Goal: Task Accomplishment & Management: Complete application form

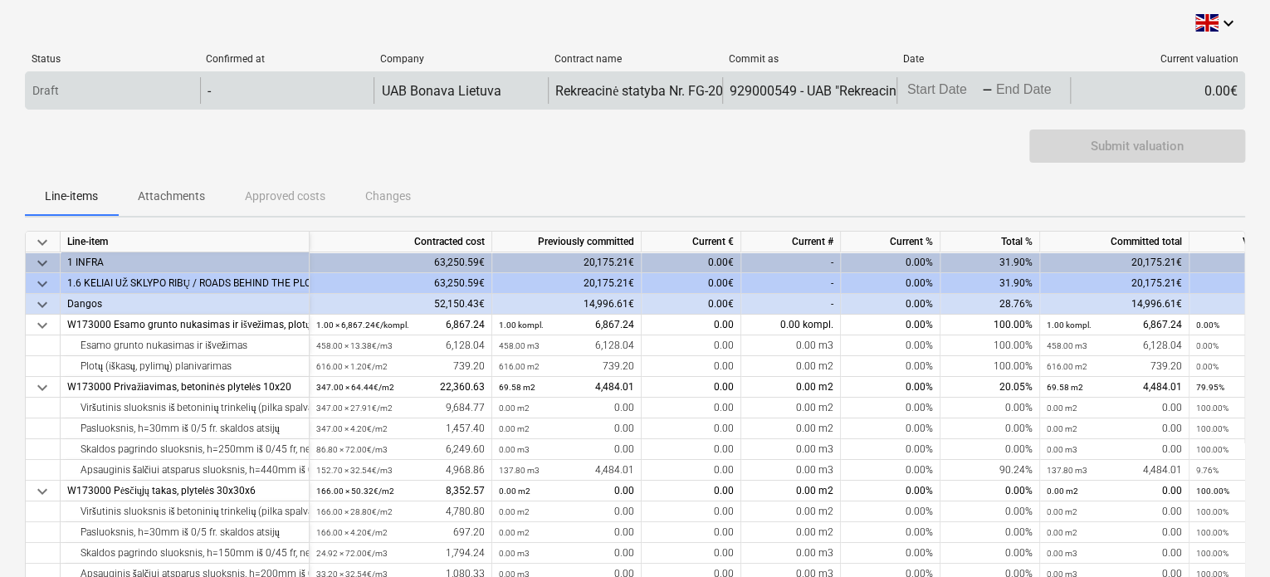
click at [993, 95] on body "keyboard_arrow_down Status Confirmed at Company Contract name Commit as Date Cu…" at bounding box center [635, 288] width 1270 height 577
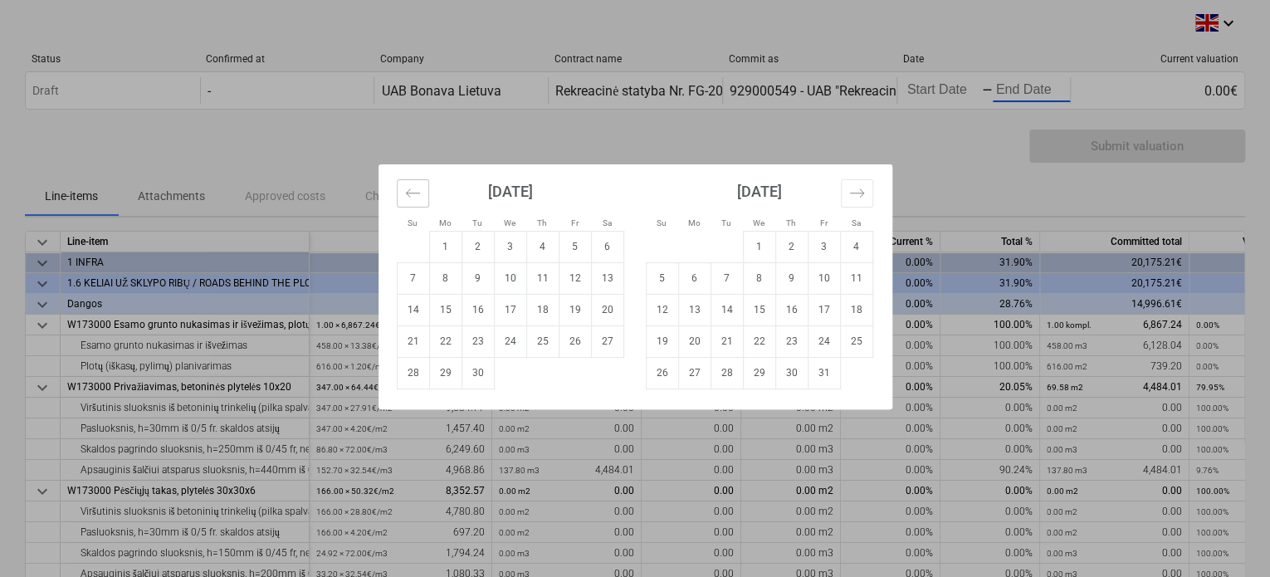
click at [405, 197] on icon "Move backward to switch to the previous month." at bounding box center [413, 193] width 16 height 16
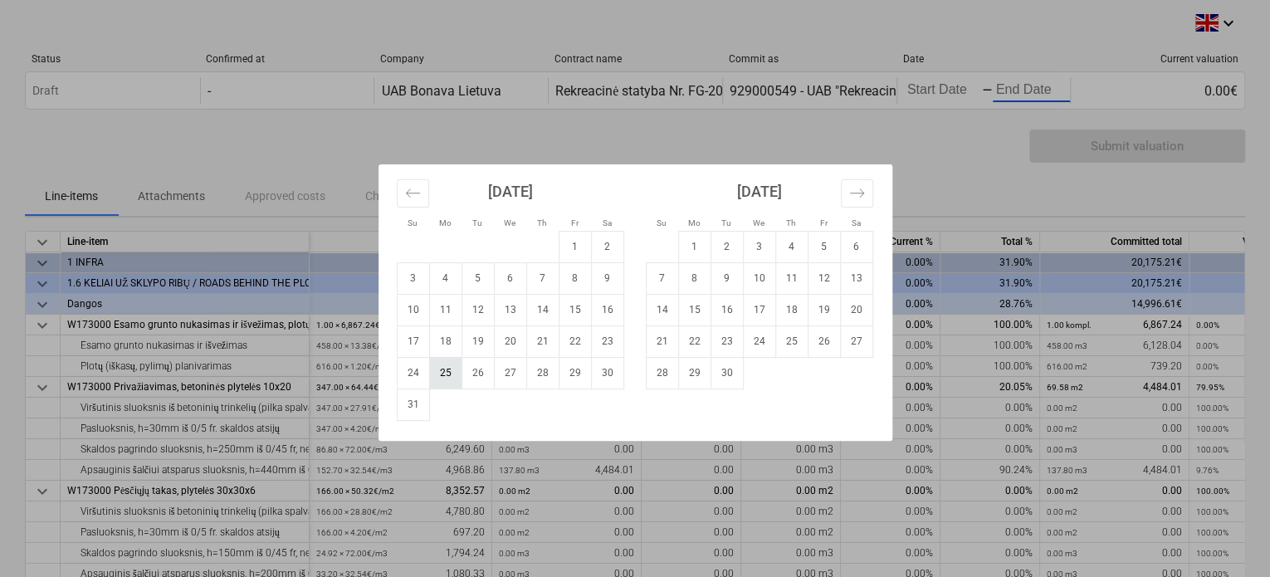
click at [452, 370] on td "25" at bounding box center [445, 373] width 32 height 32
type input "[DATE]"
click at [778, 351] on td "25" at bounding box center [791, 341] width 32 height 32
type input "[DATE]"
click at [448, 366] on td "25" at bounding box center [445, 373] width 32 height 32
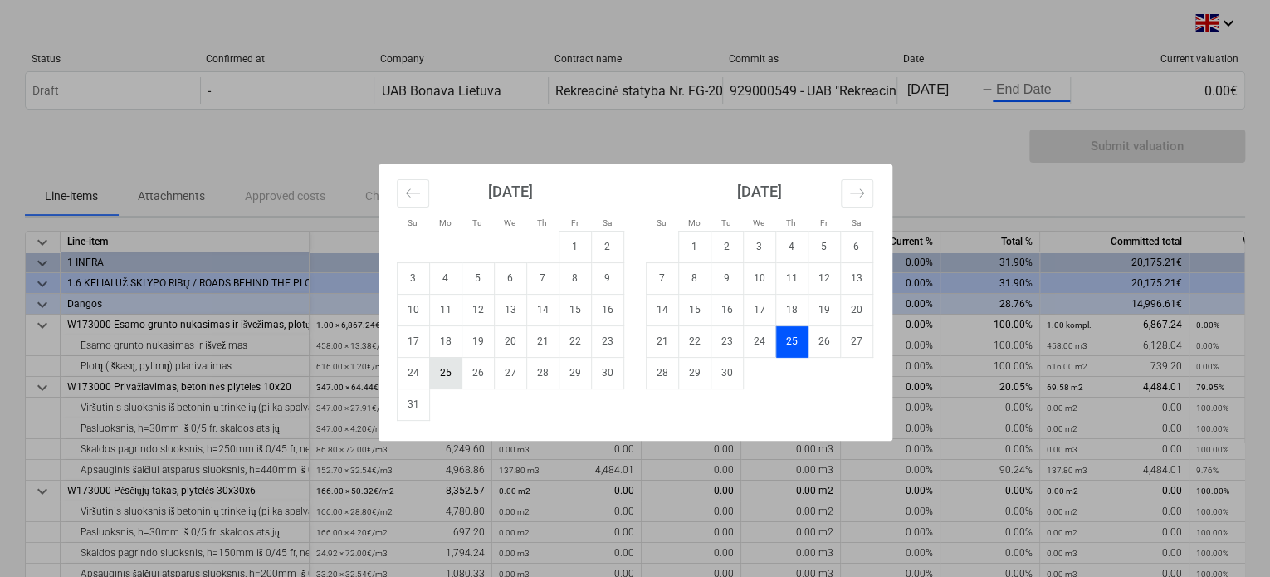
type input "[DATE]"
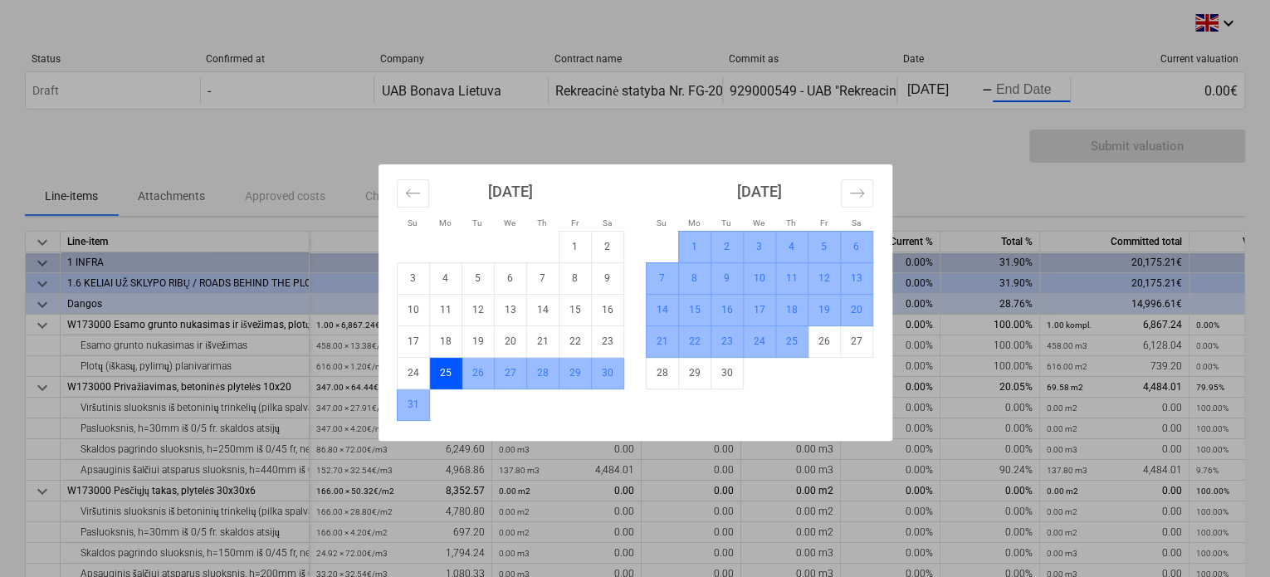
click at [783, 338] on td "25" at bounding box center [791, 341] width 32 height 32
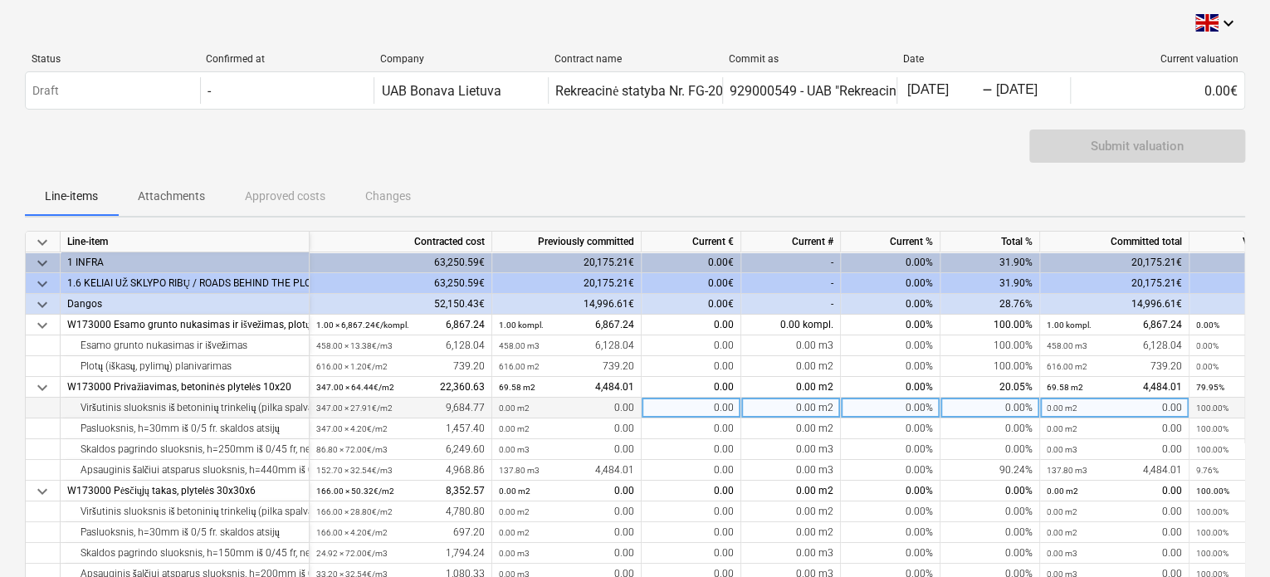
scroll to position [83, 0]
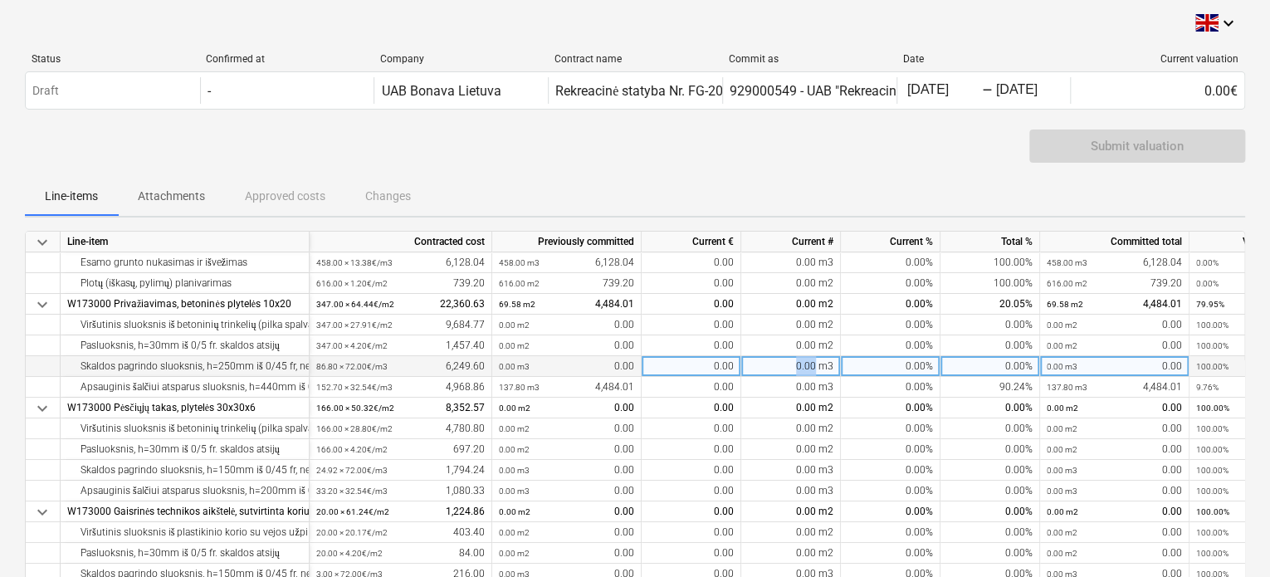
drag, startPoint x: 817, startPoint y: 367, endPoint x: 800, endPoint y: 367, distance: 16.6
click at [800, 367] on div "0.00 m3" at bounding box center [791, 366] width 100 height 21
type input "51.40"
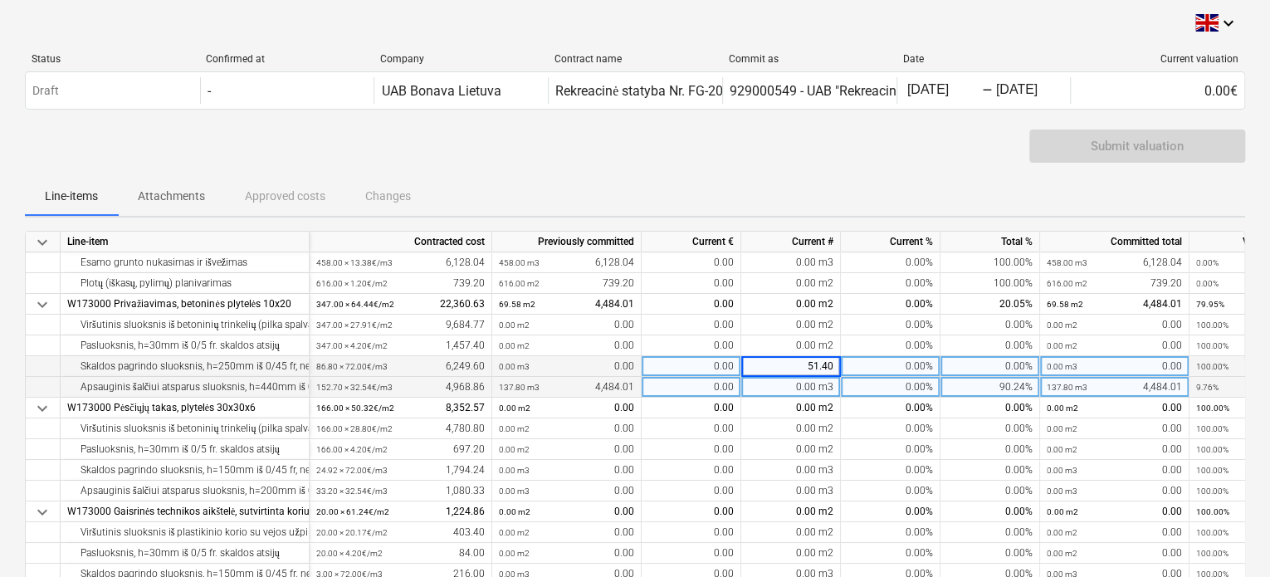
click at [801, 387] on div "0.00 m3" at bounding box center [791, 387] width 100 height 21
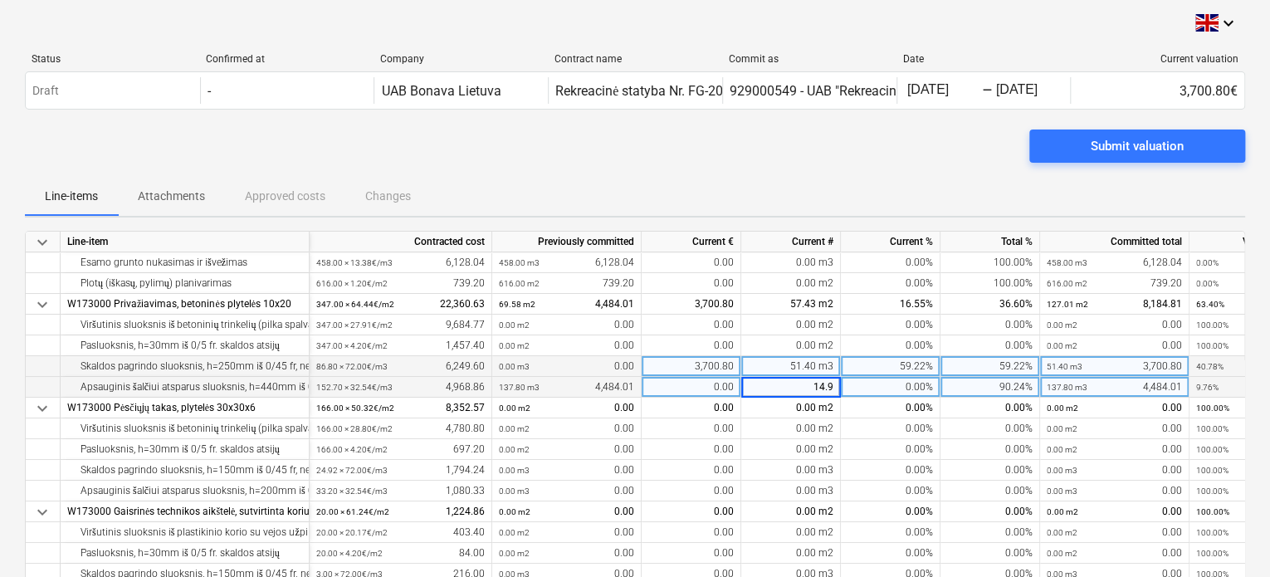
type input "14.90"
click at [860, 182] on div "Line-items Attachments Approved costs Changes" at bounding box center [635, 196] width 1220 height 40
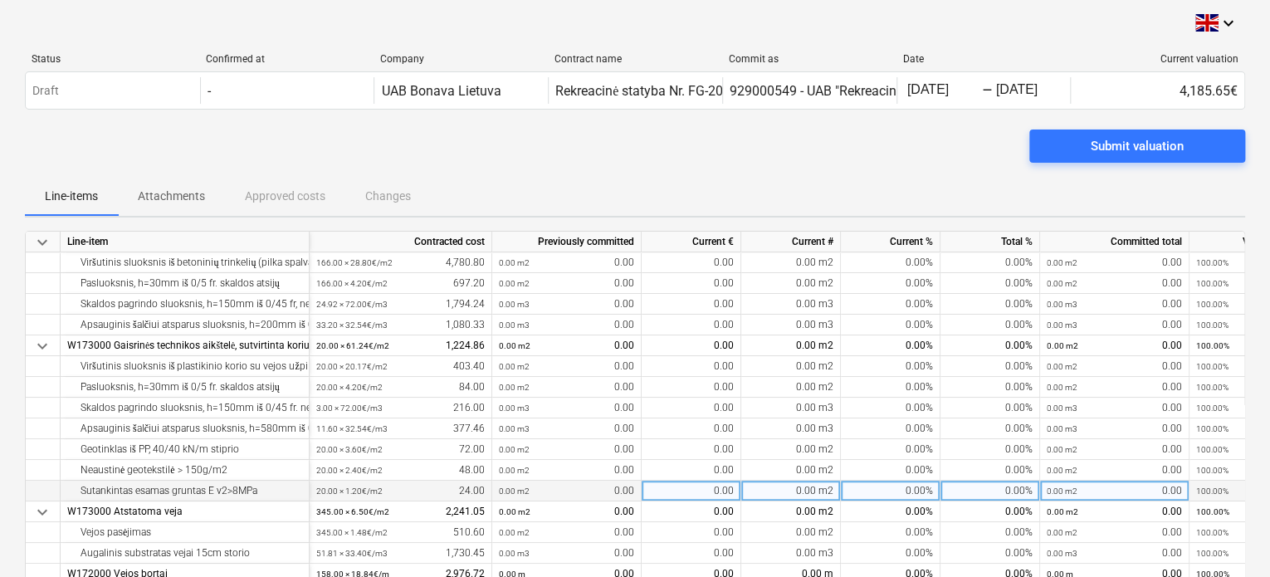
scroll to position [332, 0]
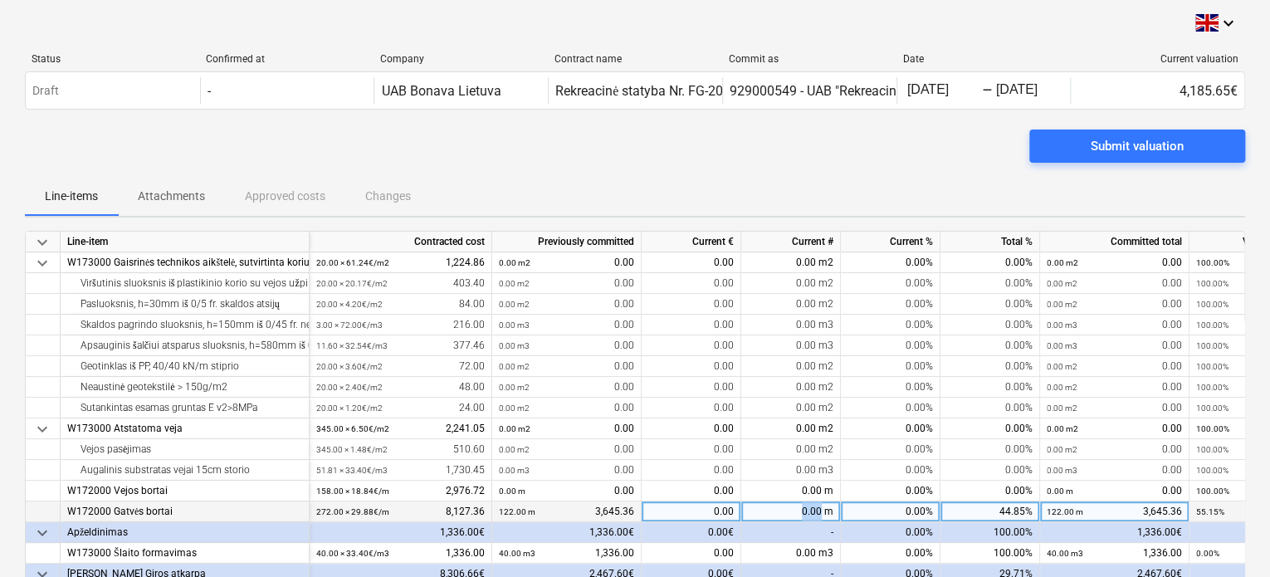
drag, startPoint x: 823, startPoint y: 510, endPoint x: 804, endPoint y: 514, distance: 19.4
click at [804, 514] on div "0.00 m" at bounding box center [791, 511] width 100 height 21
type input "99.60"
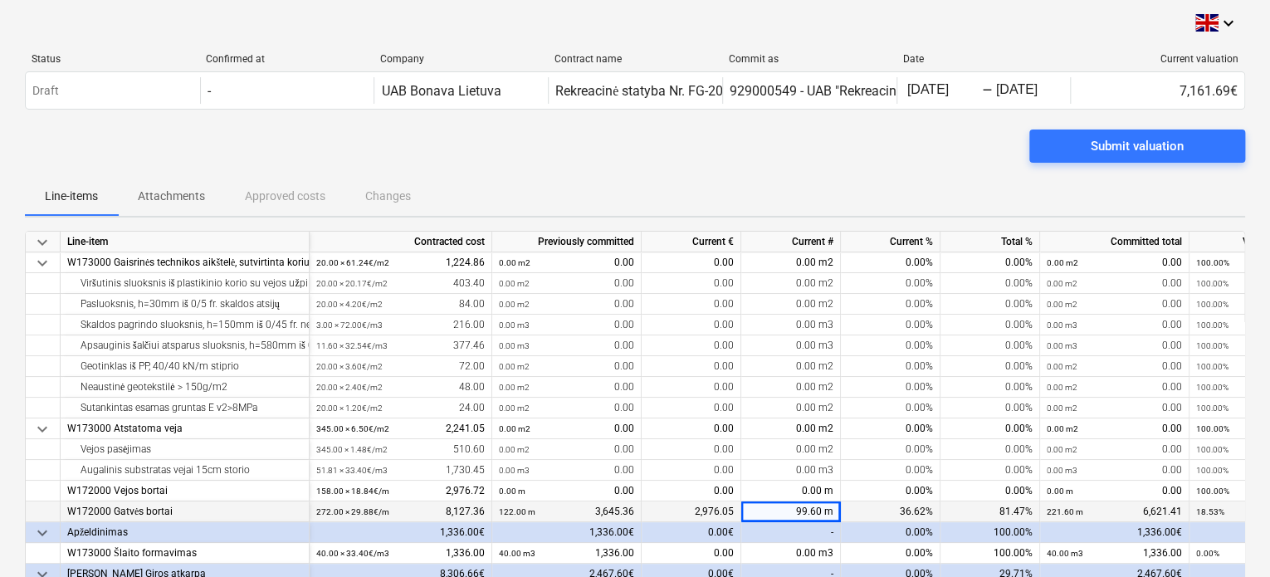
click at [797, 168] on div "Submit valuation" at bounding box center [635, 152] width 1220 height 46
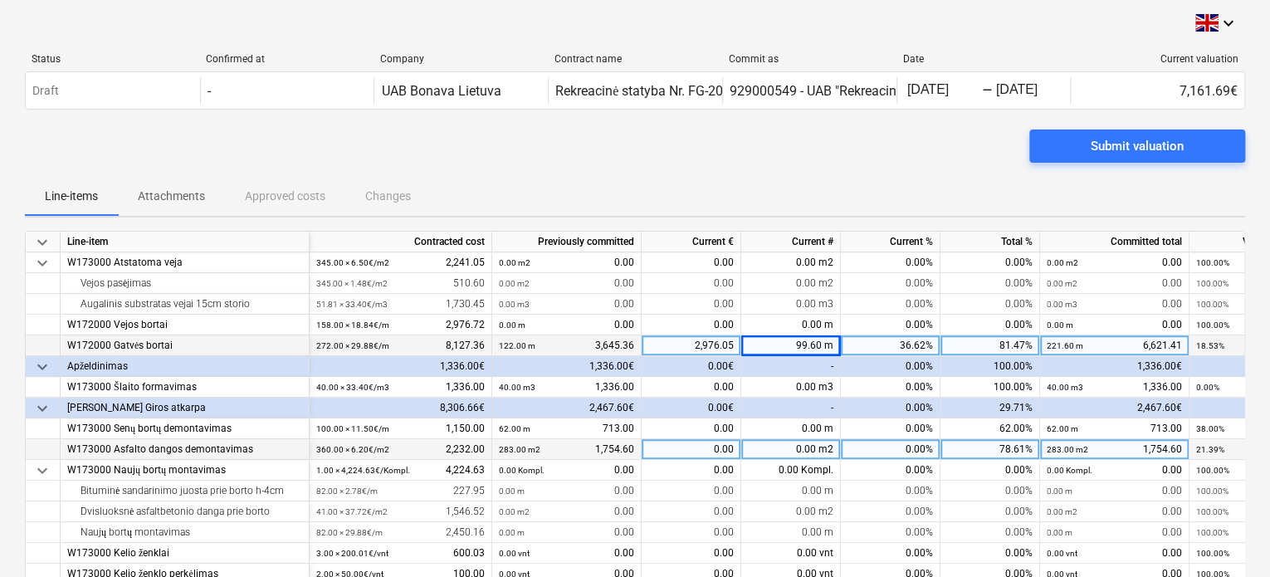
scroll to position [581, 0]
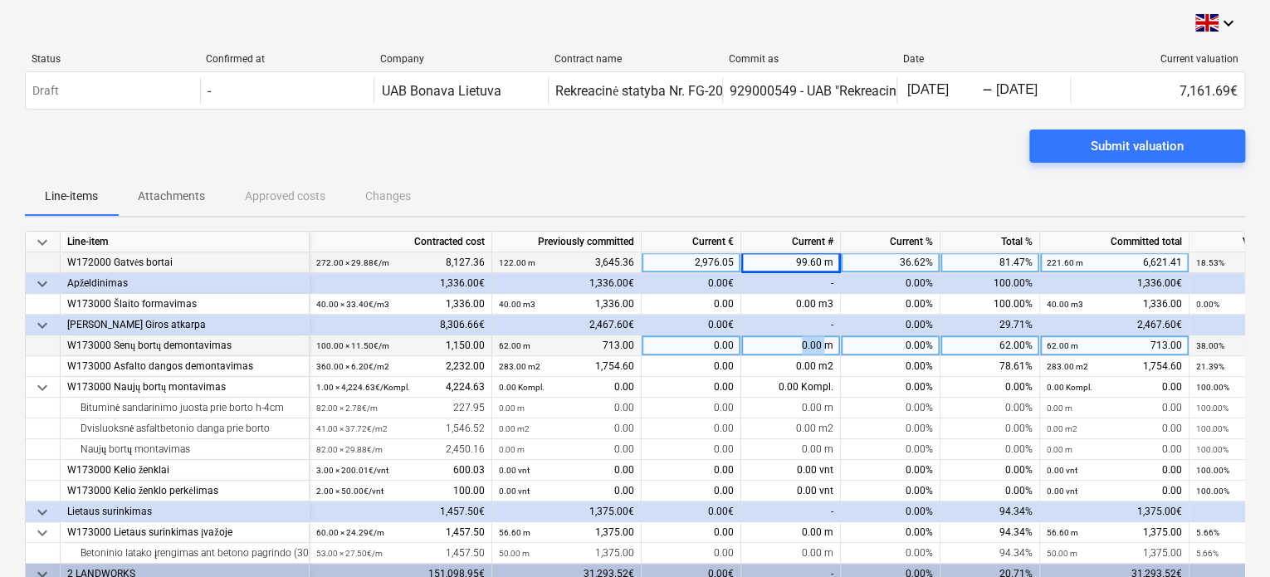
drag, startPoint x: 827, startPoint y: 344, endPoint x: 795, endPoint y: 345, distance: 31.6
click at [795, 345] on div "0.00 m" at bounding box center [791, 345] width 100 height 21
type input "35"
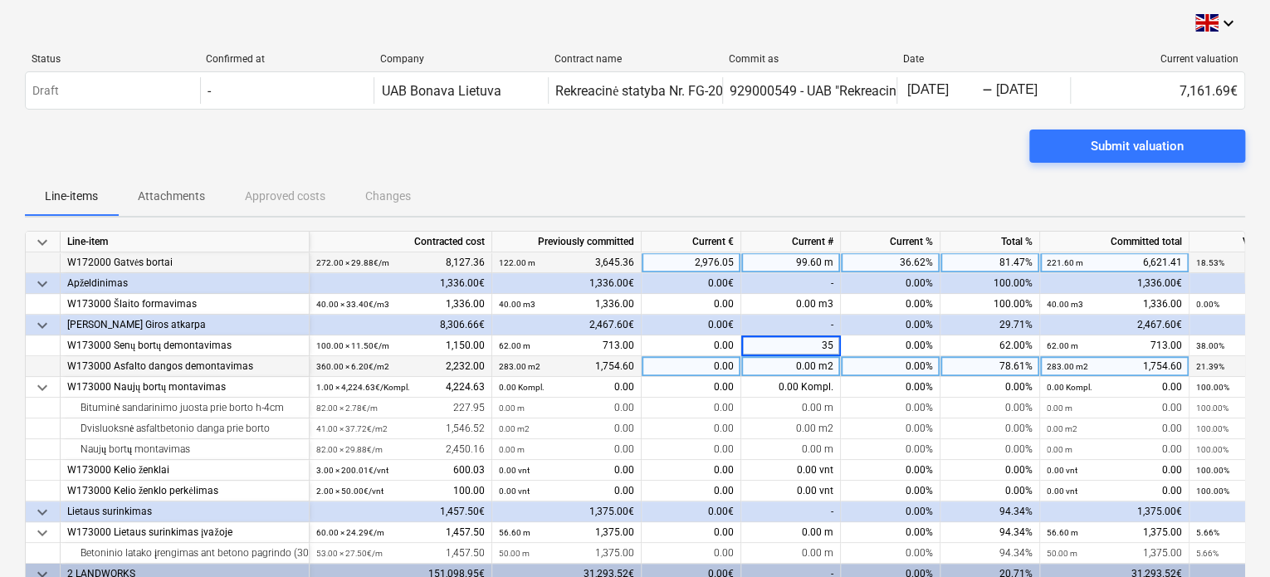
click at [805, 367] on div "0.00 m2" at bounding box center [791, 366] width 100 height 21
type input "45.4"
click at [746, 168] on div "Submit valuation" at bounding box center [635, 152] width 1220 height 46
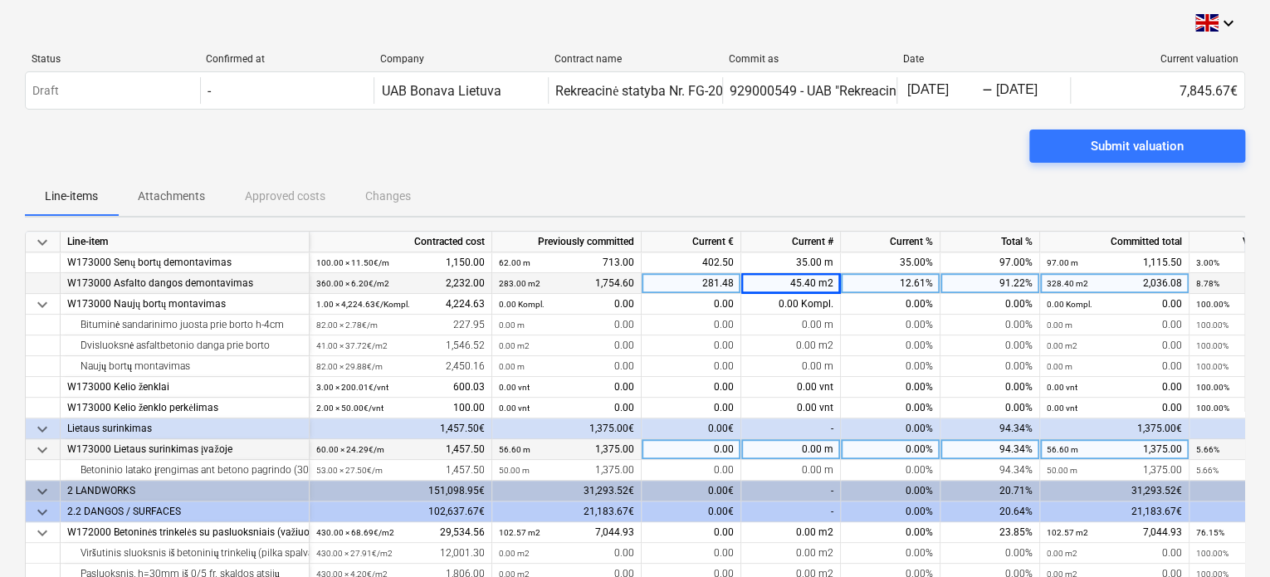
scroll to position [747, 0]
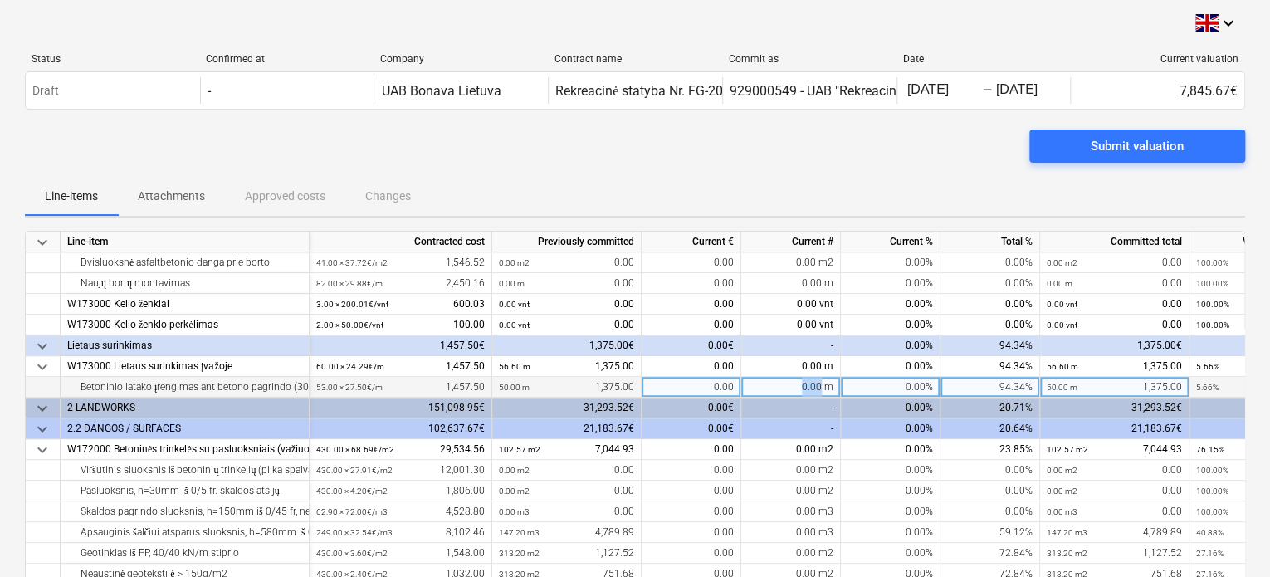
drag, startPoint x: 823, startPoint y: 392, endPoint x: 791, endPoint y: 390, distance: 31.6
click at [791, 390] on div "0.00 m" at bounding box center [791, 387] width 100 height 21
type input "2.7"
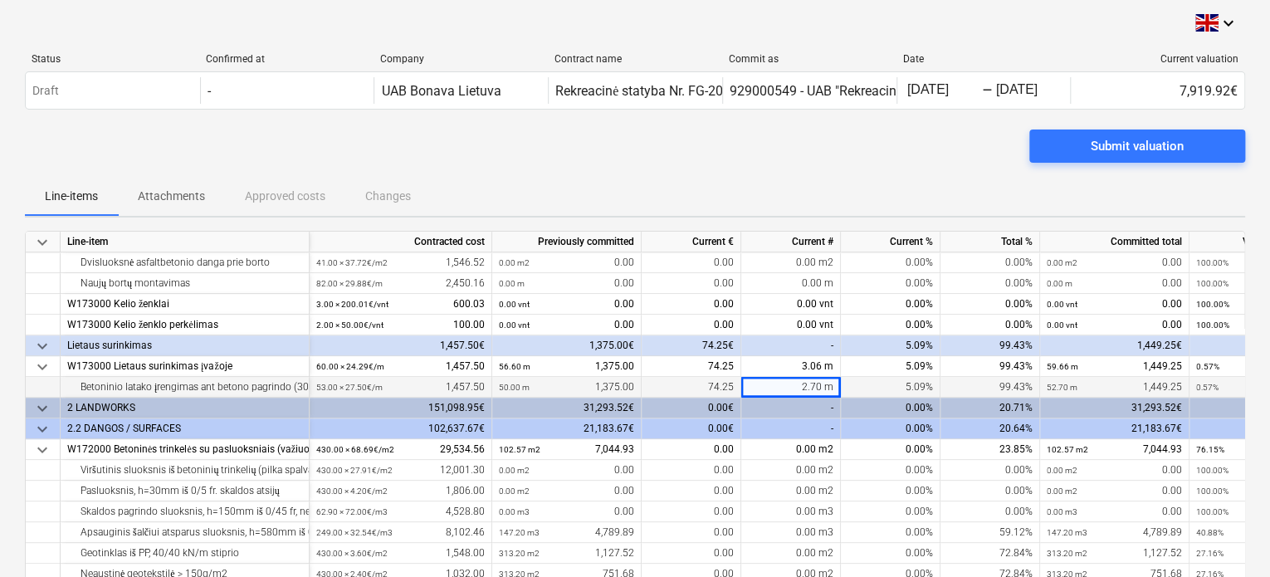
click at [851, 165] on div "Submit valuation" at bounding box center [635, 152] width 1220 height 46
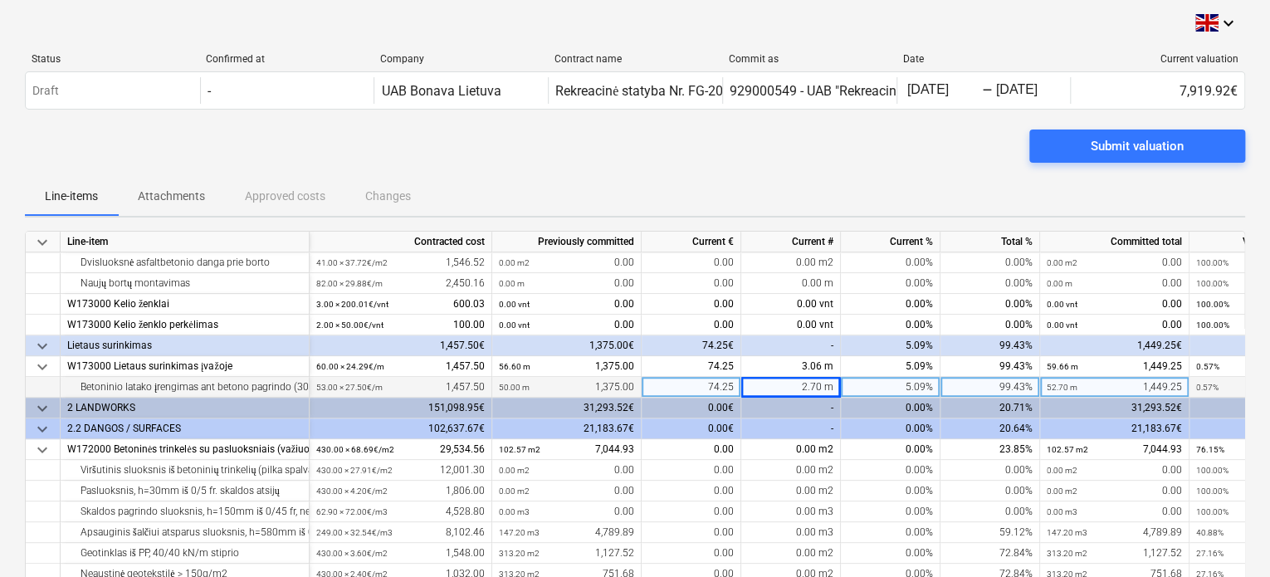
scroll to position [83, 0]
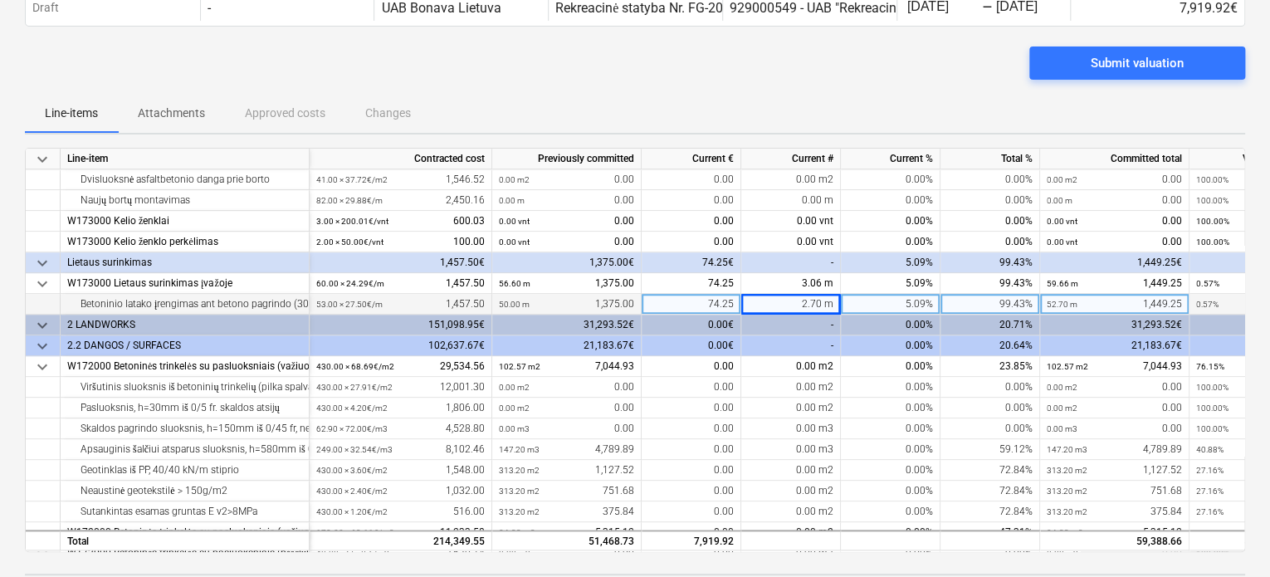
click at [802, 328] on div "-" at bounding box center [791, 325] width 100 height 21
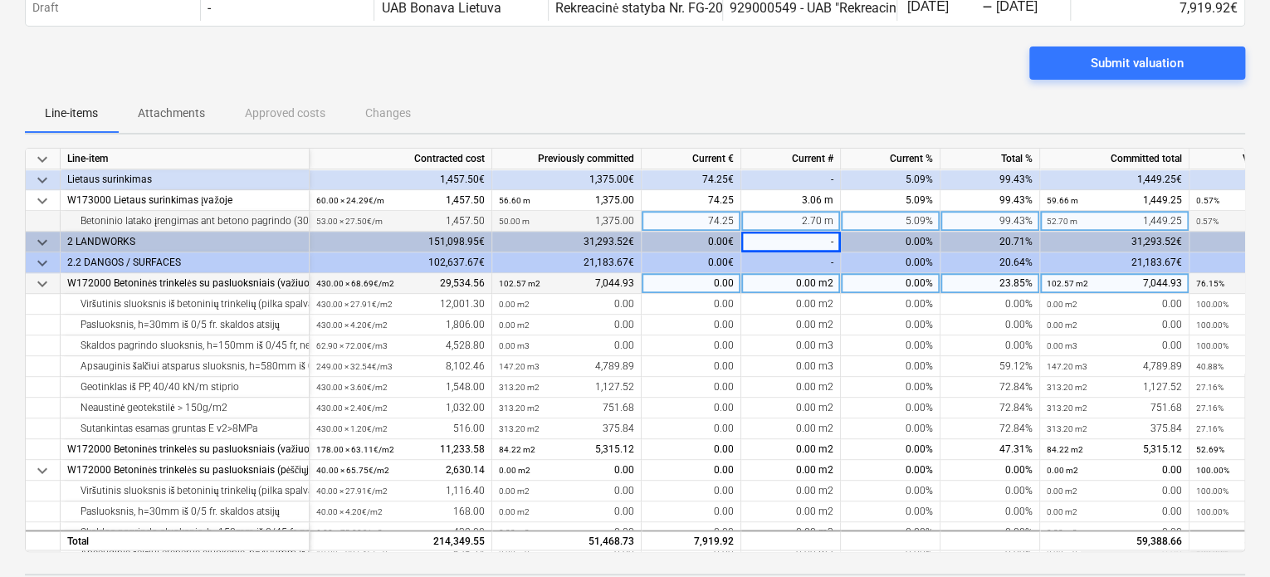
click at [789, 281] on div "0.00 m2" at bounding box center [791, 283] width 100 height 21
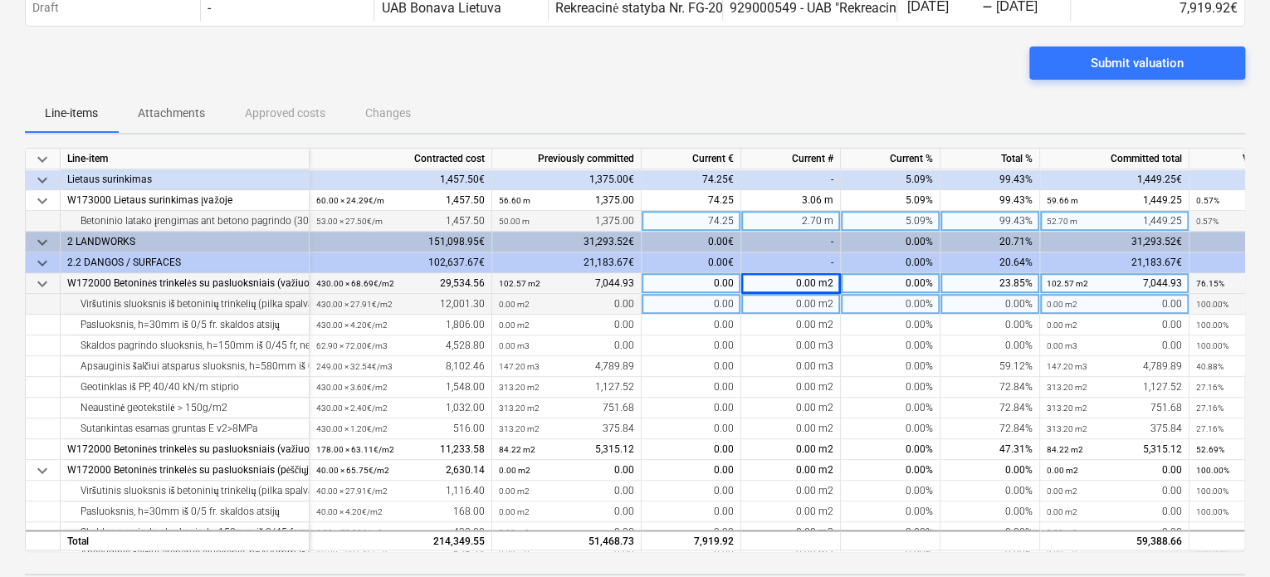
click at [798, 303] on div "0.00 m2" at bounding box center [791, 304] width 100 height 21
type input "260.4"
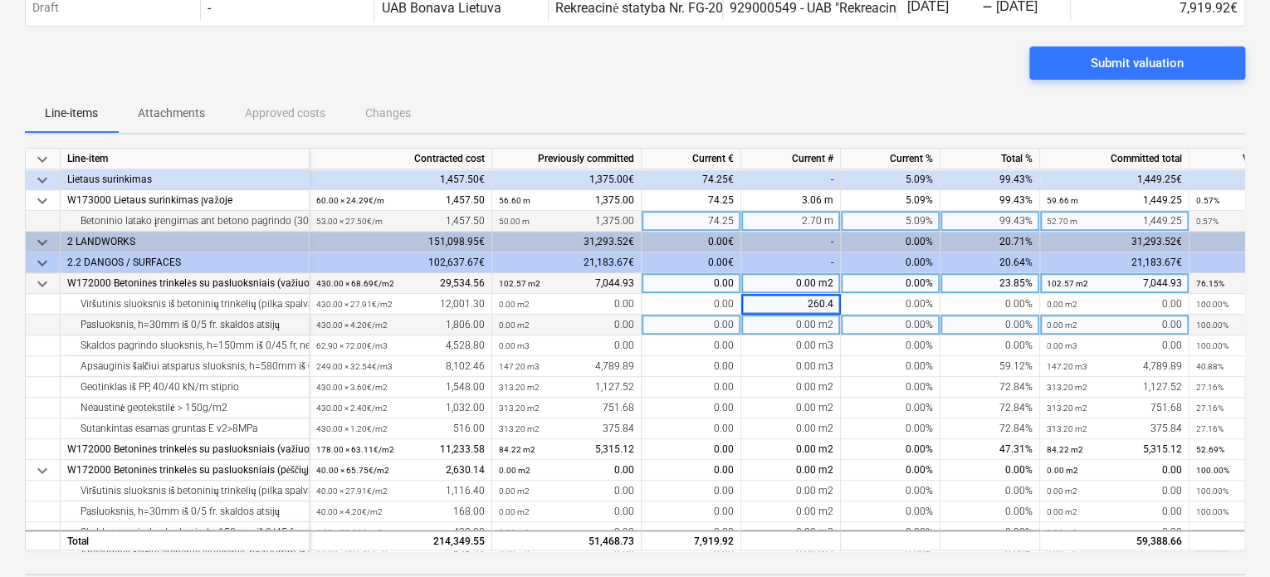
click at [810, 329] on div "0.00 m2" at bounding box center [791, 325] width 100 height 21
type input "260.4"
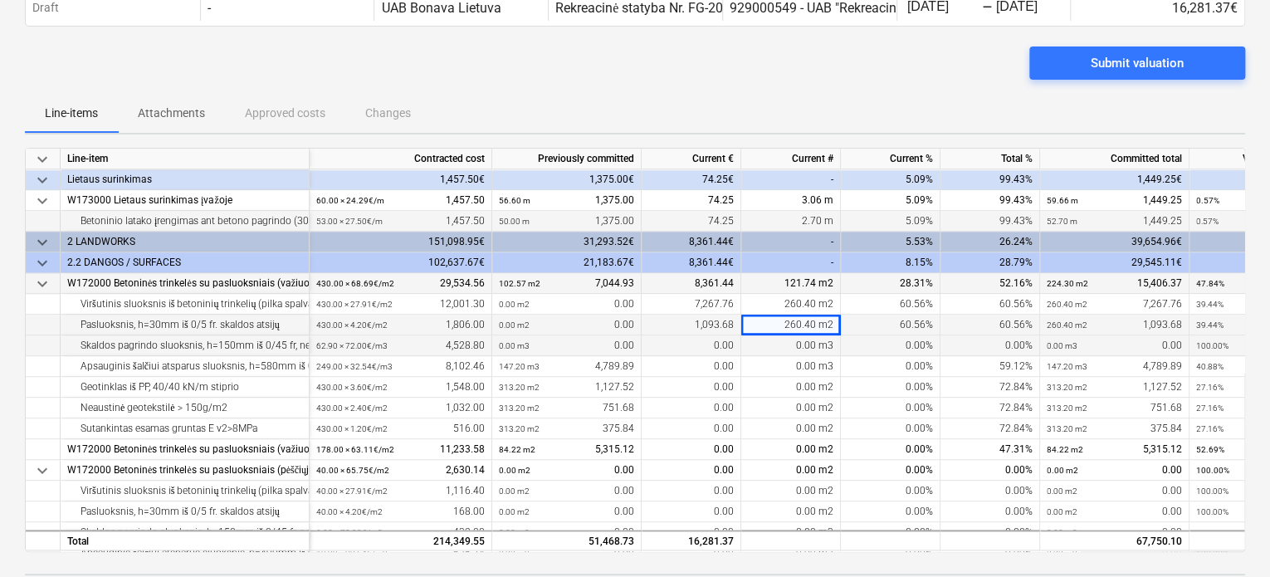
click at [807, 342] on div "0.00 m3" at bounding box center [791, 345] width 100 height 21
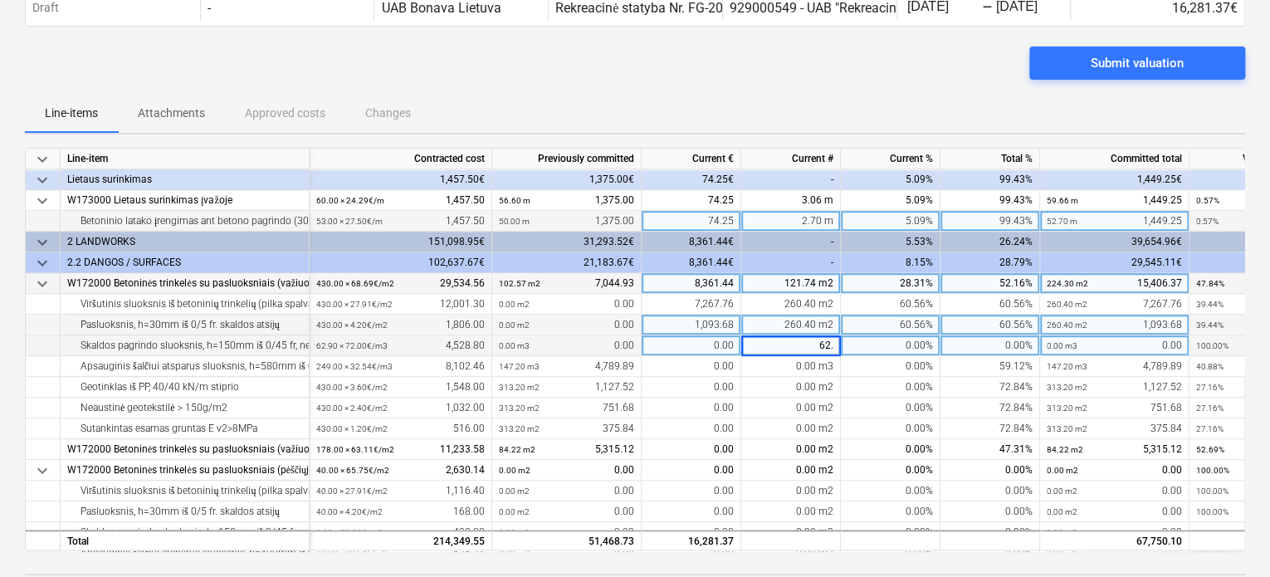
type input "62.9"
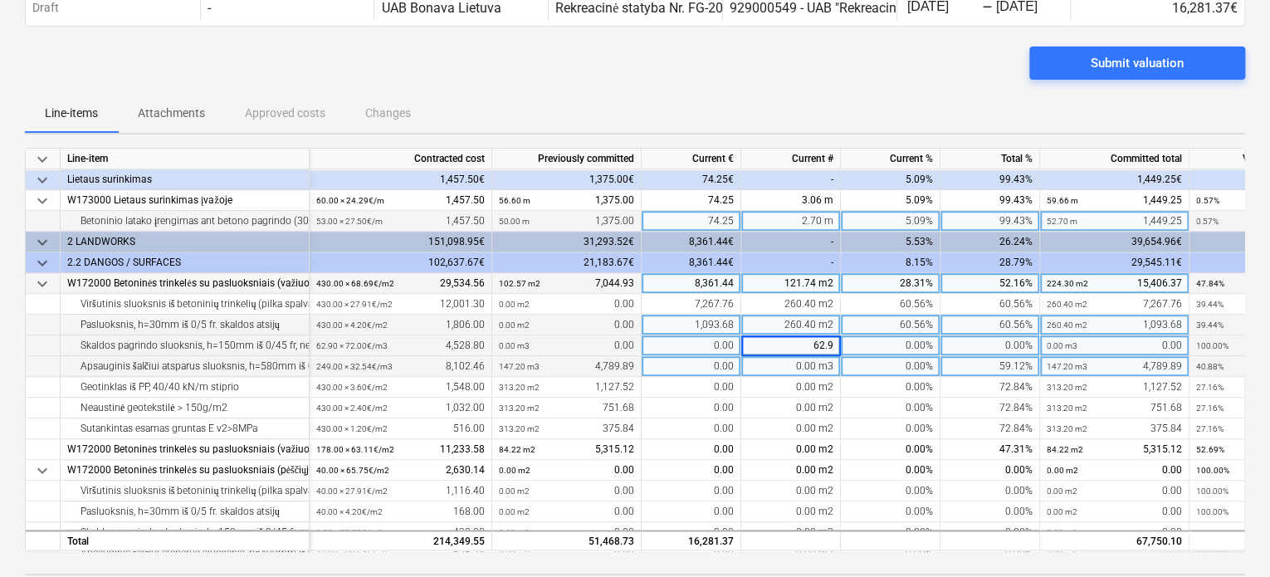
click at [803, 367] on div "0.00 m3" at bounding box center [791, 366] width 100 height 21
type input "8.1"
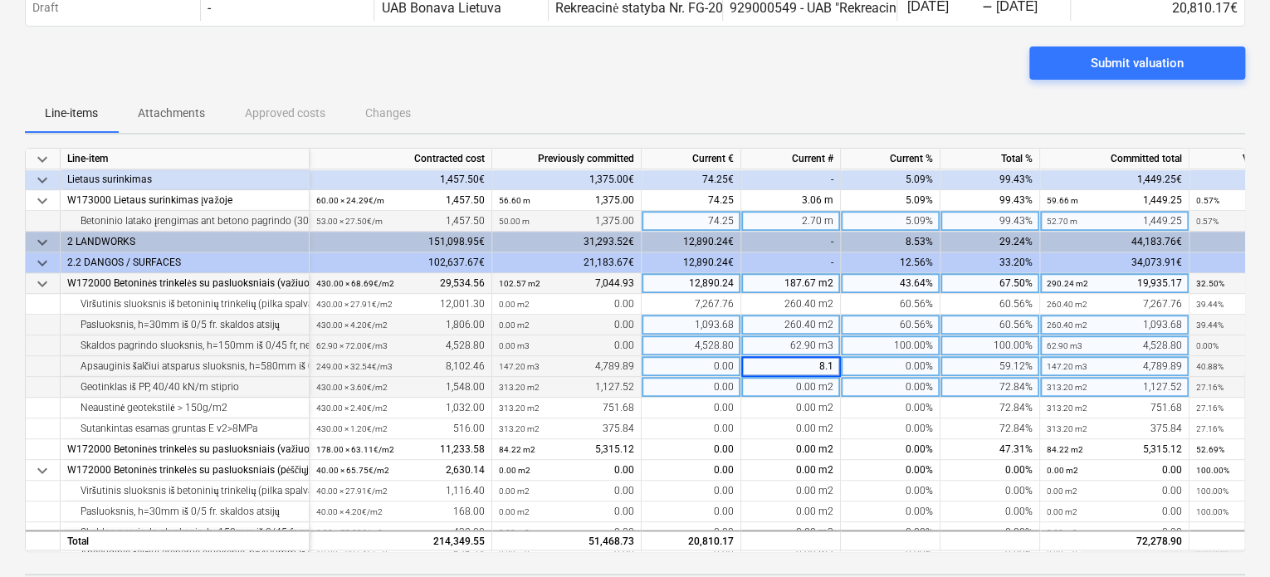
click at [812, 381] on div "0.00 m2" at bounding box center [791, 387] width 100 height 21
type input "116.80"
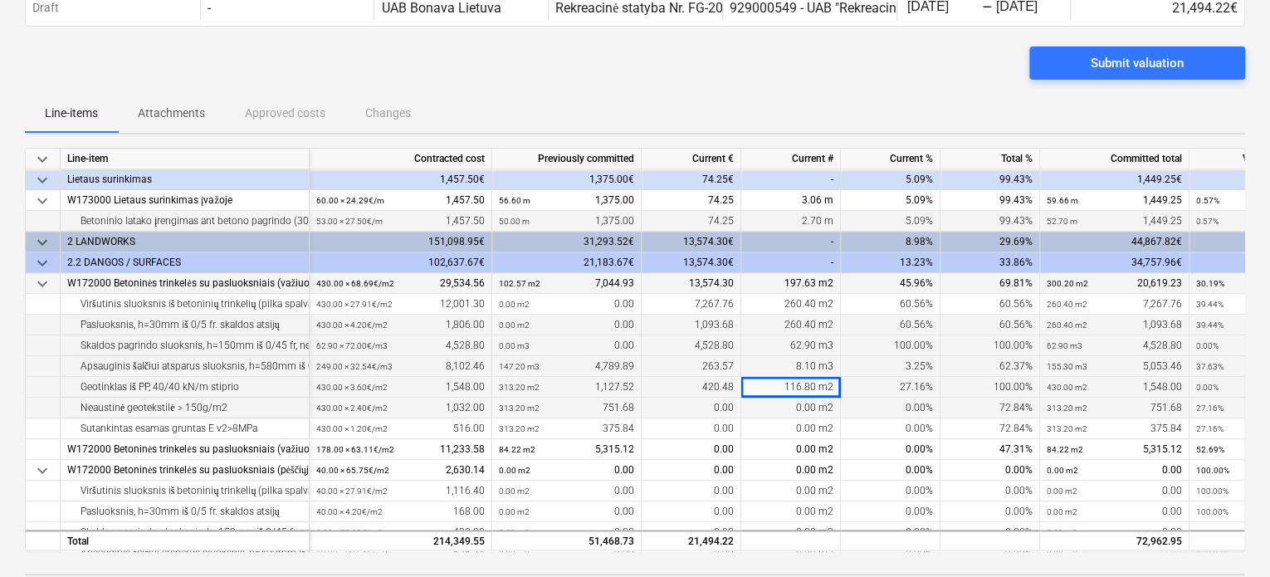
click at [813, 400] on div "0.00 m2" at bounding box center [791, 408] width 100 height 21
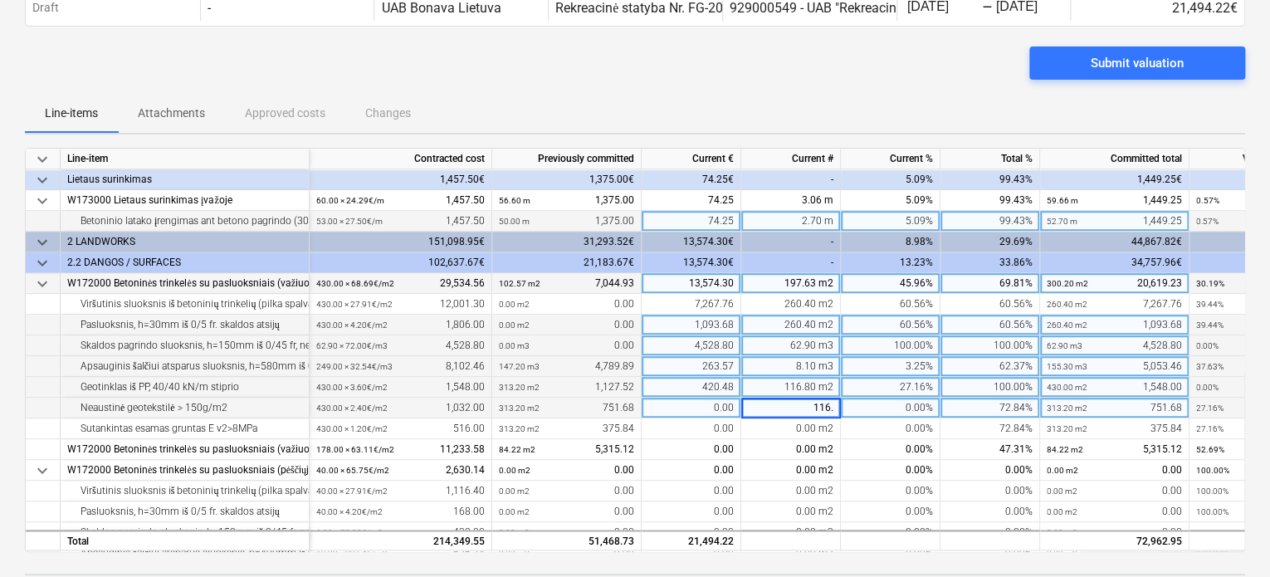
type input "116.8"
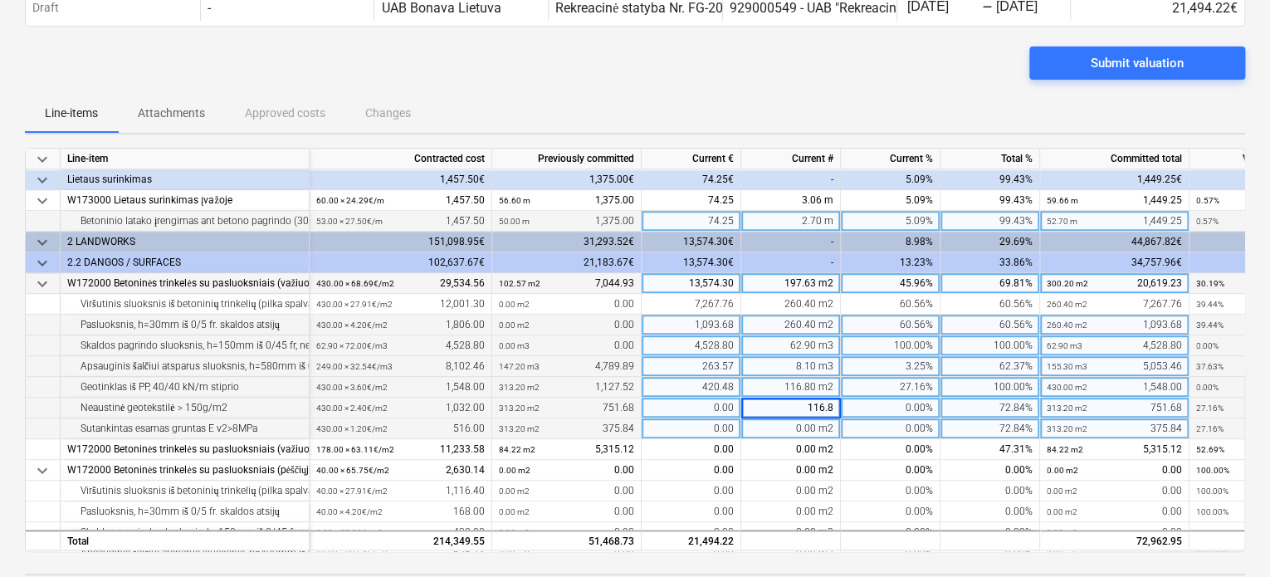
click at [809, 421] on div "0.00 m2" at bounding box center [791, 428] width 100 height 21
type input "116.8"
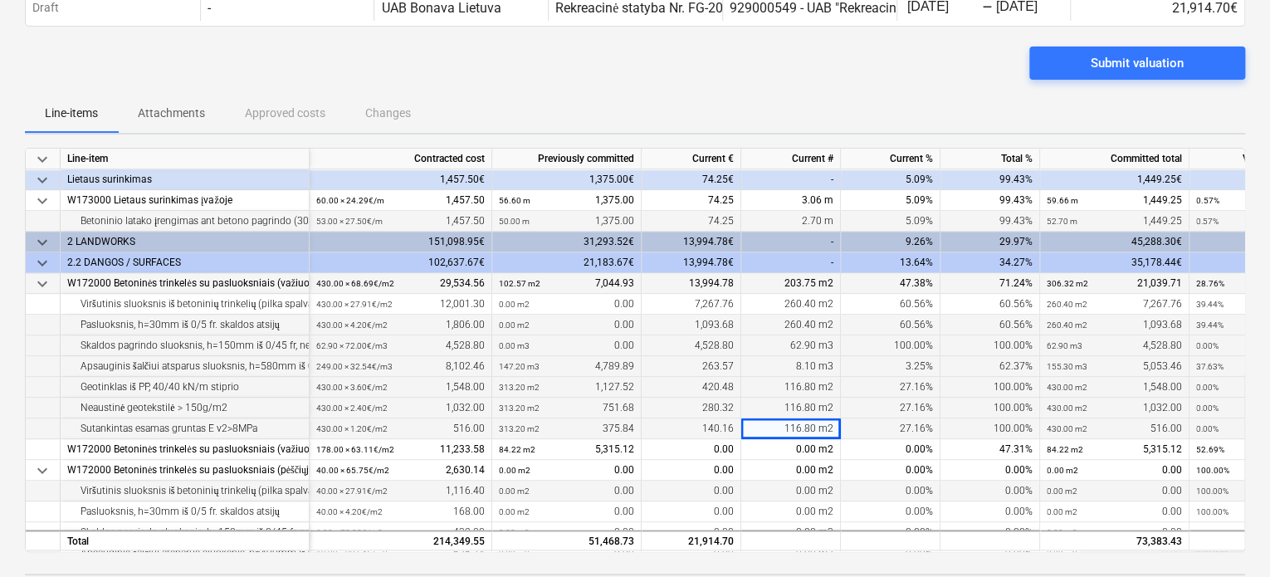
click at [1096, 494] on div "0.00 m2 0.00" at bounding box center [1114, 491] width 135 height 21
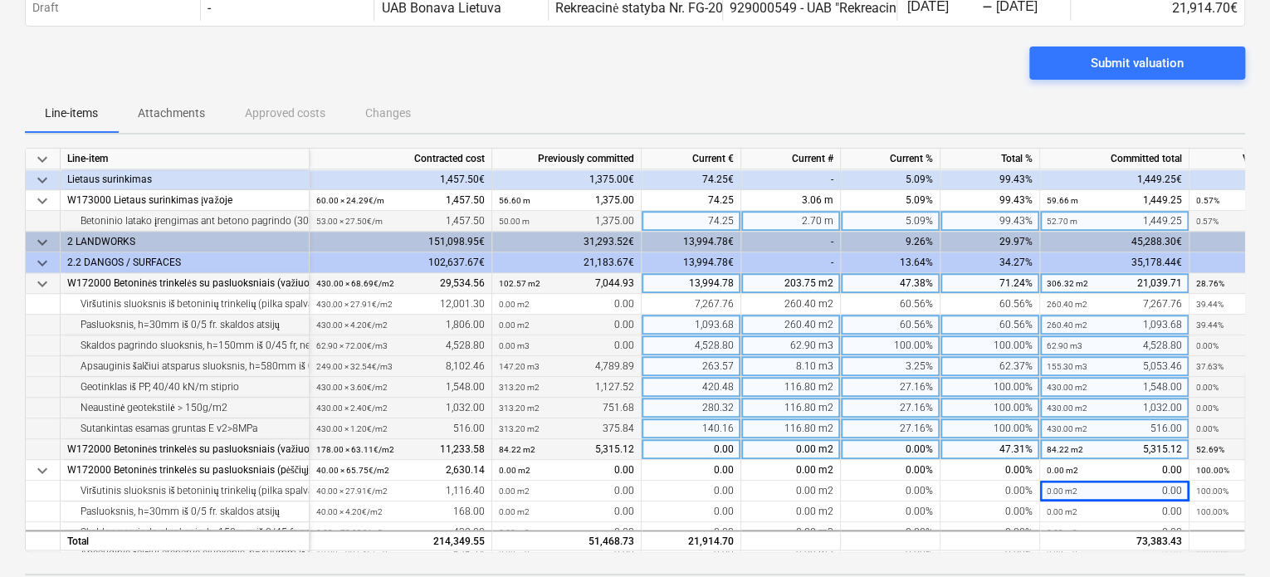
click at [821, 447] on div "0.00 m2" at bounding box center [791, 449] width 100 height 21
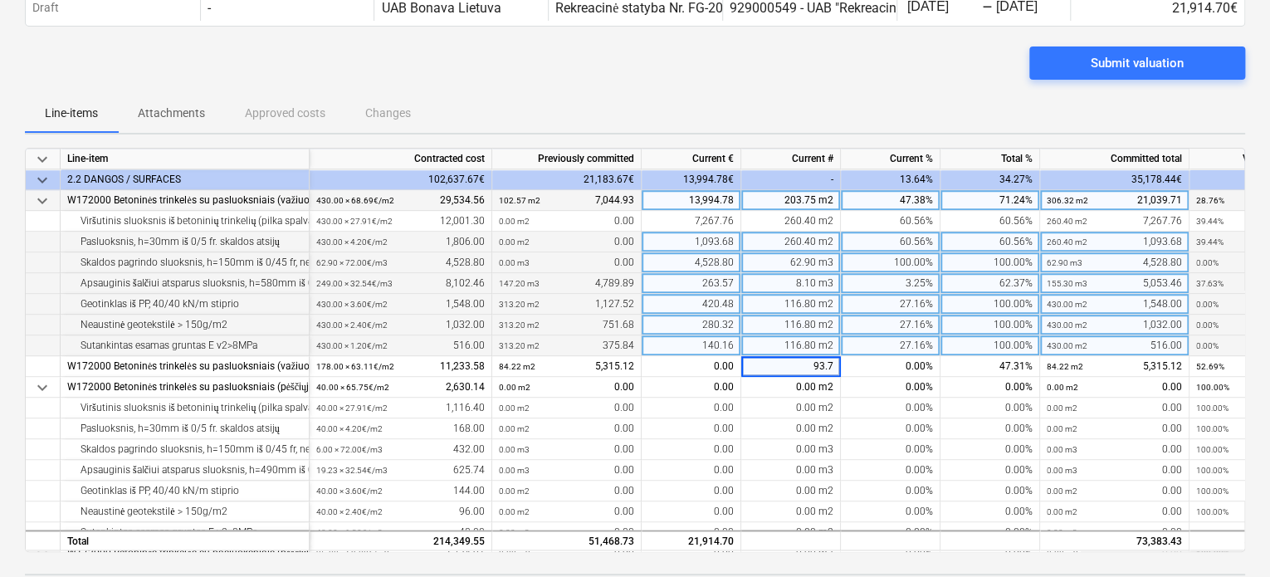
type input "93.70"
click at [676, 76] on div "Submit valuation" at bounding box center [635, 69] width 1220 height 46
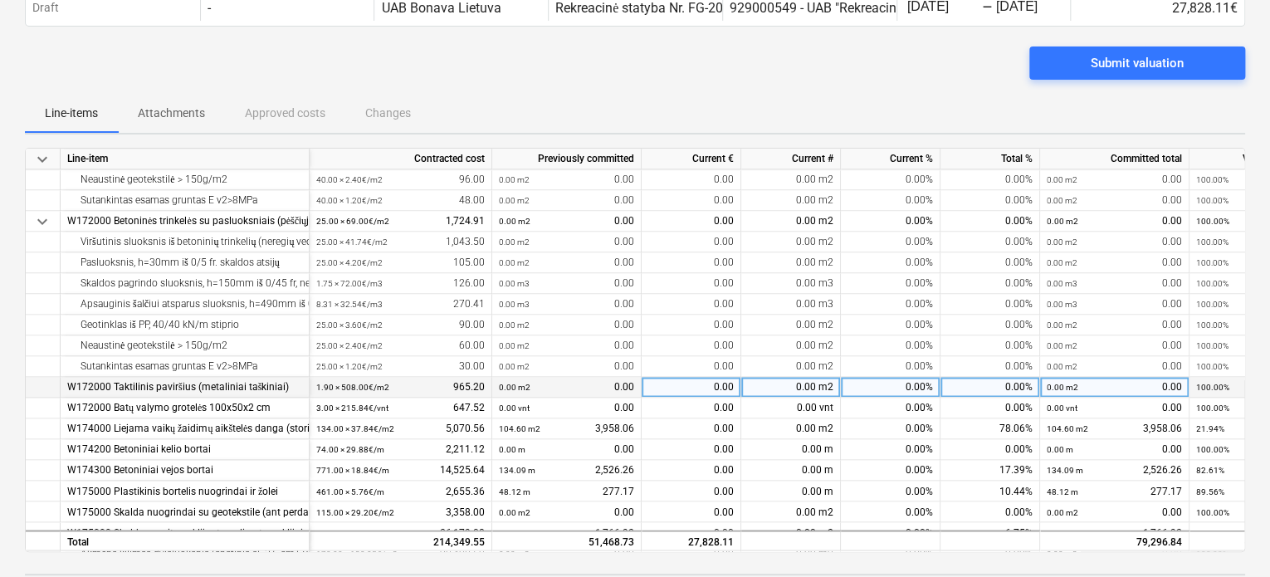
scroll to position [1328, 0]
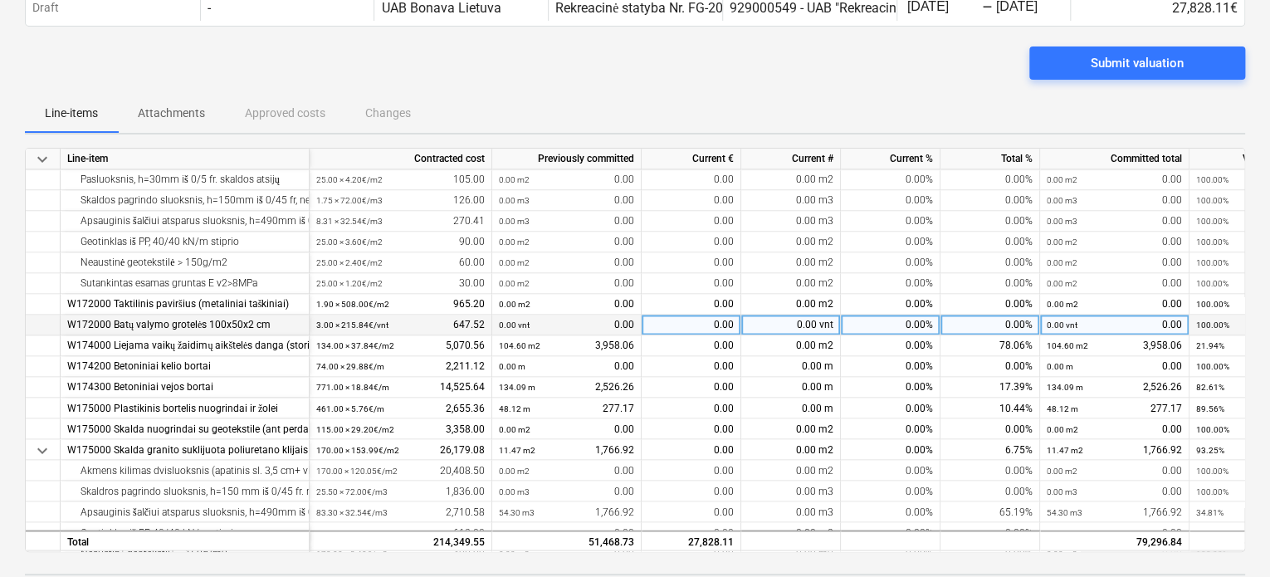
click at [787, 326] on div "0.00 vnt" at bounding box center [791, 325] width 100 height 21
type input "3"
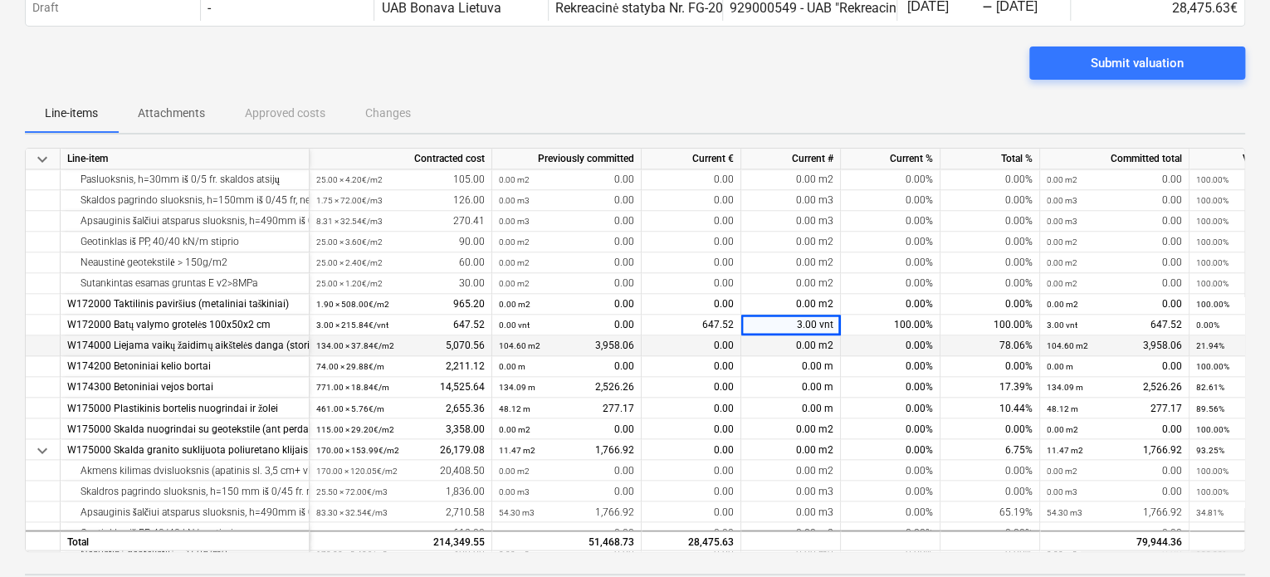
click at [800, 344] on div "0.00 m2" at bounding box center [791, 345] width 100 height 21
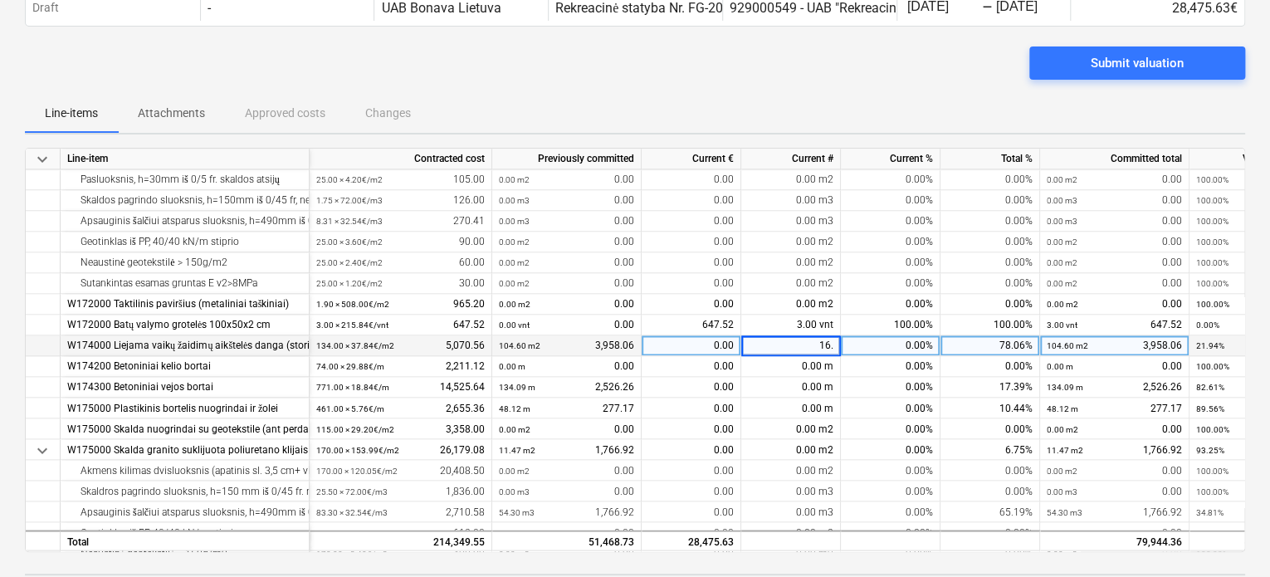
type input "16.6"
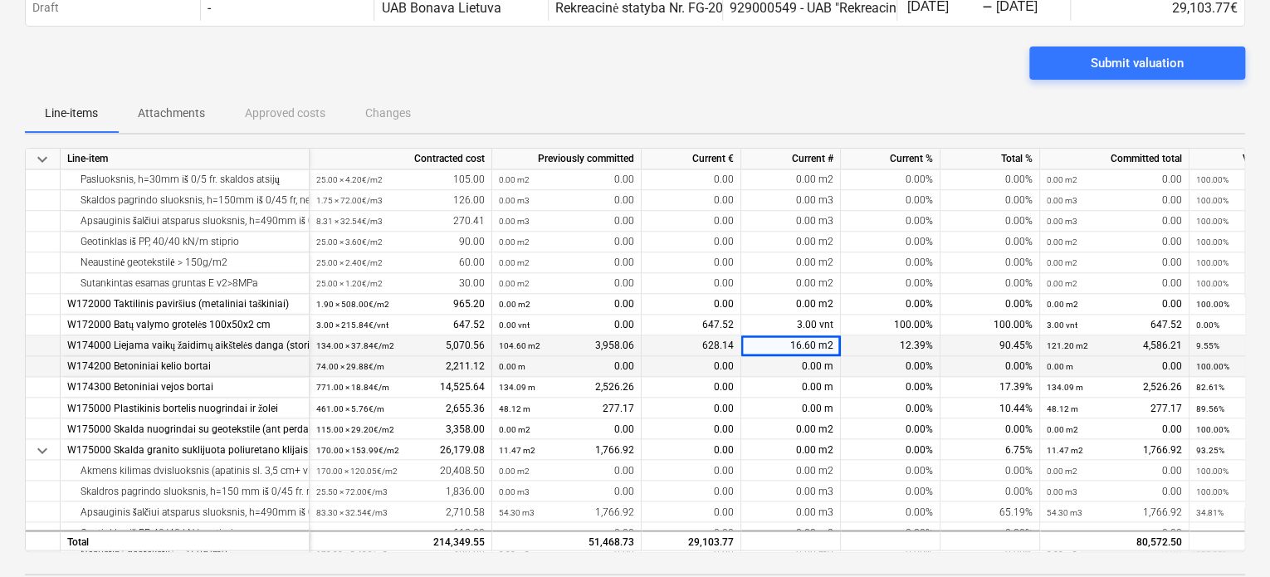
click at [803, 364] on div "0.00 m" at bounding box center [791, 366] width 100 height 21
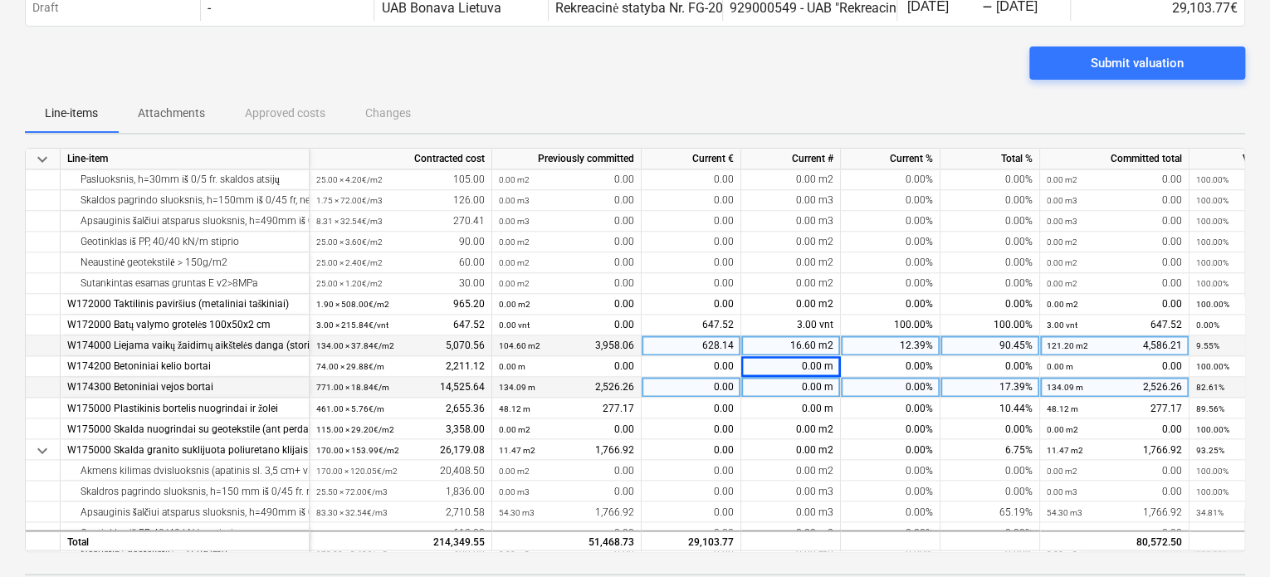
click at [799, 389] on div "0.00 m" at bounding box center [791, 387] width 100 height 21
type input "340.1"
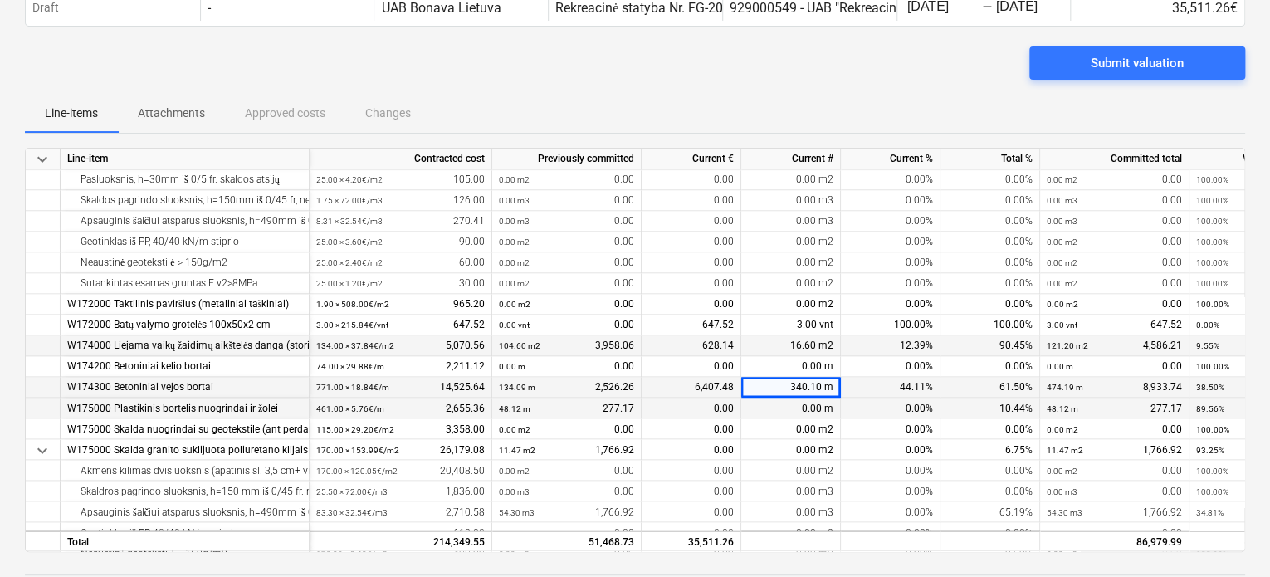
click at [799, 406] on div "0.00 m" at bounding box center [791, 408] width 100 height 21
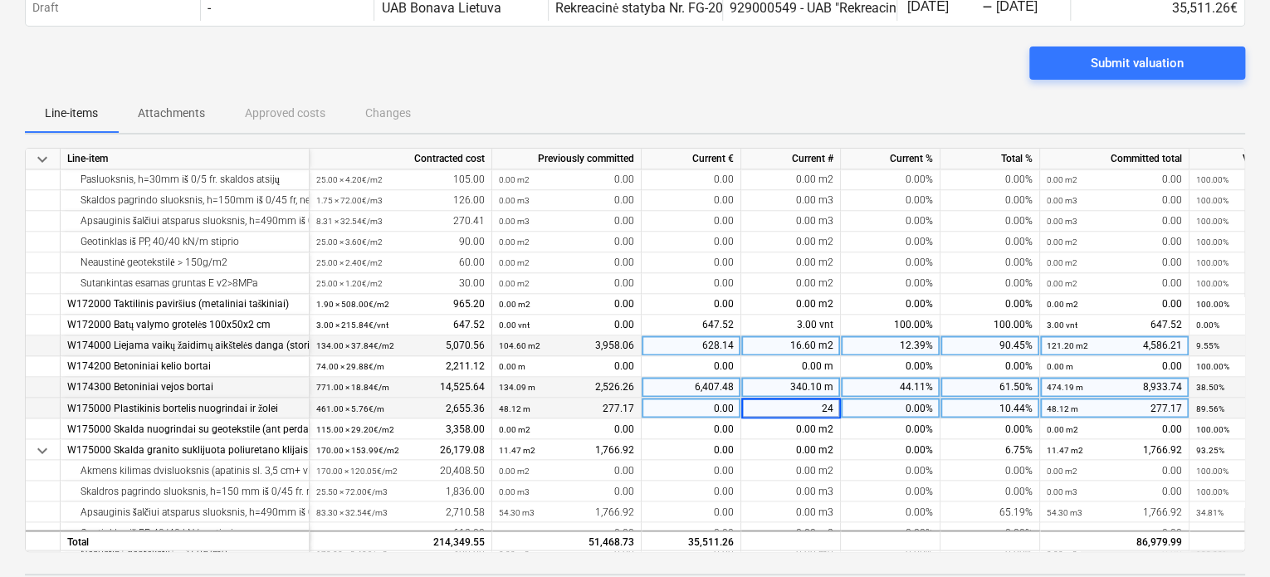
type input "245"
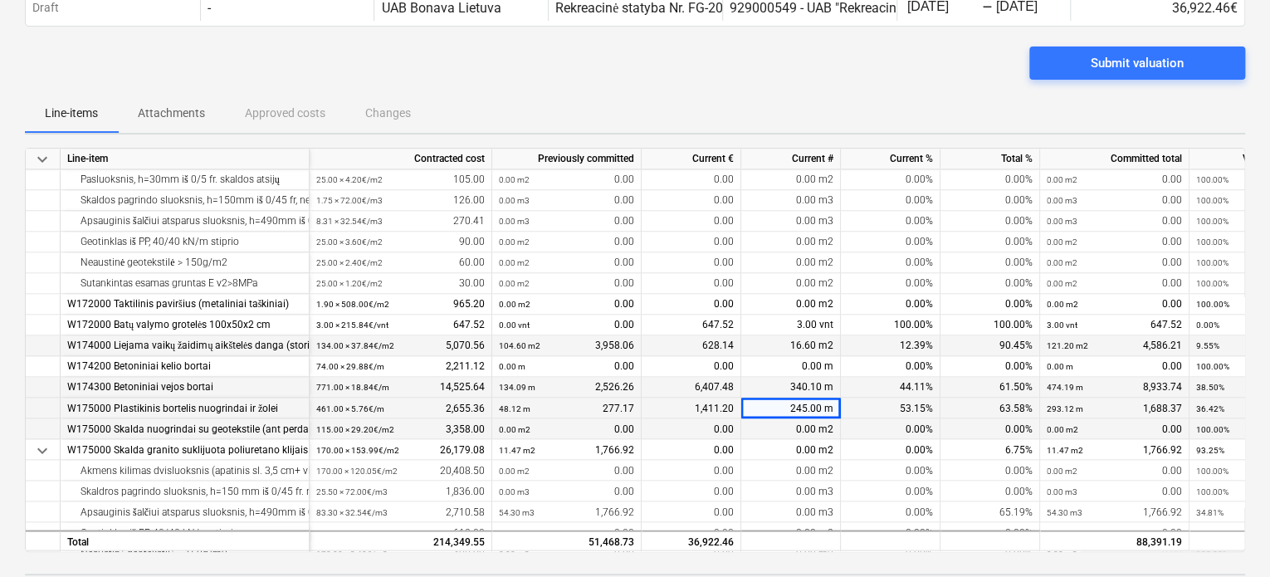
click at [800, 431] on div "0.00 m2" at bounding box center [791, 428] width 100 height 21
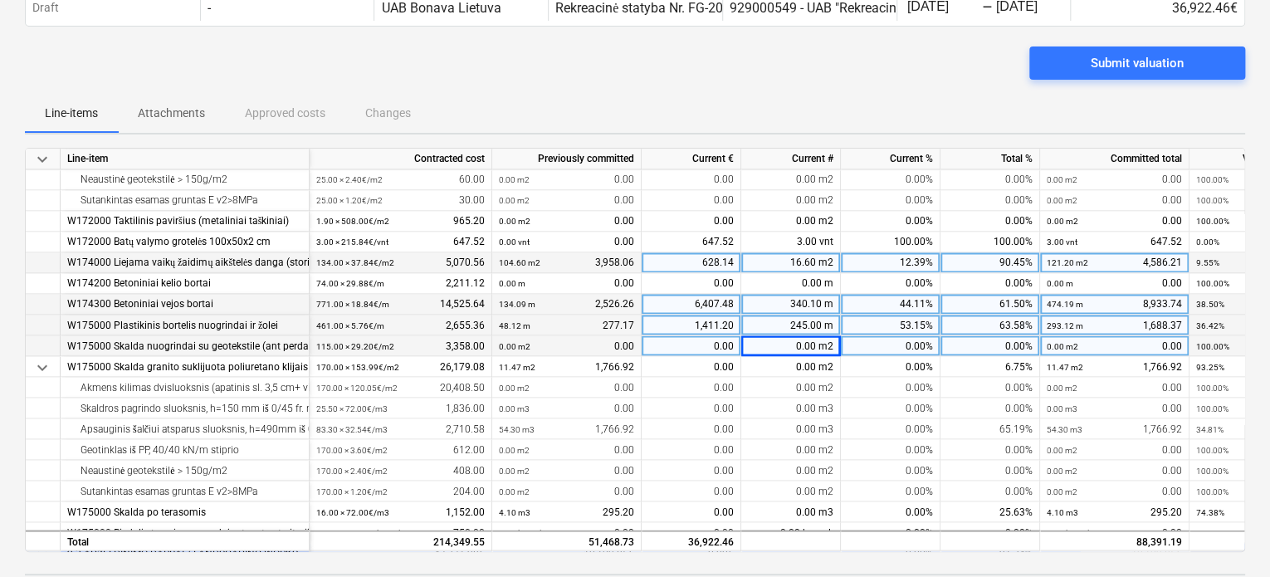
scroll to position [1494, 0]
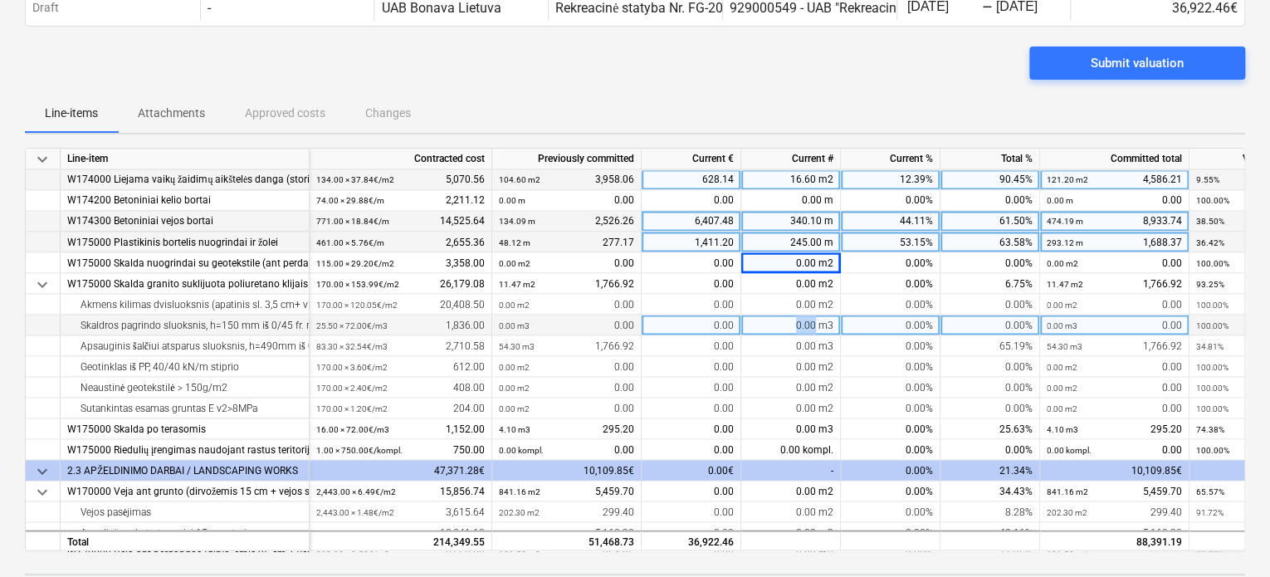
drag, startPoint x: 817, startPoint y: 328, endPoint x: 798, endPoint y: 322, distance: 19.2
click at [798, 322] on div "0.00 m3" at bounding box center [791, 325] width 100 height 21
type input "18.50"
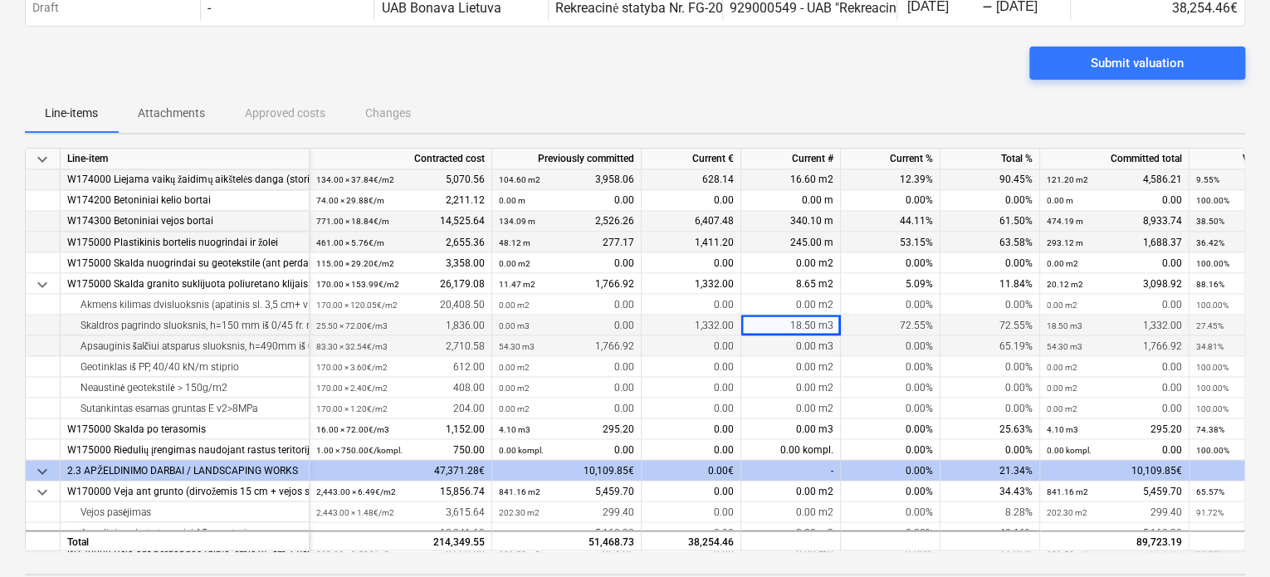
click at [790, 353] on div "0.00 m3" at bounding box center [791, 345] width 100 height 21
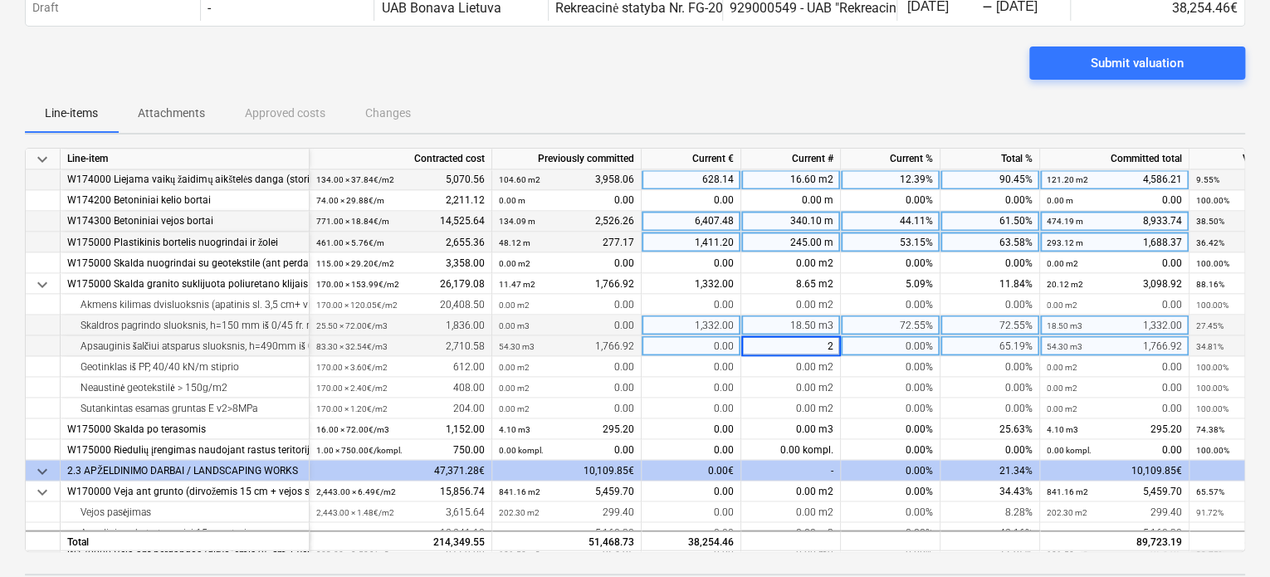
type input "29"
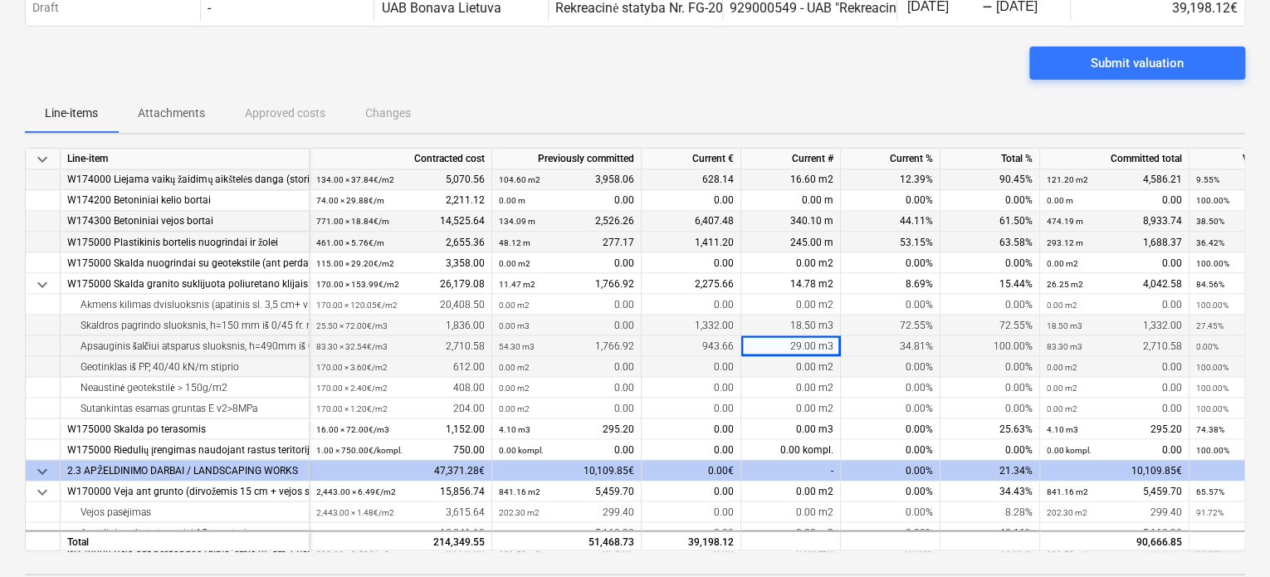
click at [800, 363] on div "0.00 m2" at bounding box center [791, 366] width 100 height 21
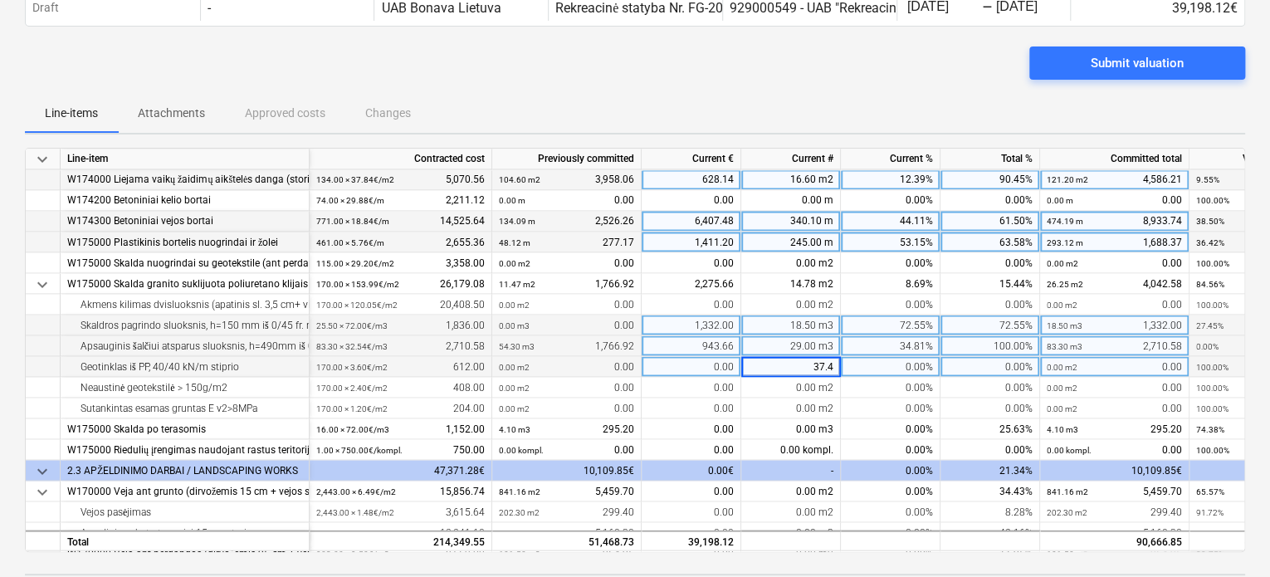
type input "37.40"
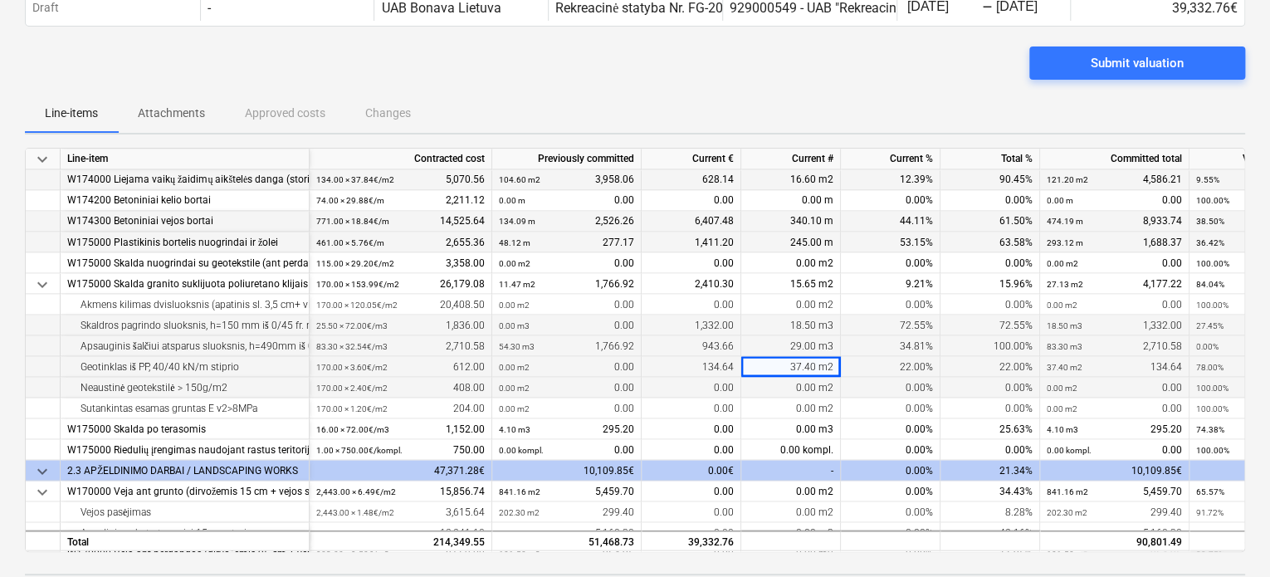
click at [803, 380] on div "0.00 m2" at bounding box center [791, 387] width 100 height 21
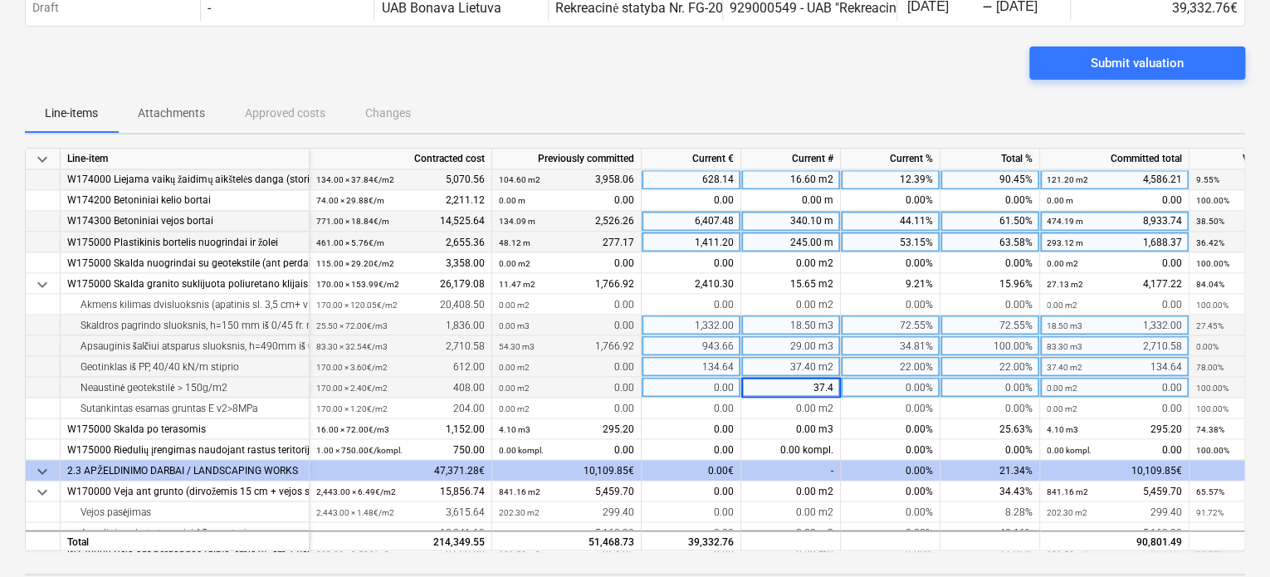
type input "37.40"
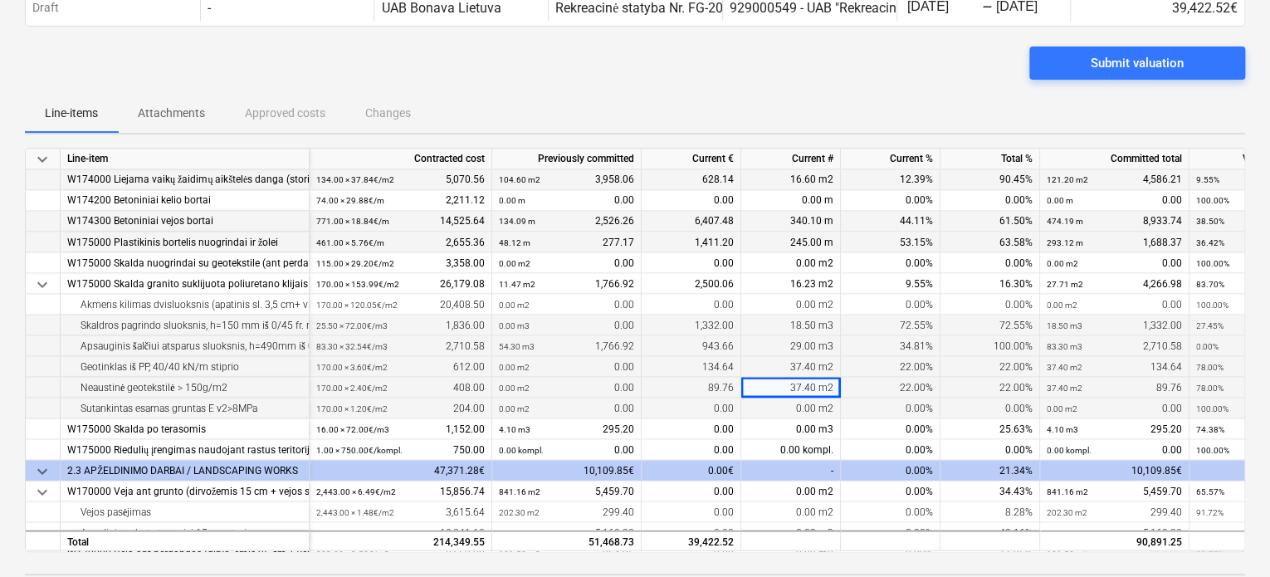
click at [818, 404] on span at bounding box center [817, 408] width 2 height 12
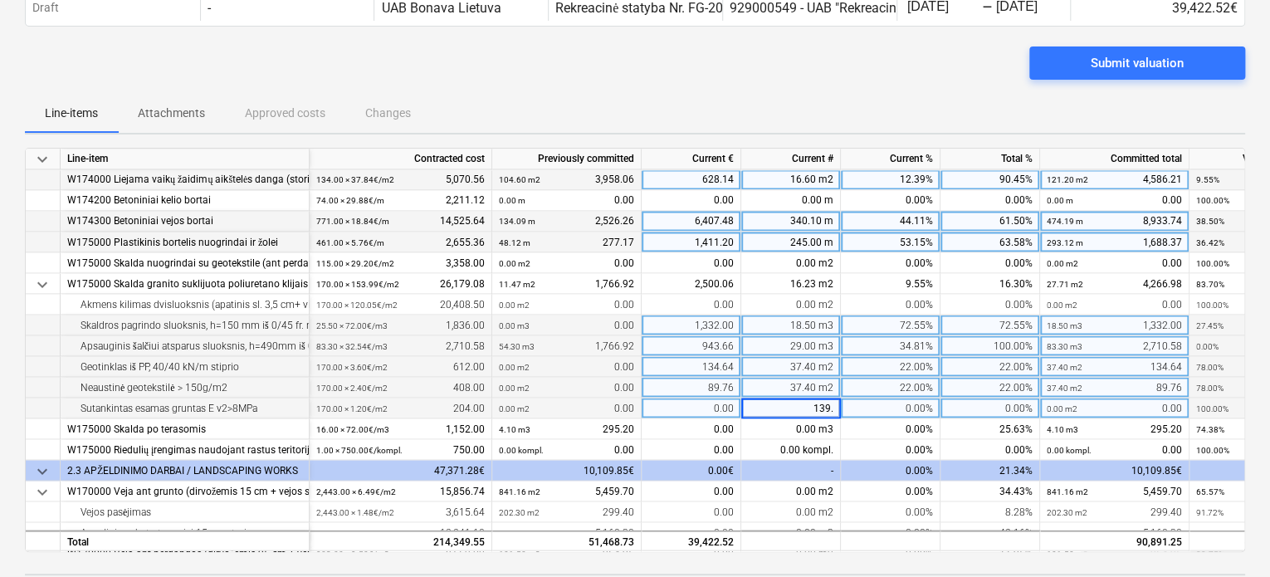
type input "139.5"
click at [754, 344] on div "29.00 m3" at bounding box center [791, 345] width 100 height 21
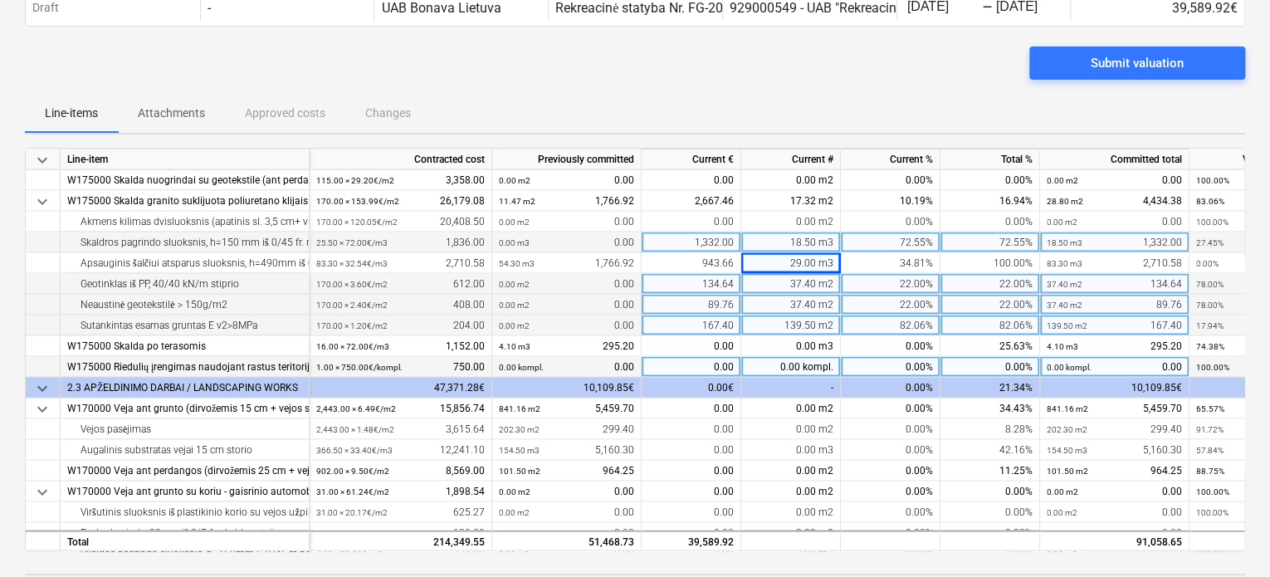
click at [797, 365] on div "0.00 kompl." at bounding box center [791, 366] width 100 height 21
type input "1"
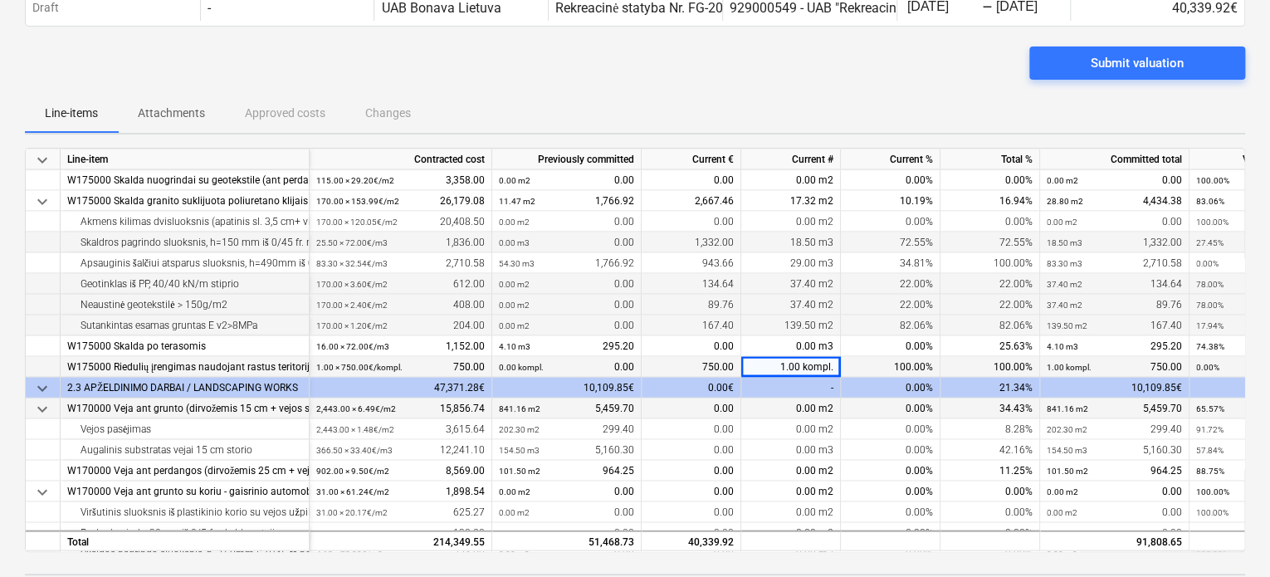
click at [857, 411] on div "0.00%" at bounding box center [891, 408] width 100 height 21
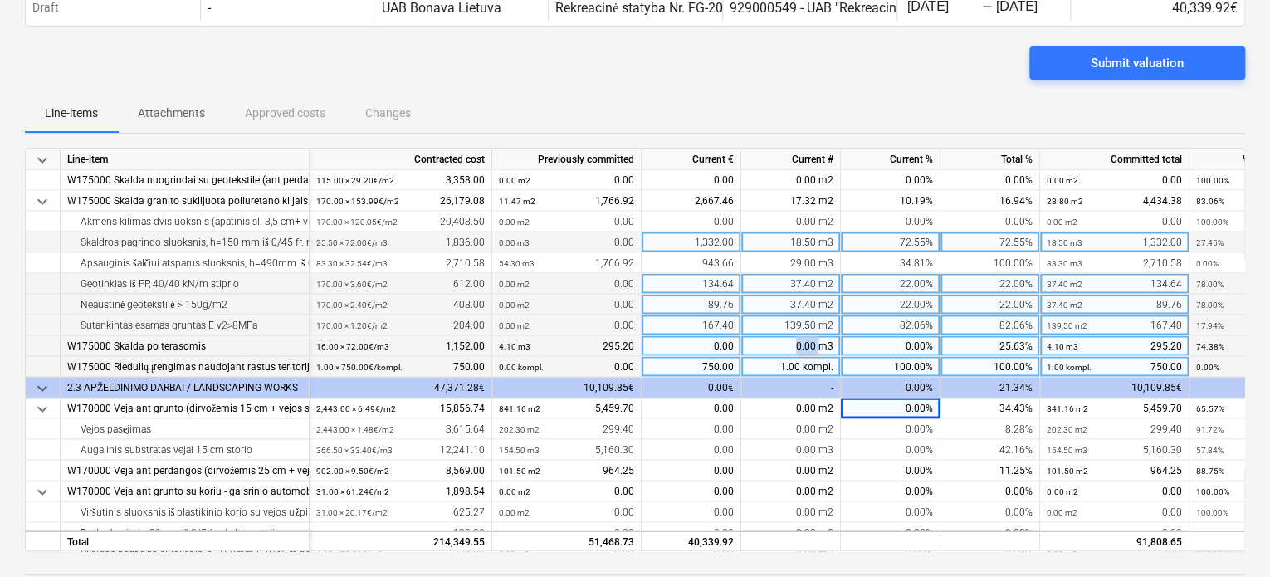
drag, startPoint x: 820, startPoint y: 344, endPoint x: 786, endPoint y: 347, distance: 34.1
click at [786, 347] on div "0.00 m3" at bounding box center [791, 345] width 100 height 21
type input "3.6"
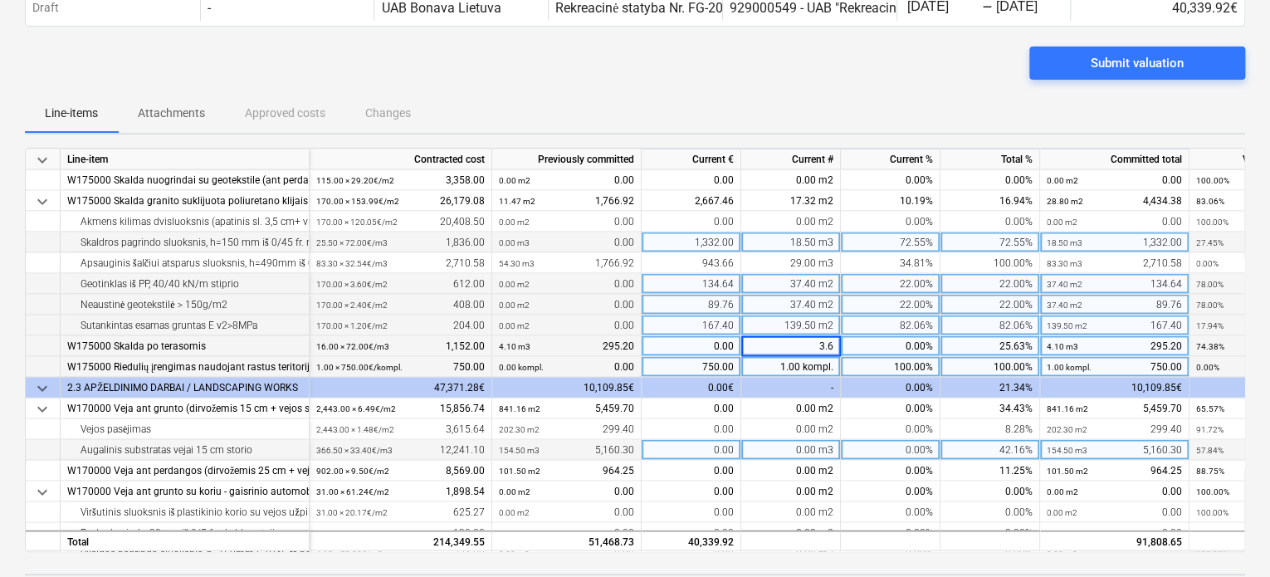
click at [880, 451] on div "0.00%" at bounding box center [891, 449] width 100 height 21
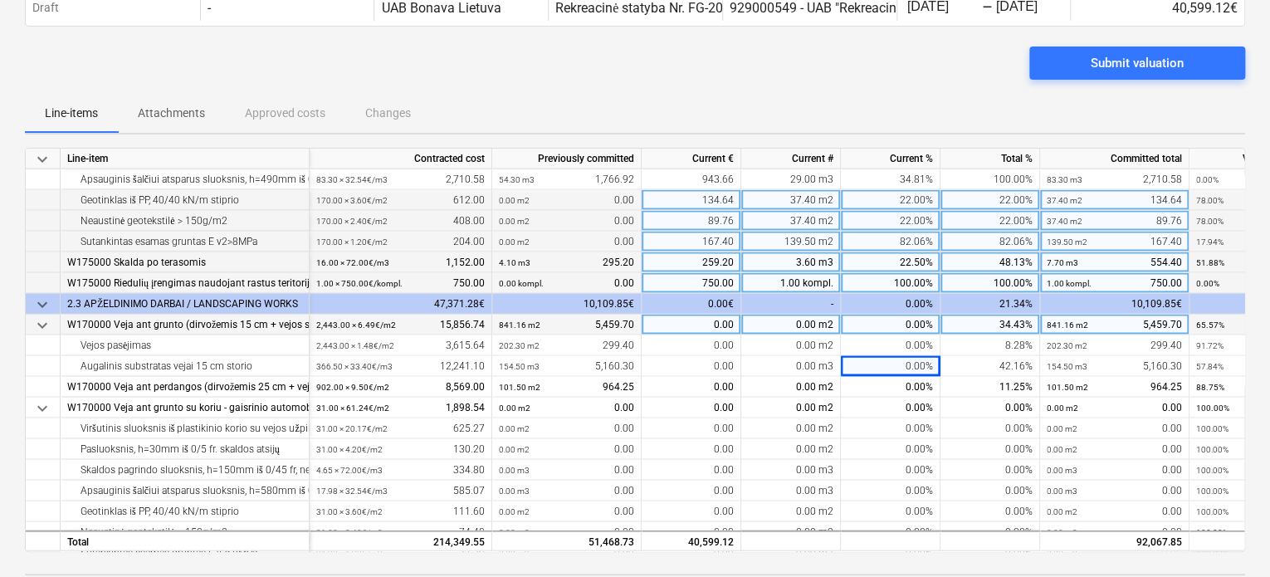
click at [877, 330] on div "0.00%" at bounding box center [891, 325] width 100 height 21
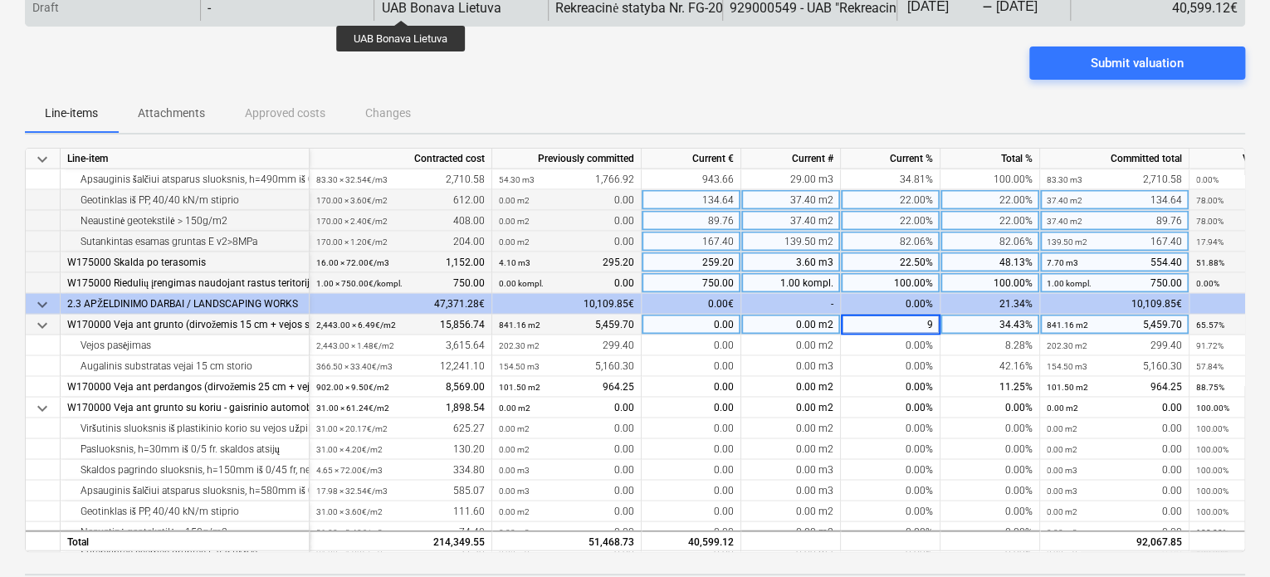
type input "95"
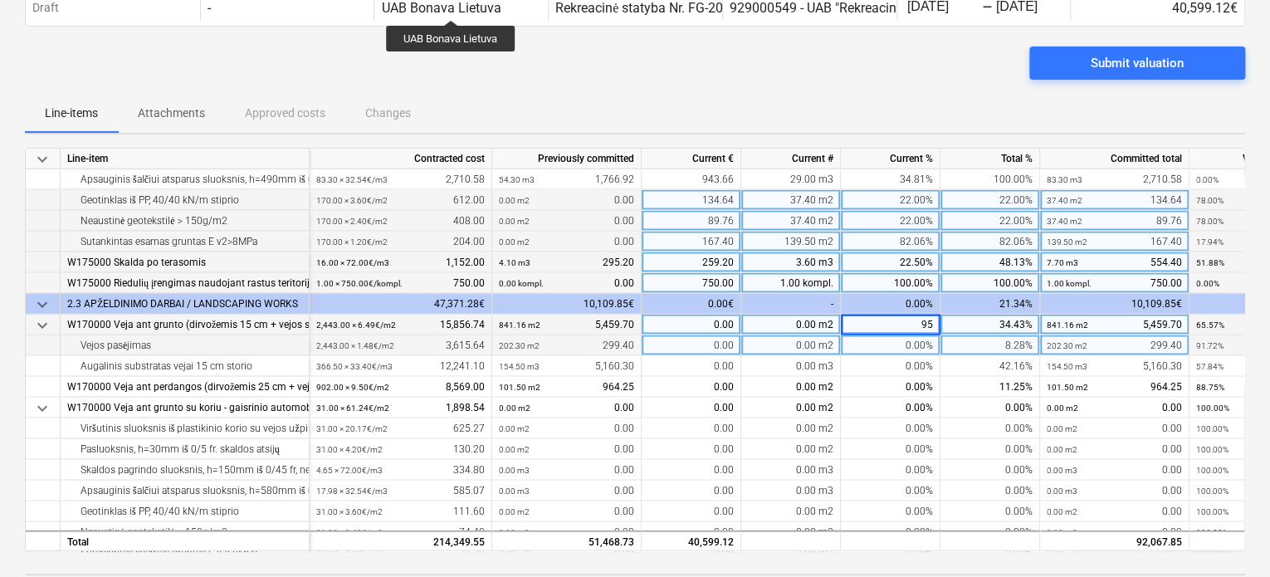
click at [873, 341] on div "0.00%" at bounding box center [891, 345] width 100 height 21
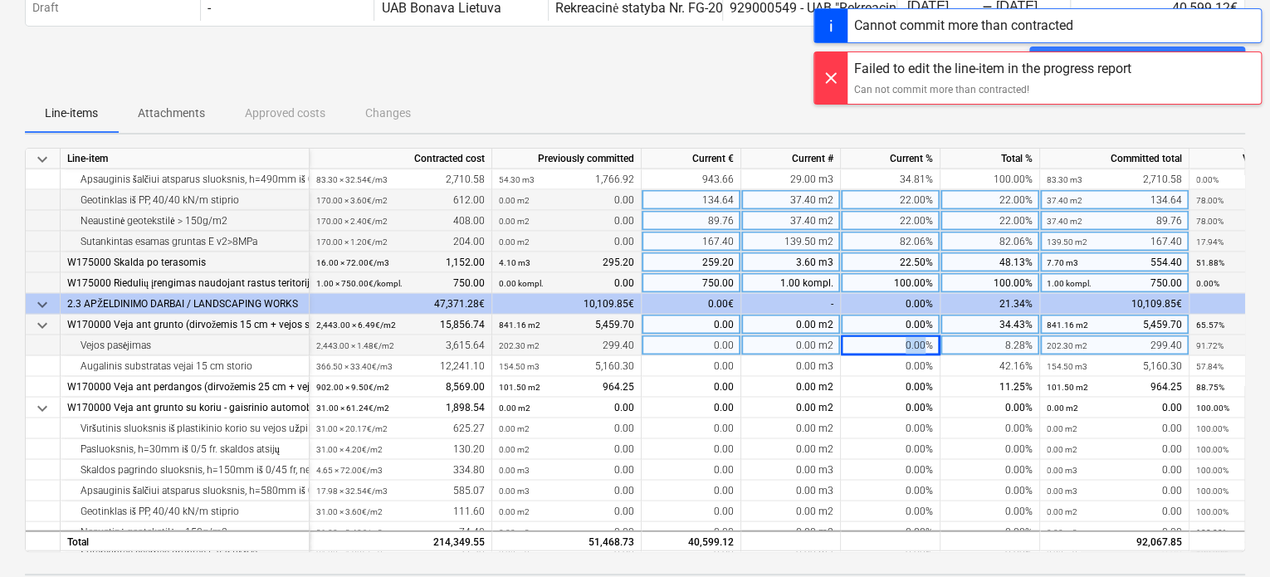
drag, startPoint x: 900, startPoint y: 344, endPoint x: 925, endPoint y: 342, distance: 25.0
click at [925, 342] on div "0.00%" at bounding box center [891, 345] width 100 height 21
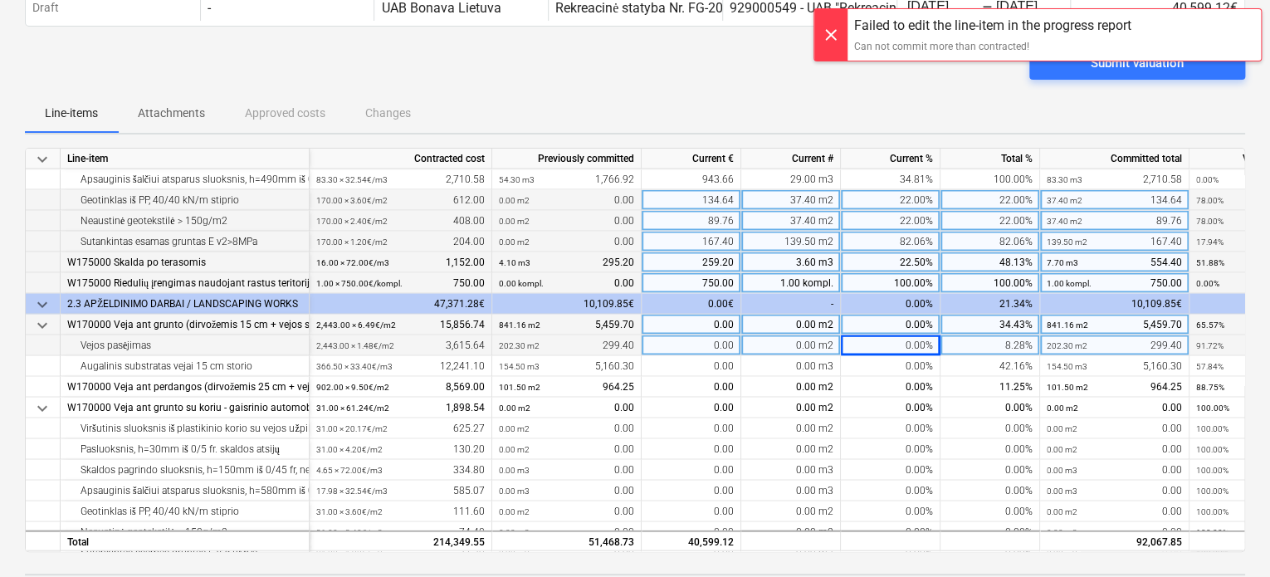
drag, startPoint x: 816, startPoint y: 344, endPoint x: 797, endPoint y: 344, distance: 19.1
click at [797, 344] on div "0.00 m2" at bounding box center [791, 345] width 100 height 21
type input "950.9"
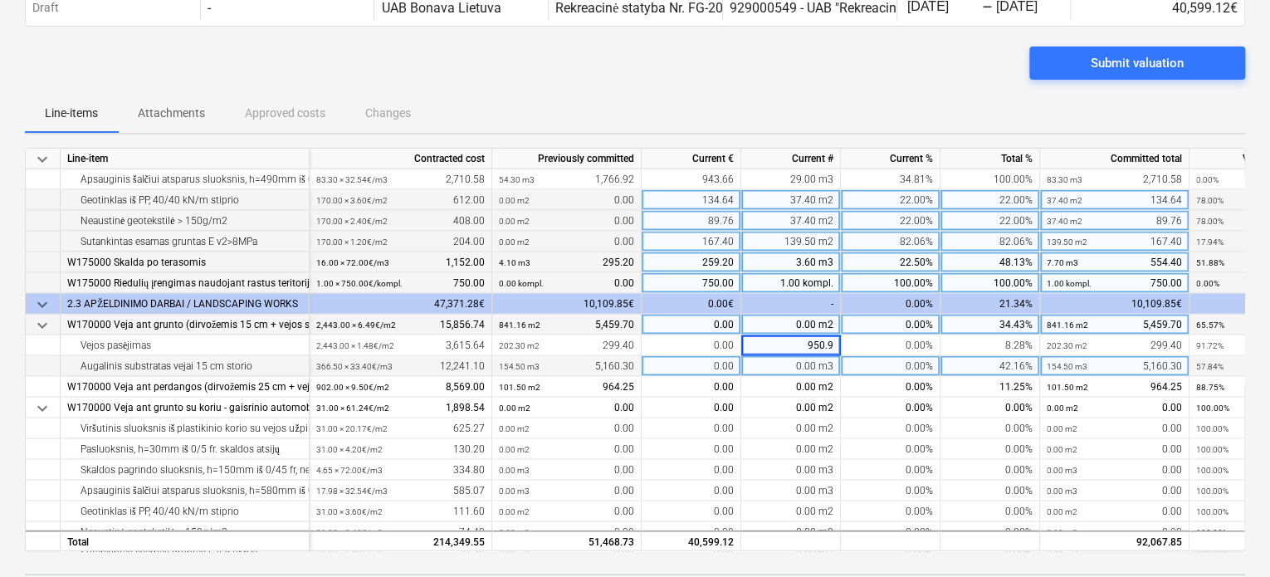
click at [806, 359] on div "0.00 m3" at bounding box center [791, 366] width 100 height 21
type input "142.64"
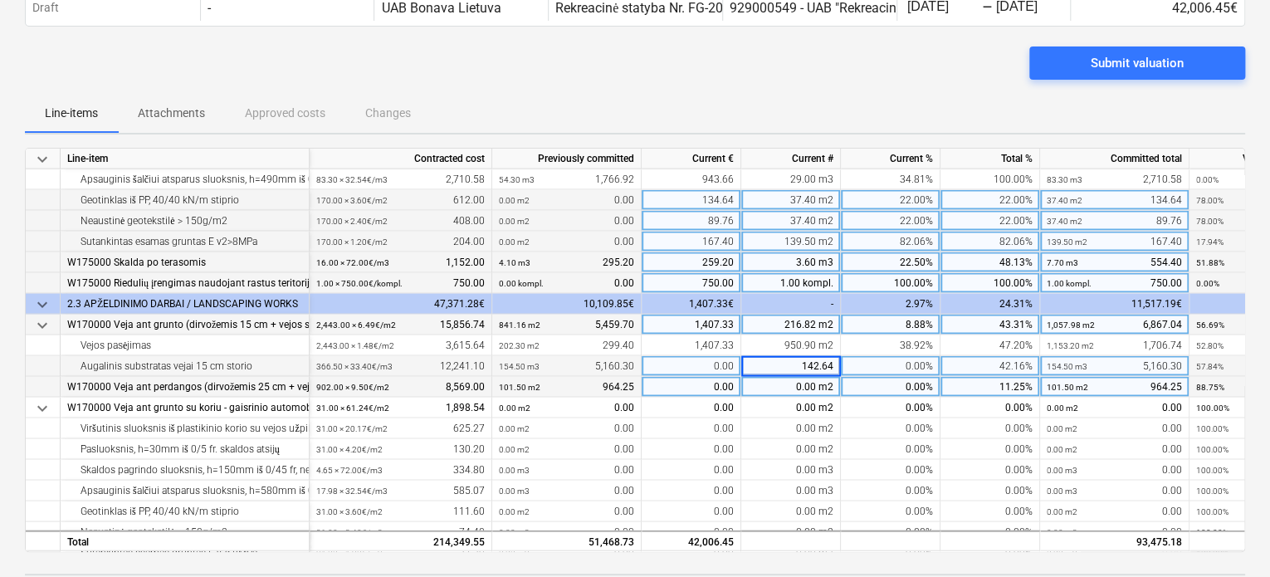
click at [789, 384] on div "0.00 m2" at bounding box center [791, 387] width 100 height 21
type input "381"
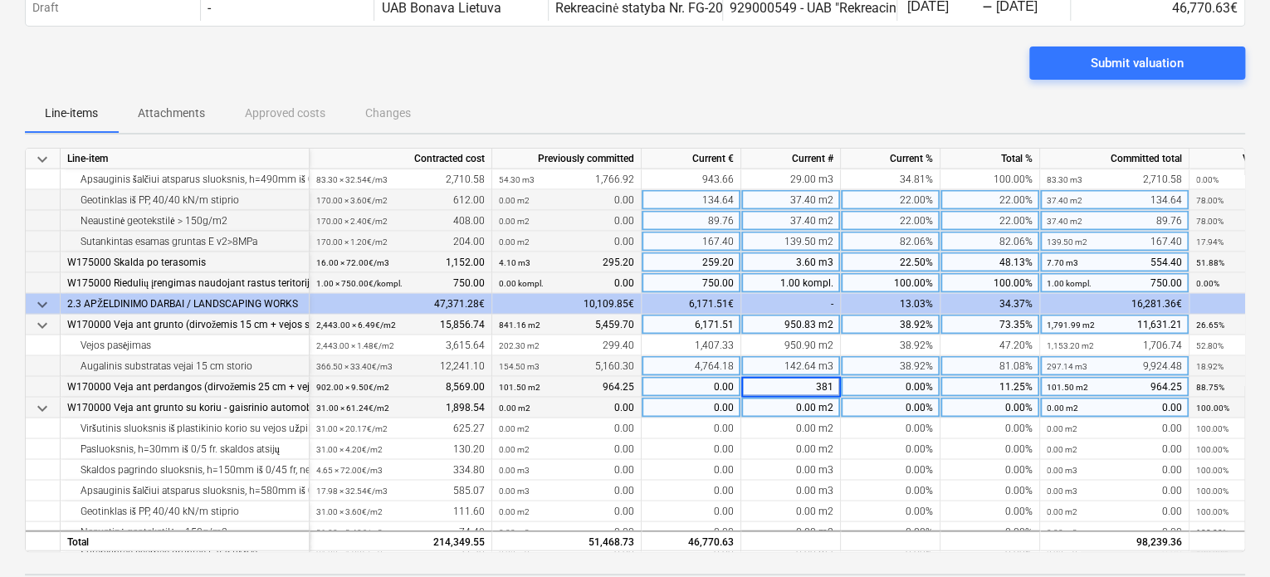
click at [793, 409] on div "0.00 m2" at bounding box center [791, 408] width 100 height 21
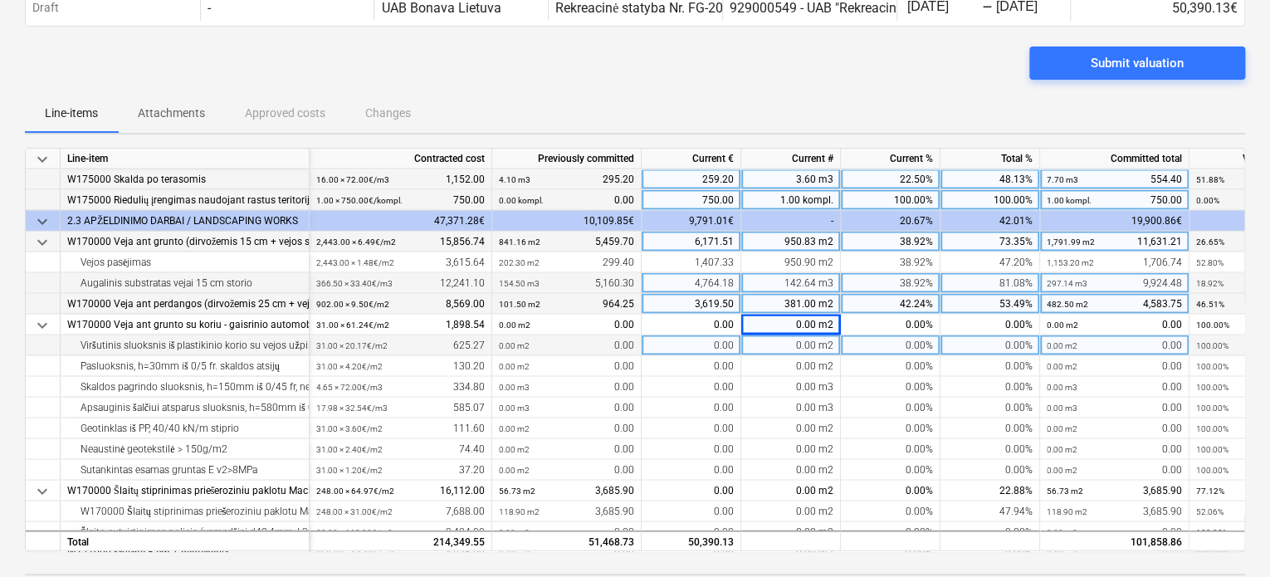
scroll to position [1826, 0]
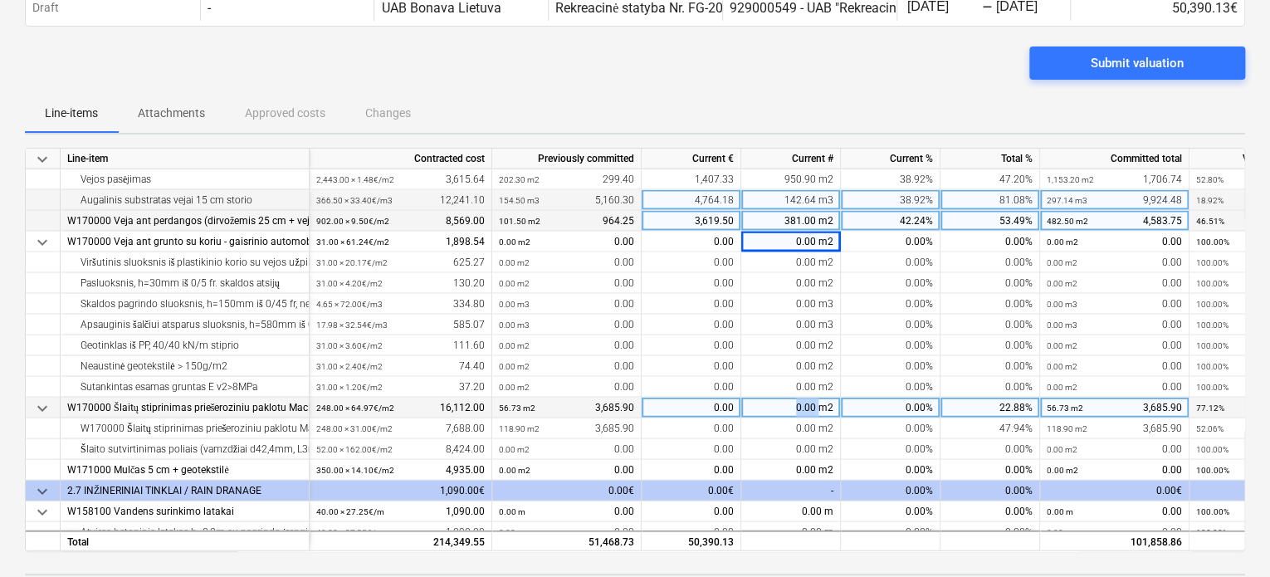
drag, startPoint x: 821, startPoint y: 406, endPoint x: 798, endPoint y: 403, distance: 22.7
click at [798, 403] on div "0.00 m2" at bounding box center [791, 408] width 100 height 21
type input "19.30"
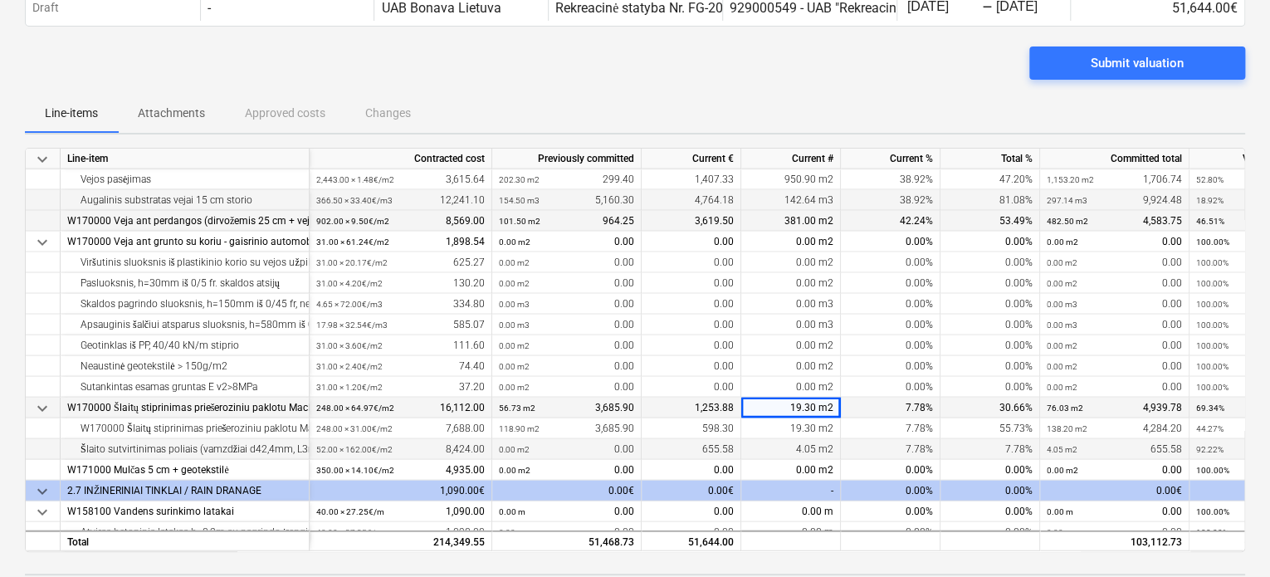
click at [870, 455] on div "7.78%" at bounding box center [891, 449] width 100 height 21
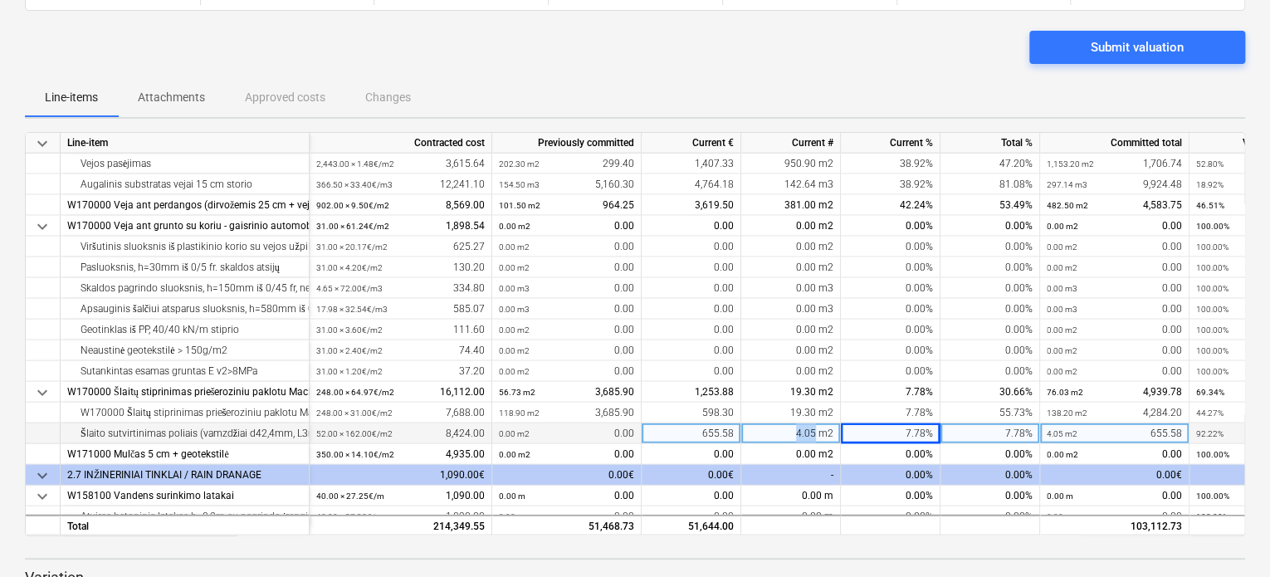
drag, startPoint x: 817, startPoint y: 432, endPoint x: 790, endPoint y: 423, distance: 28.1
click at [790, 423] on div "4.05 m2" at bounding box center [791, 433] width 100 height 21
type input "0"
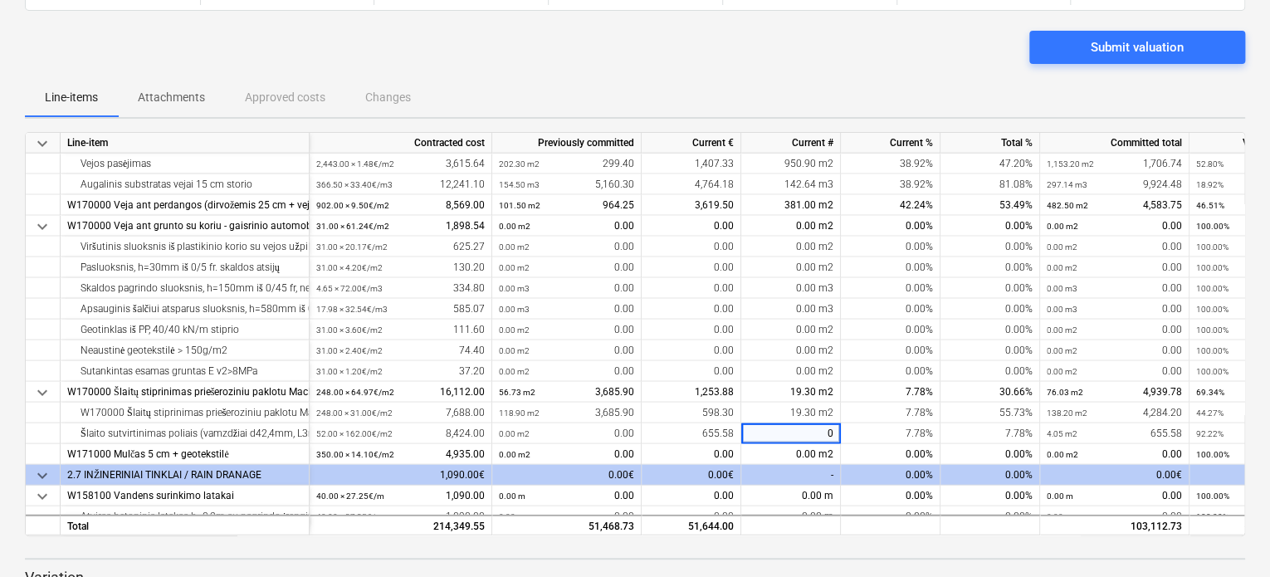
click at [1251, 372] on div "keyboard_arrow_down Status Confirmed at Company Contract name Commit as Date Cu…" at bounding box center [635, 280] width 1270 height 759
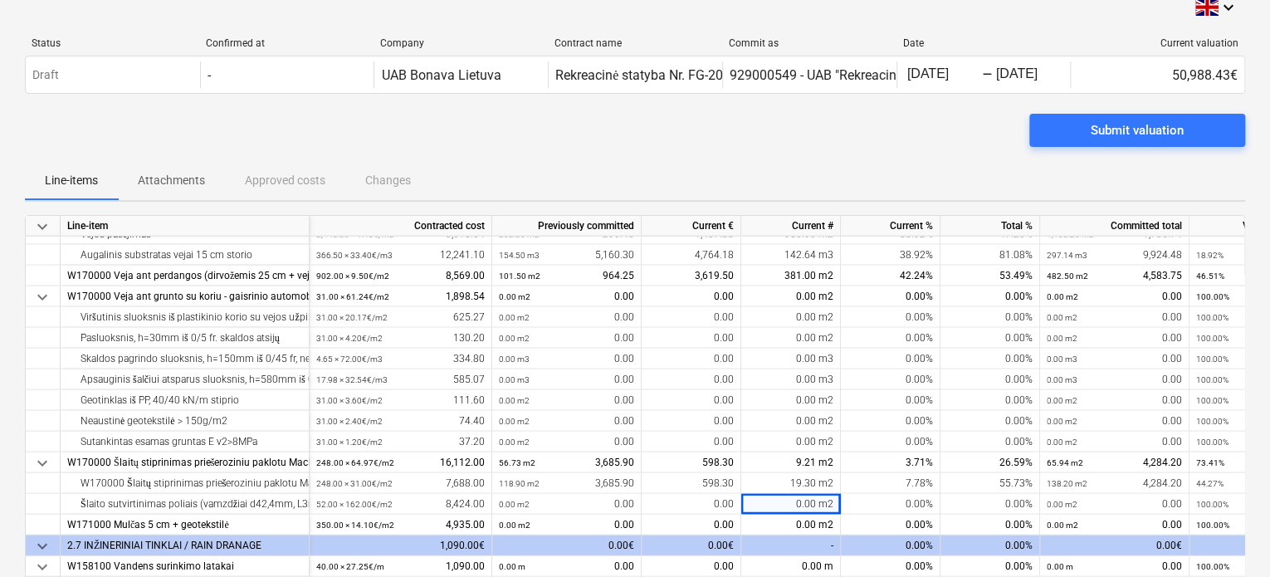
scroll to position [182, 0]
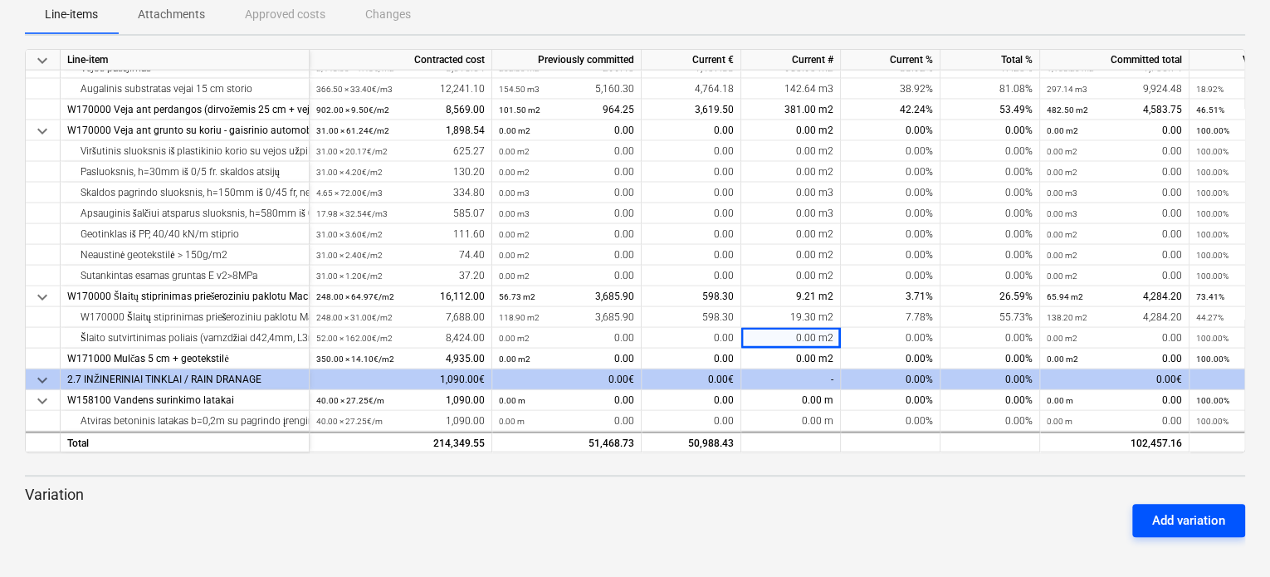
click at [1165, 515] on div "Add variation" at bounding box center [1188, 521] width 73 height 22
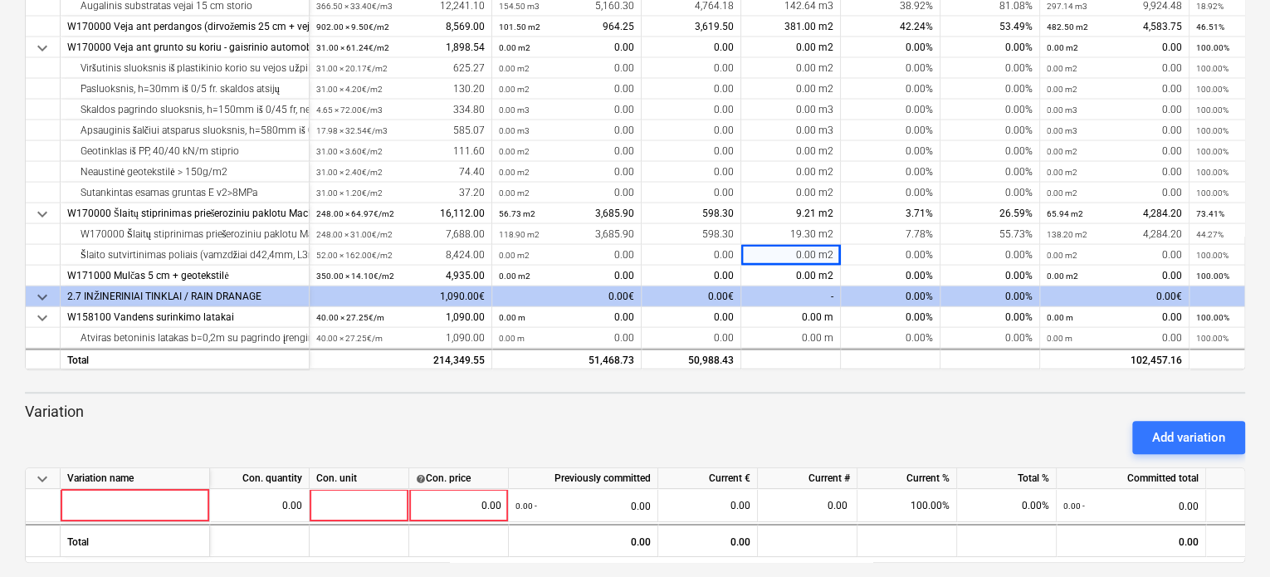
scroll to position [276, 0]
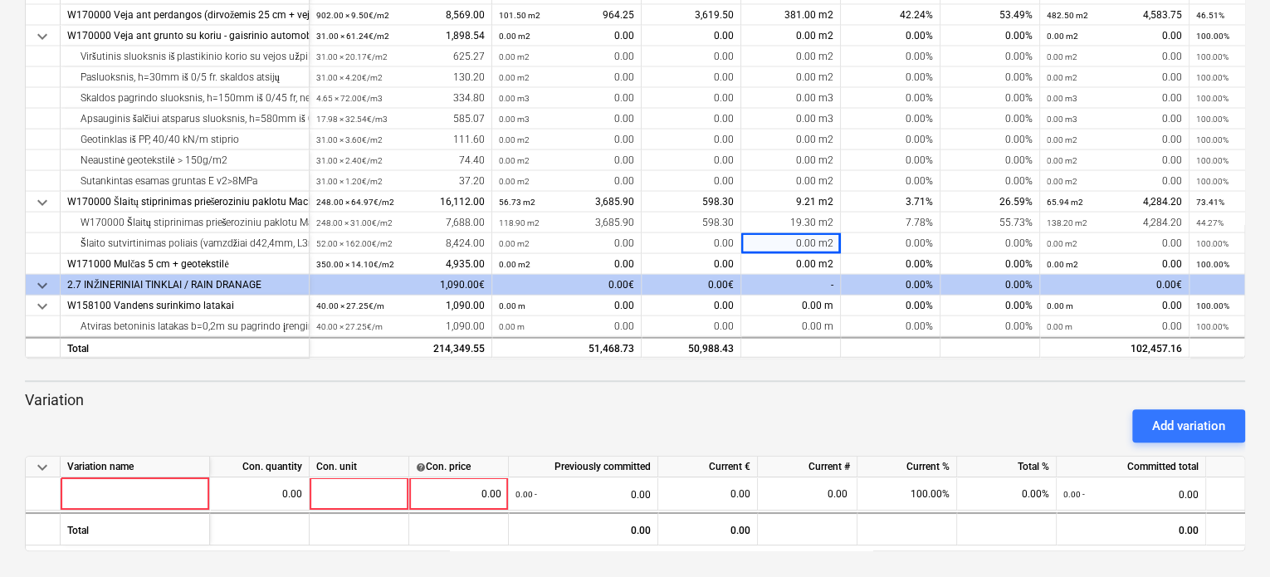
click at [896, 404] on div "Add variation" at bounding box center [634, 426] width 1233 height 46
click at [862, 411] on div "Add variation" at bounding box center [634, 426] width 1233 height 46
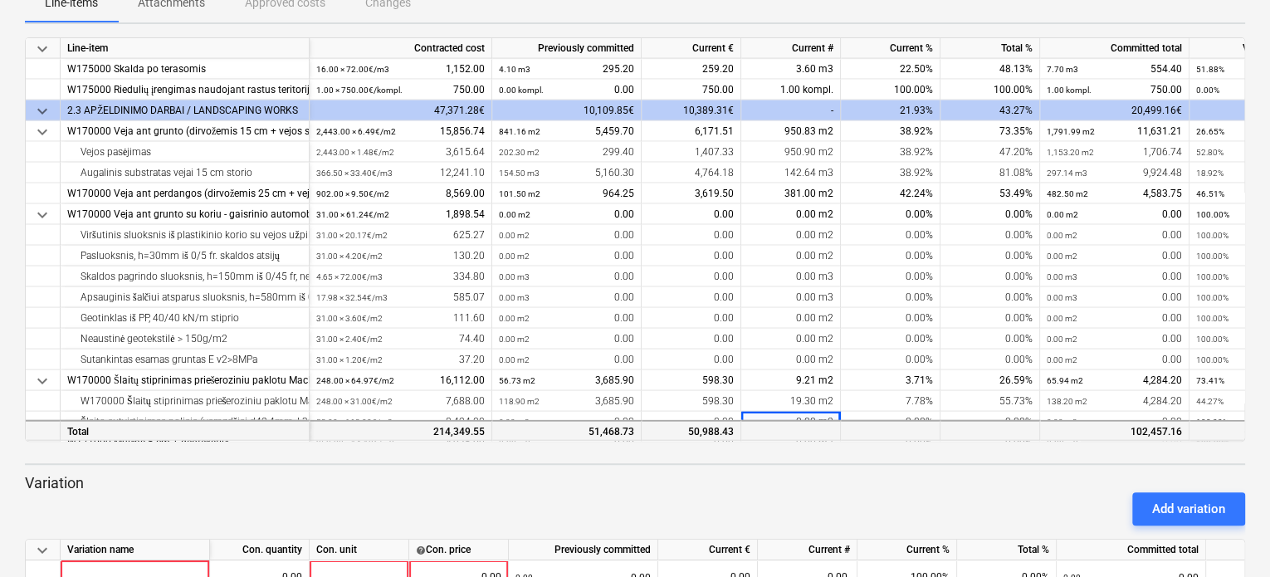
scroll to position [1843, 0]
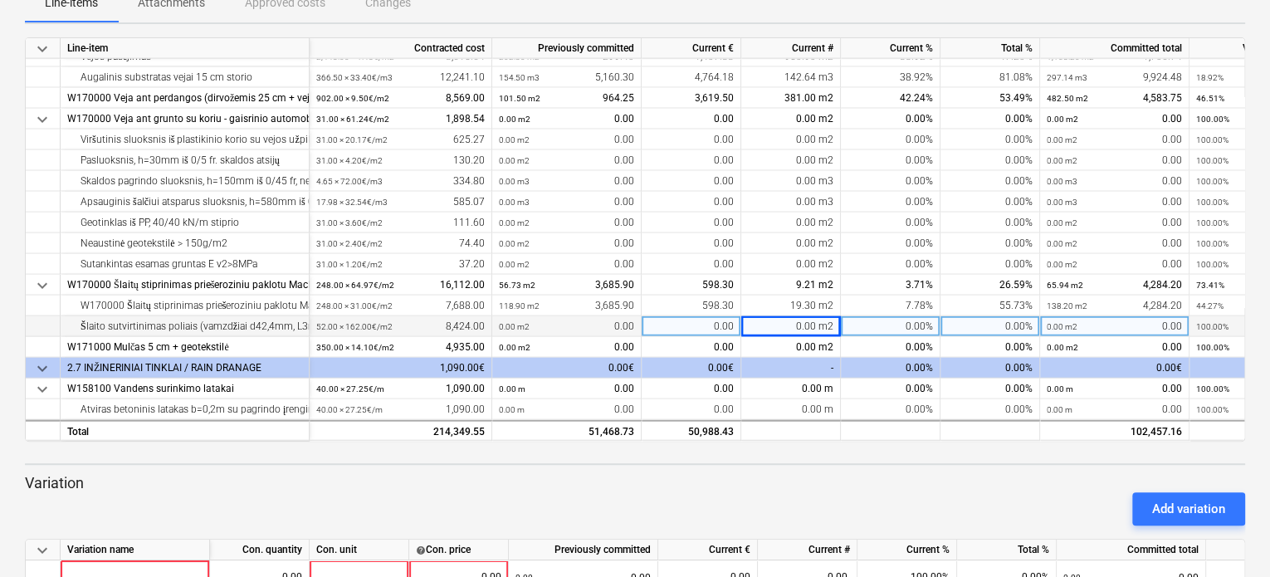
click at [857, 327] on div "0.00%" at bounding box center [891, 326] width 100 height 21
click at [906, 474] on p "Variation" at bounding box center [635, 483] width 1220 height 20
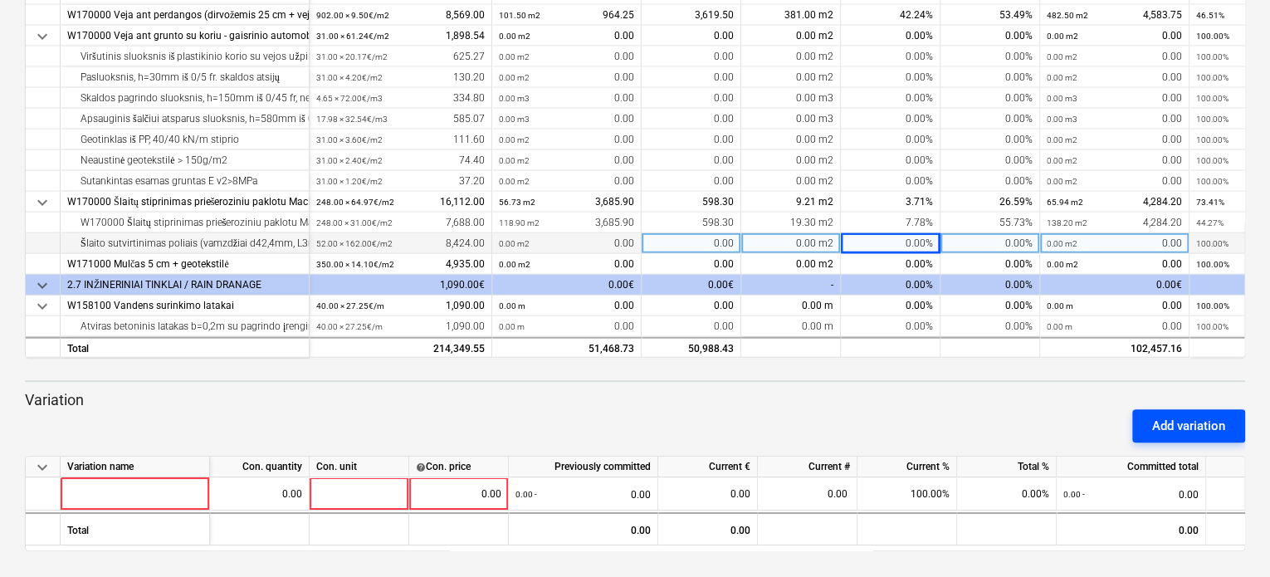
click at [1195, 429] on div "Add variation" at bounding box center [1188, 426] width 73 height 22
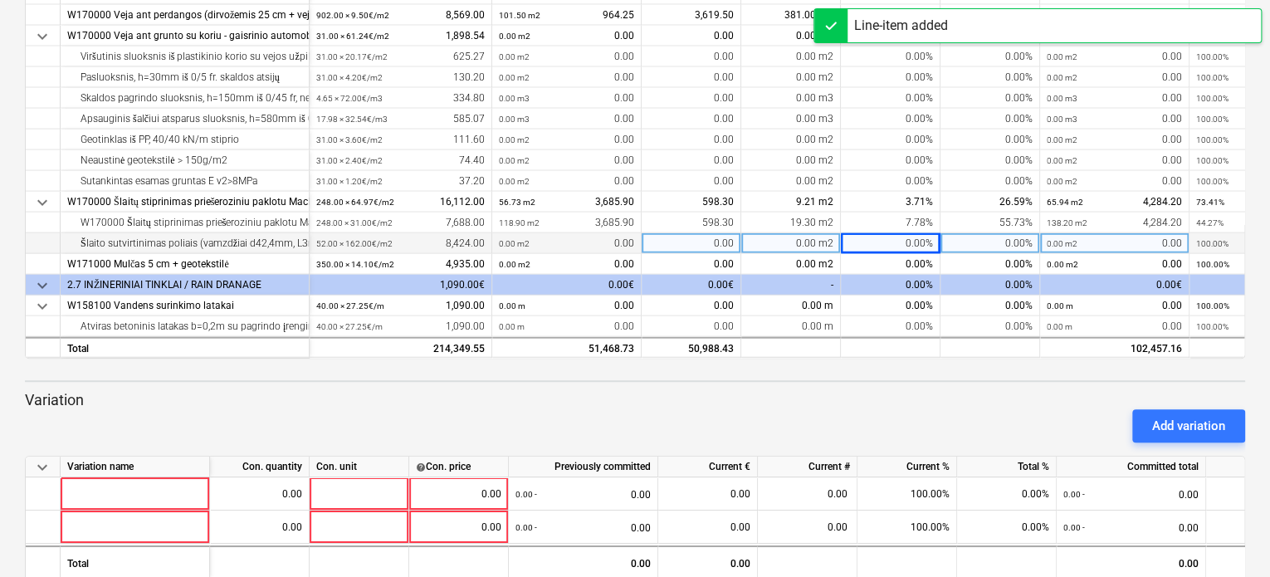
scroll to position [310, 0]
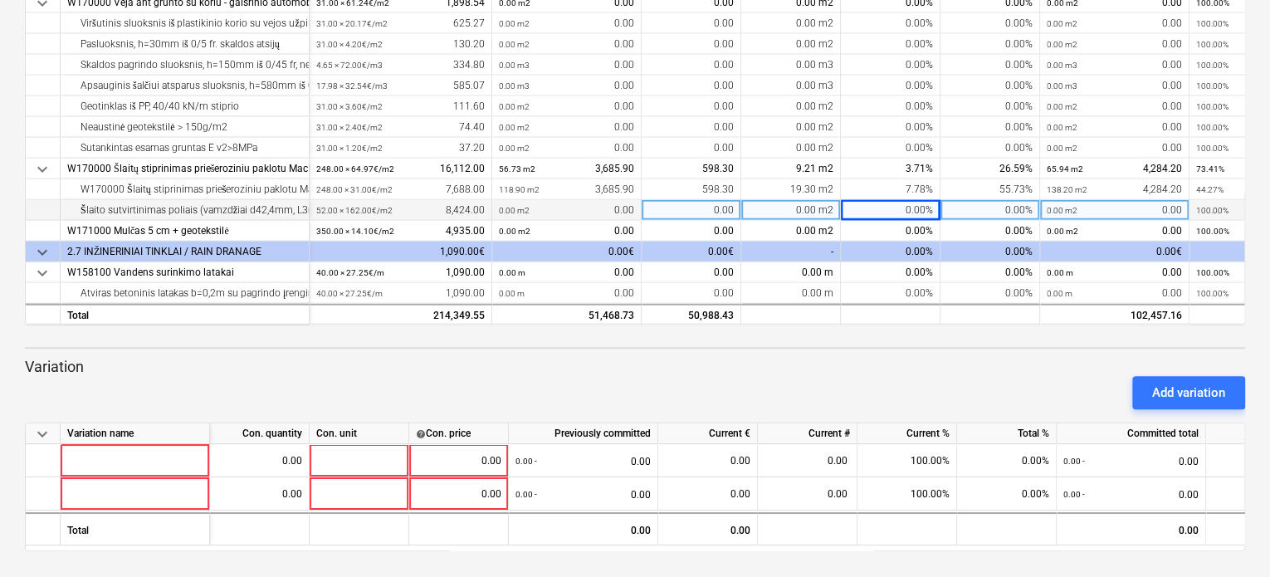
click at [42, 434] on span "keyboard_arrow_down" at bounding box center [42, 434] width 20 height 20
click at [42, 434] on span "keyboard_arrow_right" at bounding box center [42, 434] width 20 height 20
click at [42, 434] on span "keyboard_arrow_down" at bounding box center [42, 434] width 20 height 20
click at [53, 425] on div "keyboard_arrow_right" at bounding box center [43, 433] width 35 height 21
drag, startPoint x: 45, startPoint y: 427, endPoint x: 446, endPoint y: 395, distance: 402.1
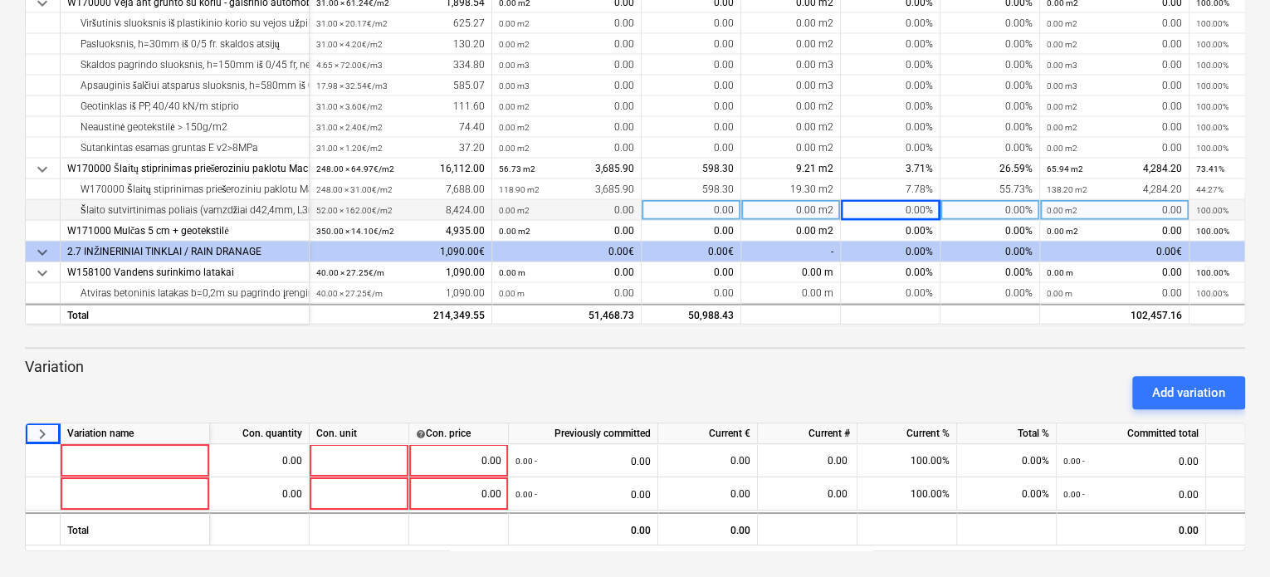
click at [446, 395] on div "Add variation" at bounding box center [634, 392] width 1233 height 46
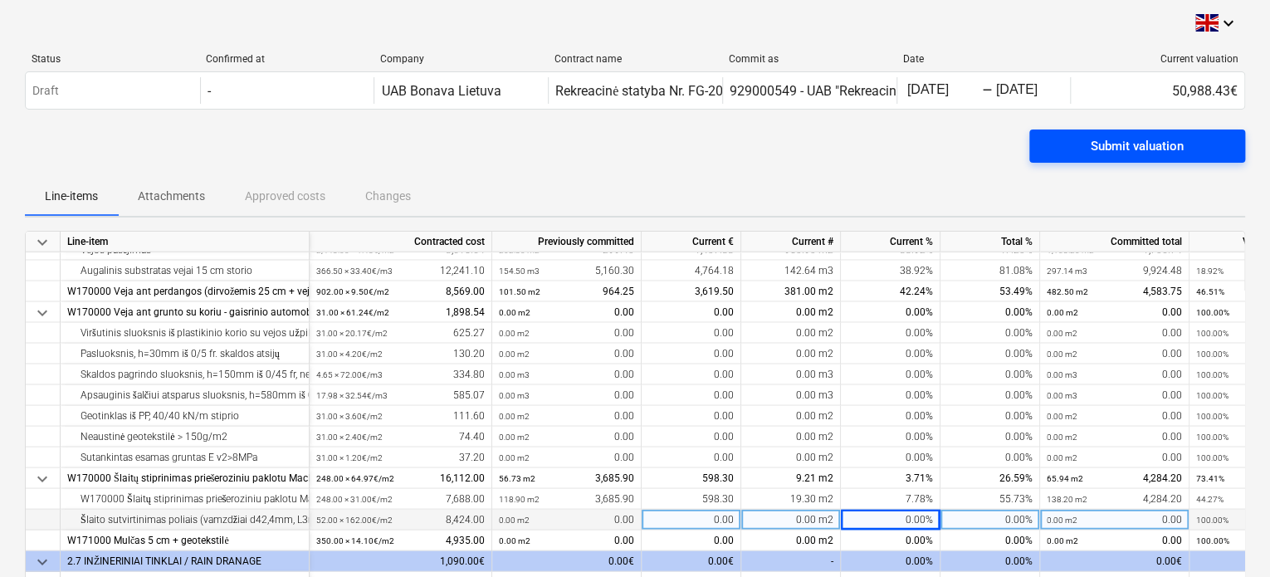
click at [1113, 156] on div "Submit valuation" at bounding box center [1137, 146] width 93 height 22
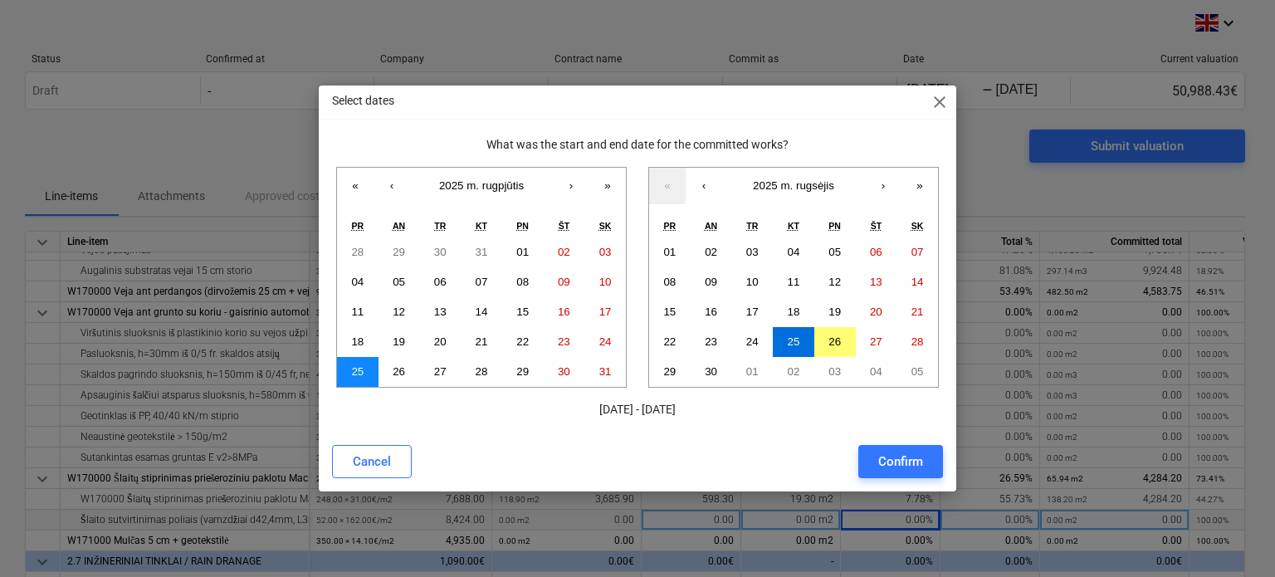
click at [362, 368] on abbr "25" at bounding box center [357, 371] width 12 height 12
click at [779, 344] on button "25" at bounding box center [794, 342] width 42 height 30
drag, startPoint x: 779, startPoint y: 344, endPoint x: 674, endPoint y: 344, distance: 104.6
click at [674, 344] on div "01 02 03 04 05 06 07 08 09 10 11 12 13 14 15 16 17 18 19 20 21 22 23 24 25 26 2…" at bounding box center [793, 311] width 289 height 149
click at [359, 372] on abbr "25" at bounding box center [357, 371] width 12 height 12
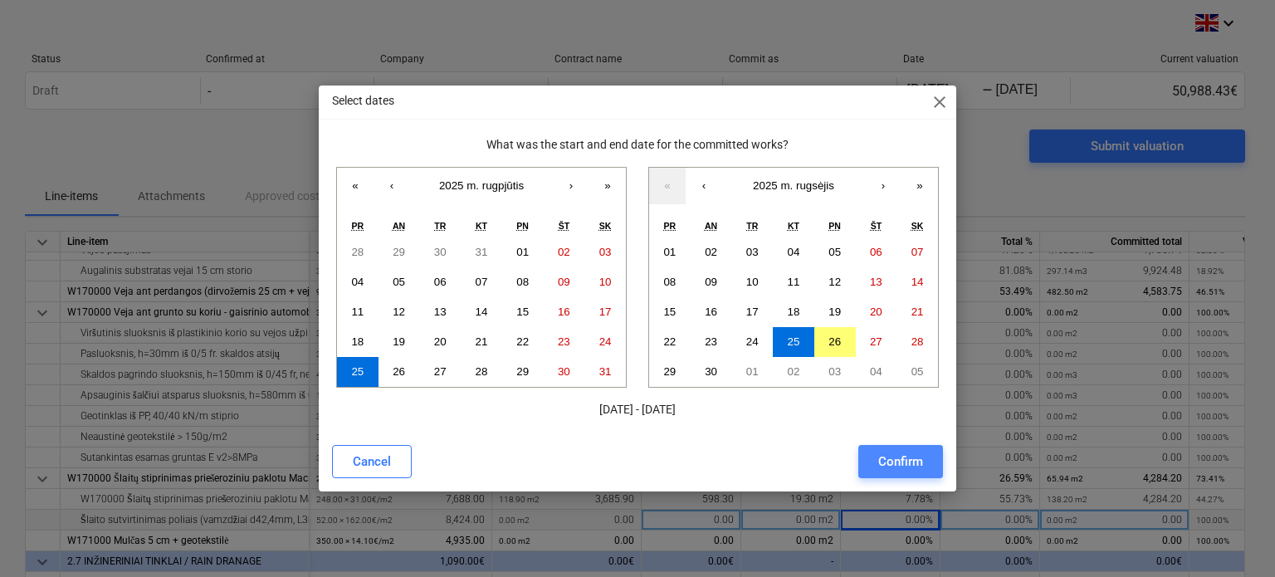
click at [879, 461] on div "Confirm" at bounding box center [900, 462] width 45 height 22
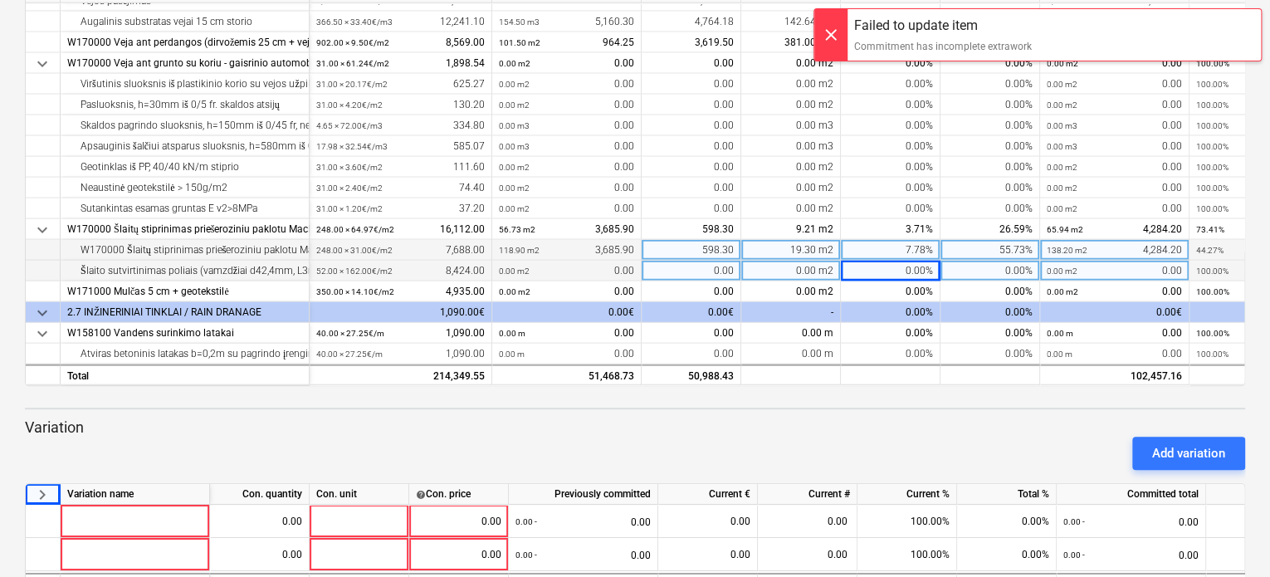
scroll to position [310, 0]
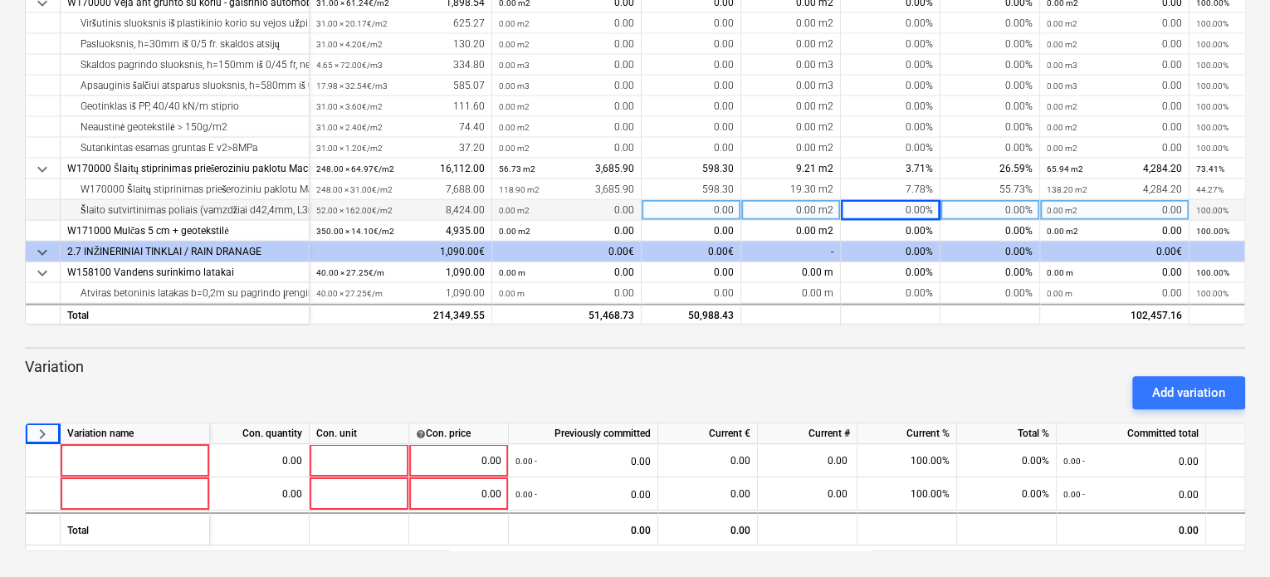
click at [50, 432] on span "keyboard_arrow_right" at bounding box center [42, 434] width 20 height 20
click at [50, 432] on span "keyboard_arrow_down" at bounding box center [42, 434] width 20 height 20
drag, startPoint x: 50, startPoint y: 432, endPoint x: 36, endPoint y: 380, distance: 53.4
click at [36, 380] on div "Add variation" at bounding box center [634, 392] width 1233 height 46
click at [51, 359] on p "Variation" at bounding box center [635, 367] width 1220 height 20
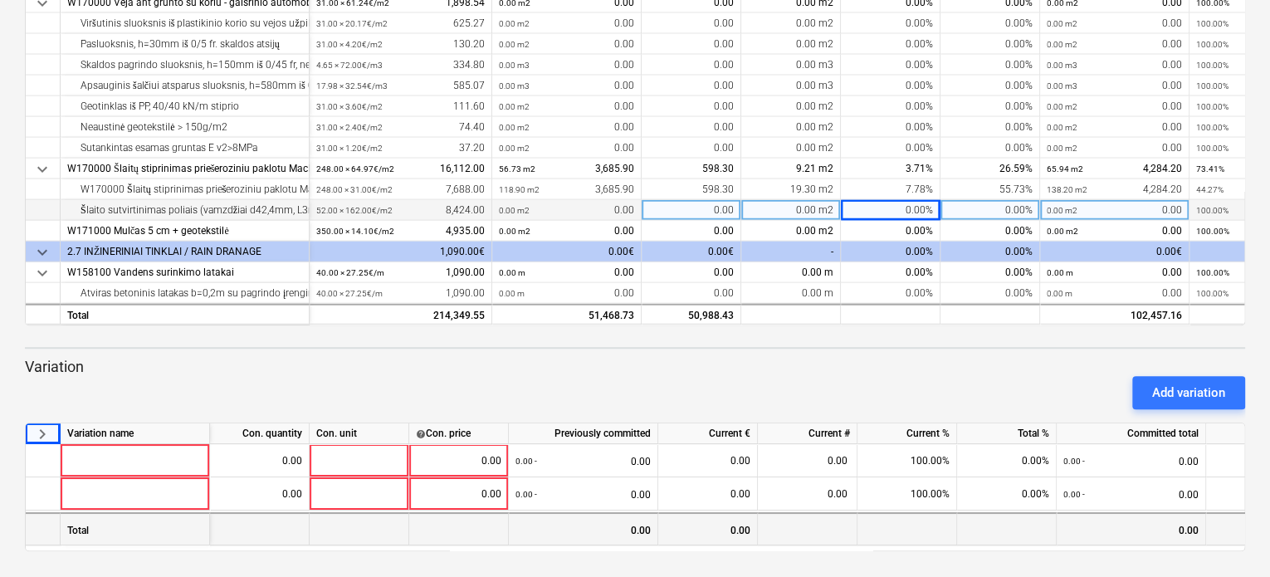
drag, startPoint x: 731, startPoint y: 550, endPoint x: 926, endPoint y: 542, distance: 195.2
click at [926, 542] on div "keyboard_arrow_right Variation name Con. quantity Con. unit help Con. price Pre…" at bounding box center [635, 486] width 1220 height 129
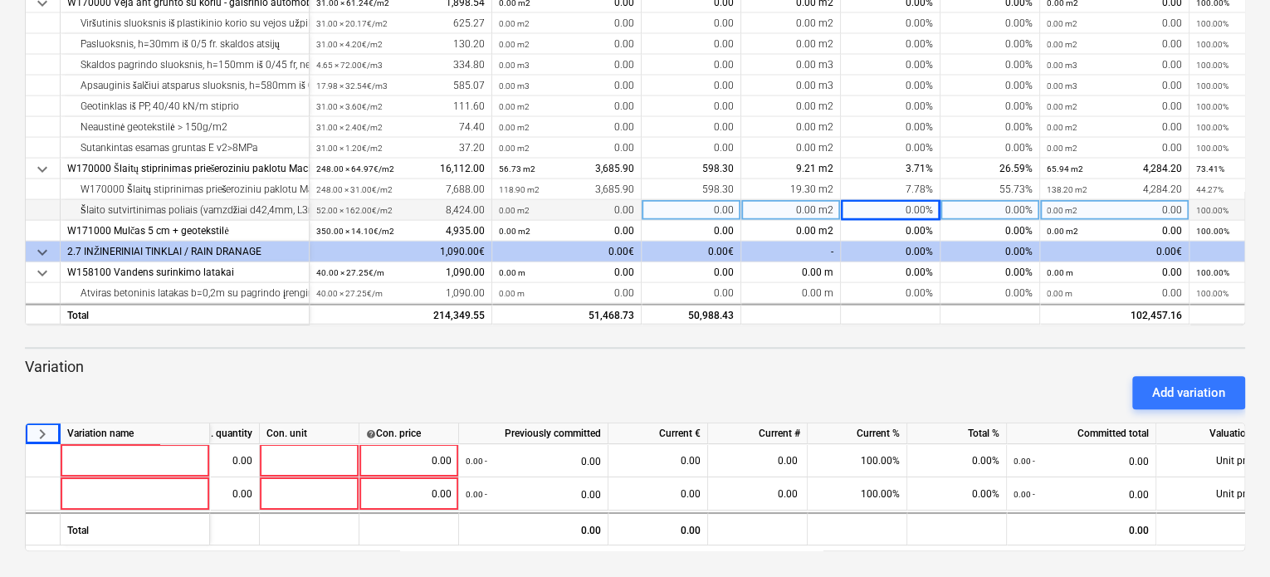
scroll to position [0, 0]
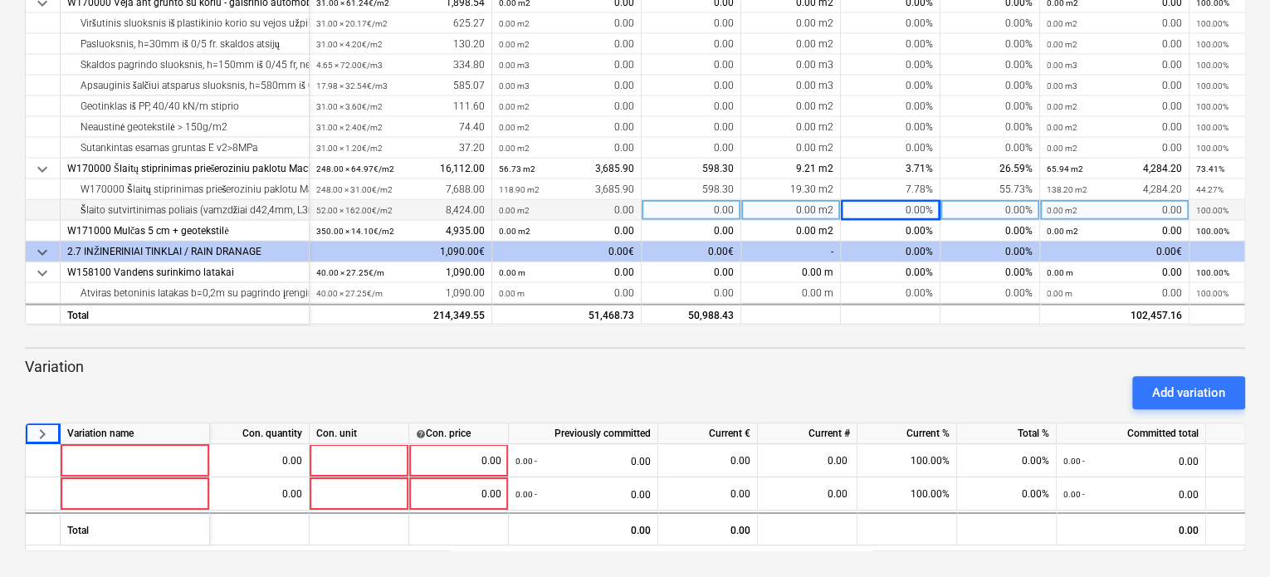
drag, startPoint x: 41, startPoint y: 428, endPoint x: 10, endPoint y: 381, distance: 56.4
click at [10, 381] on div "keyboard_arrow_down Status Confirmed at Company Contract name Commit as Date Cu…" at bounding box center [635, 133] width 1270 height 887
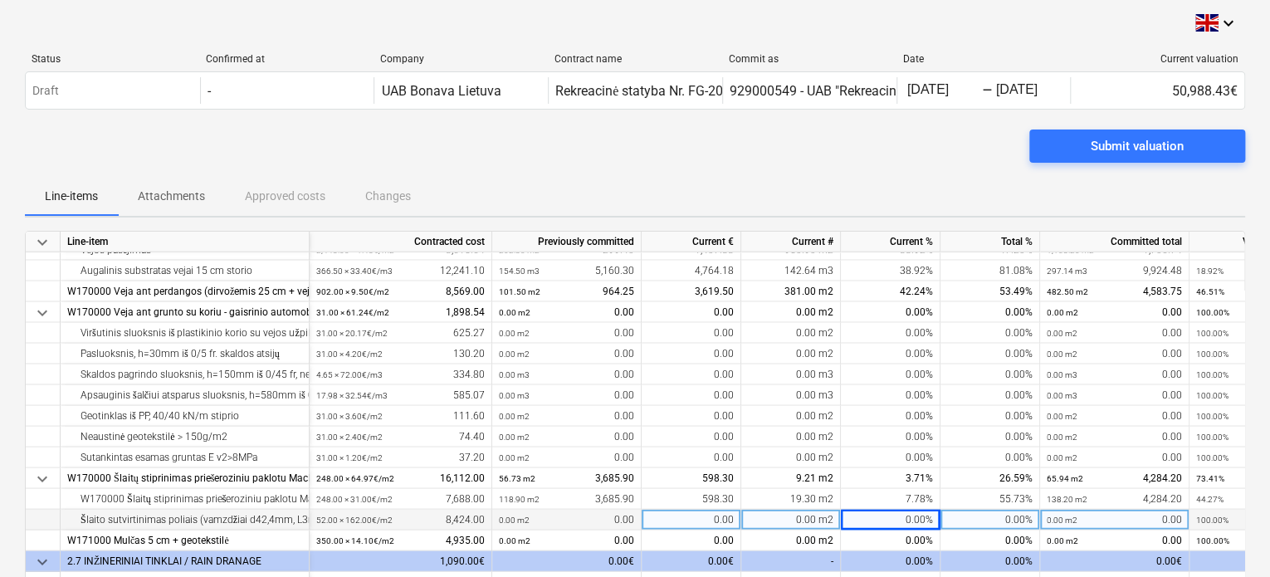
click at [178, 205] on span "Attachments" at bounding box center [171, 196] width 107 height 27
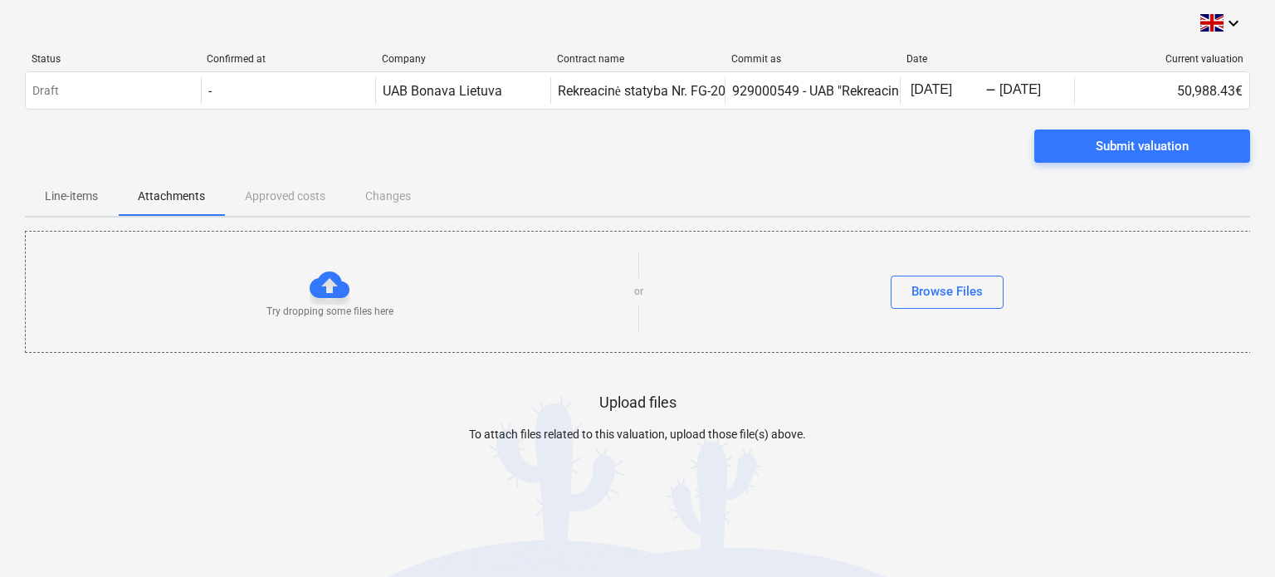
click at [321, 290] on div at bounding box center [330, 285] width 40 height 40
click at [925, 291] on div "Browse Files" at bounding box center [946, 292] width 71 height 22
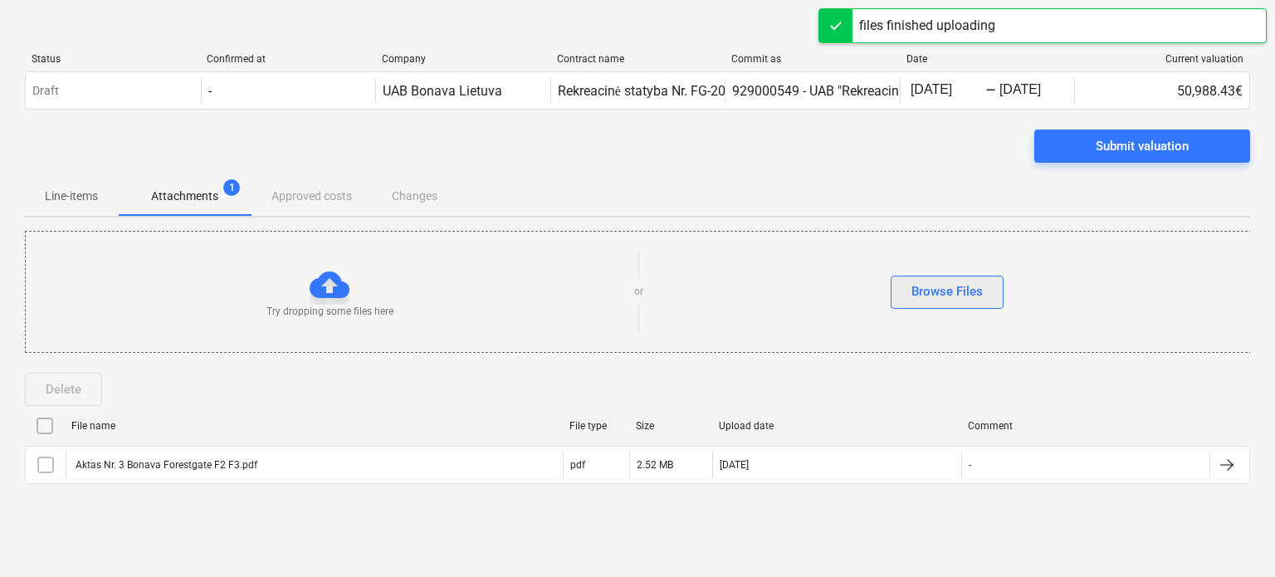
click at [993, 287] on button "Browse Files" at bounding box center [947, 292] width 113 height 33
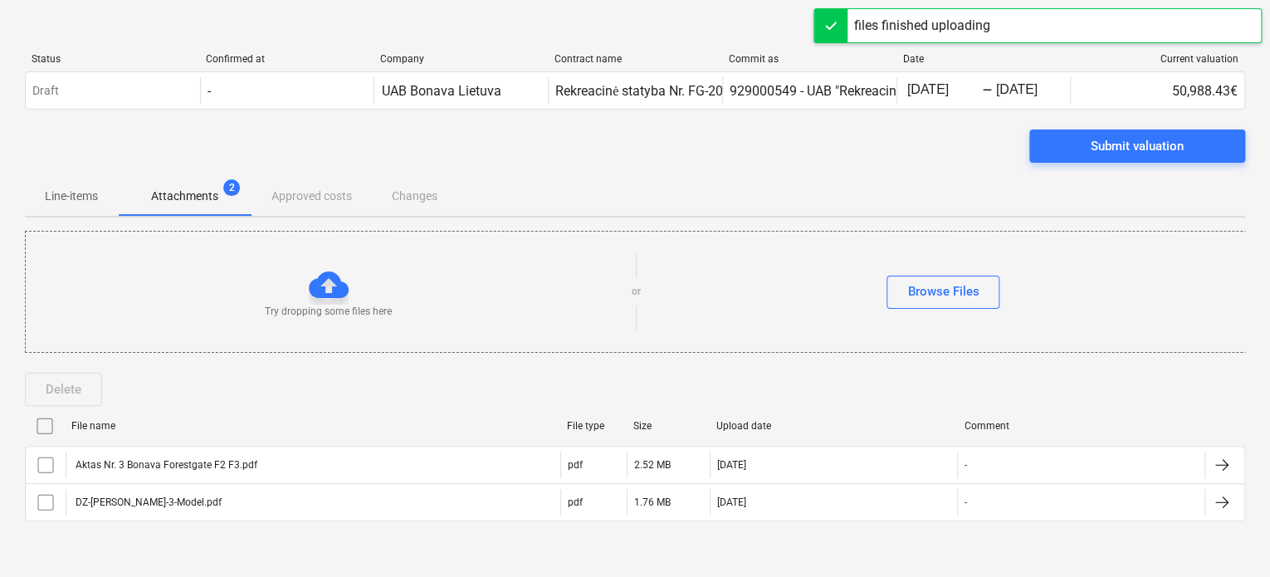
click at [74, 201] on p "Line-items" at bounding box center [71, 196] width 53 height 17
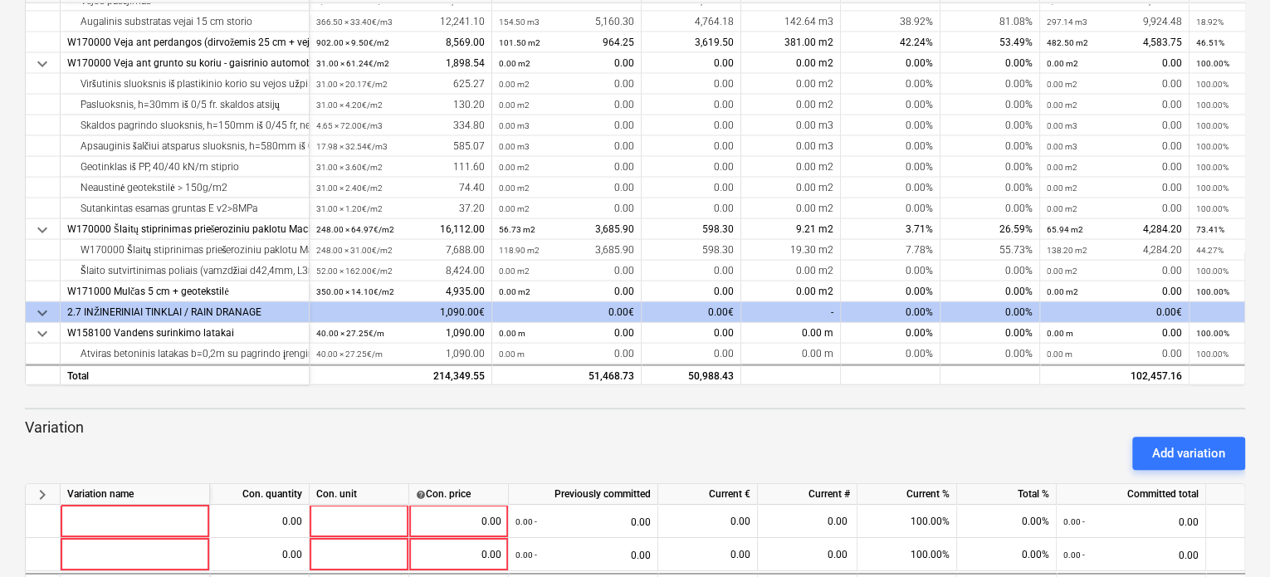
scroll to position [310, 0]
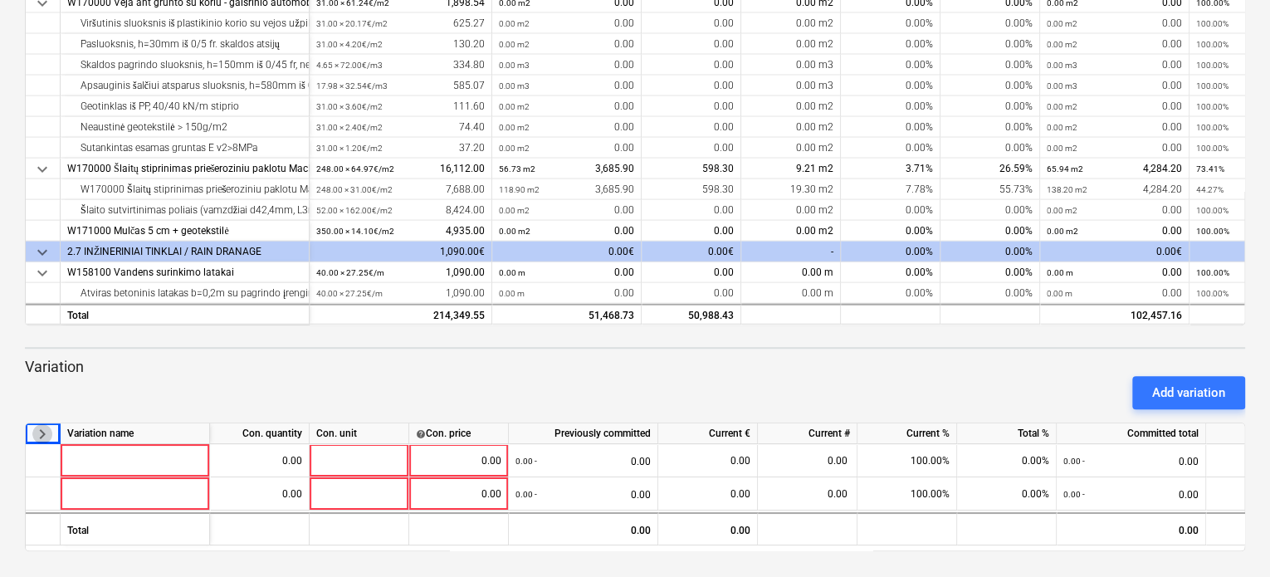
click at [43, 435] on span "keyboard_arrow_right" at bounding box center [42, 434] width 20 height 20
drag, startPoint x: 43, startPoint y: 435, endPoint x: 458, endPoint y: 375, distance: 419.3
click at [458, 375] on div "Add variation" at bounding box center [634, 392] width 1233 height 46
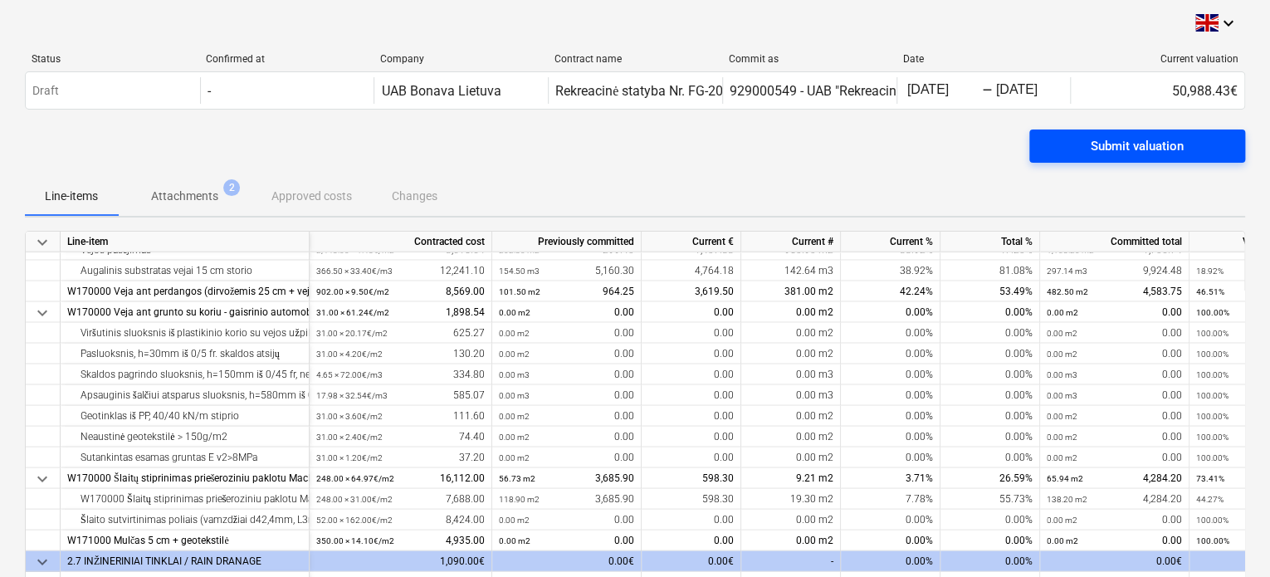
click at [1077, 152] on span "Submit valuation" at bounding box center [1137, 146] width 176 height 22
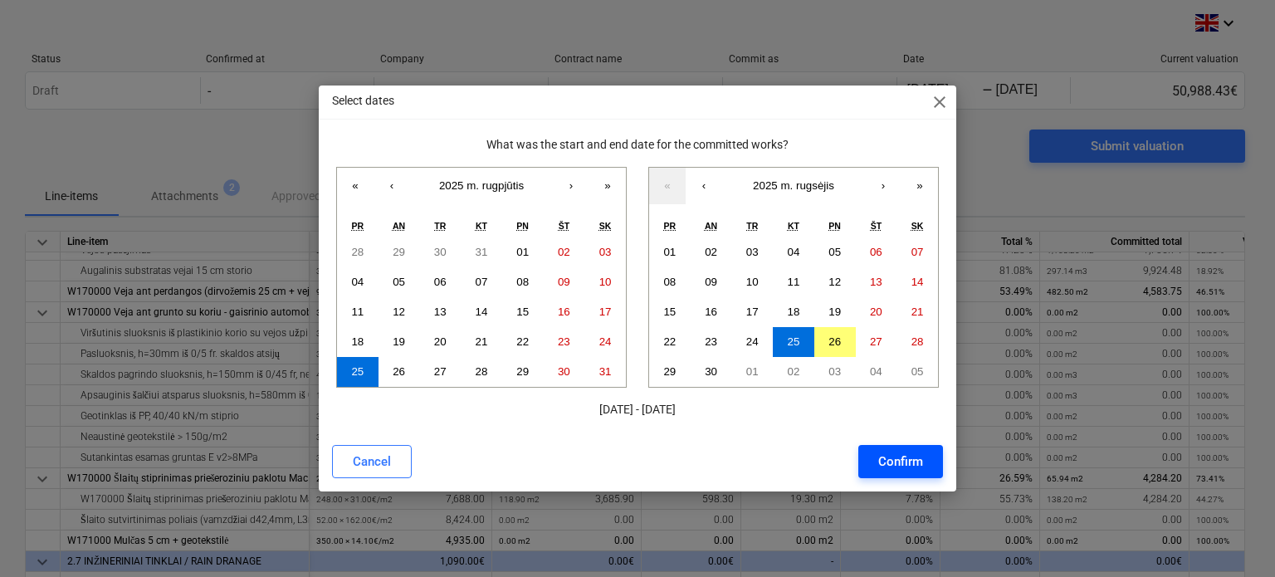
click at [890, 470] on div "Confirm" at bounding box center [900, 462] width 45 height 22
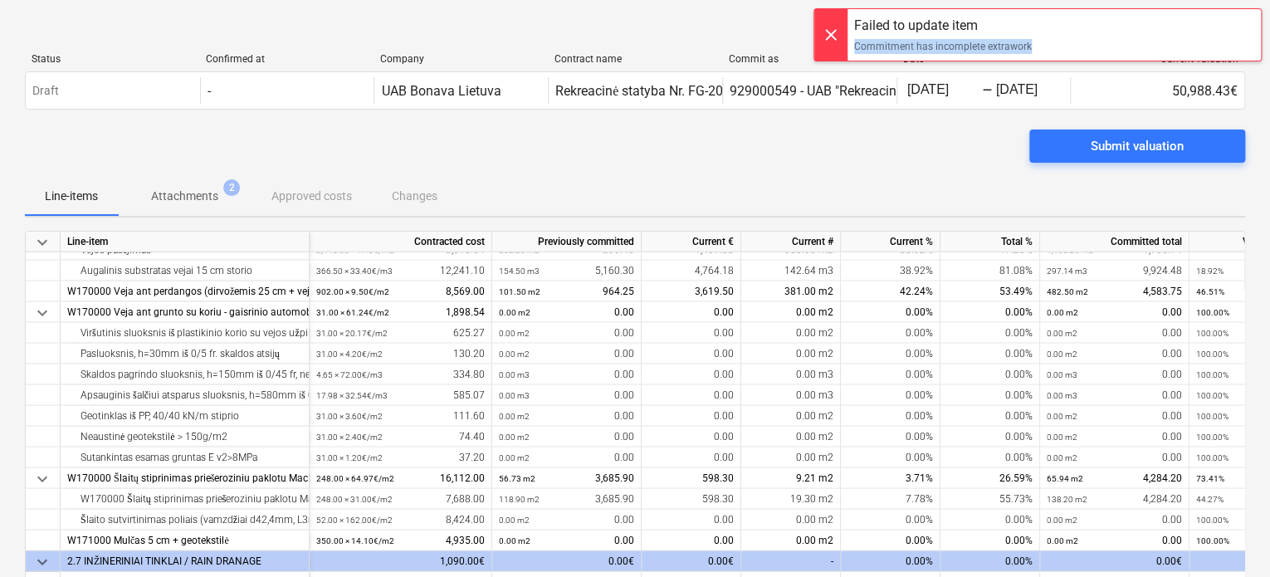
drag, startPoint x: 1047, startPoint y: 49, endPoint x: 853, endPoint y: 52, distance: 194.3
click at [853, 52] on div "Failed to update item Commitment has incomplete extrawork" at bounding box center [1037, 34] width 448 height 53
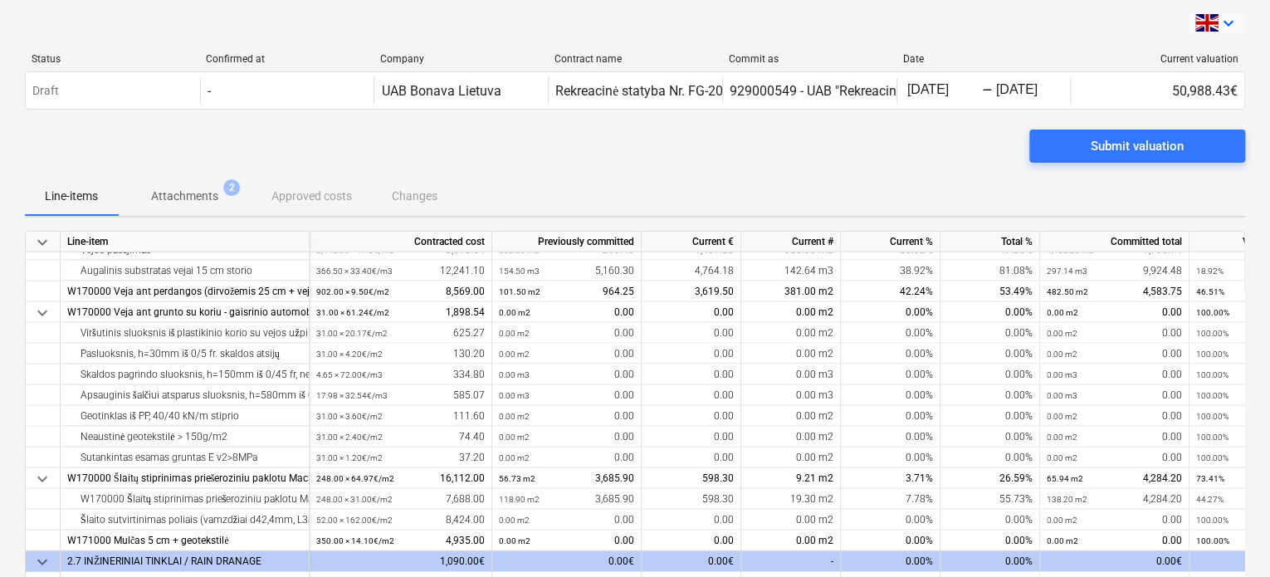
click at [1217, 22] on span at bounding box center [1206, 22] width 23 height 17
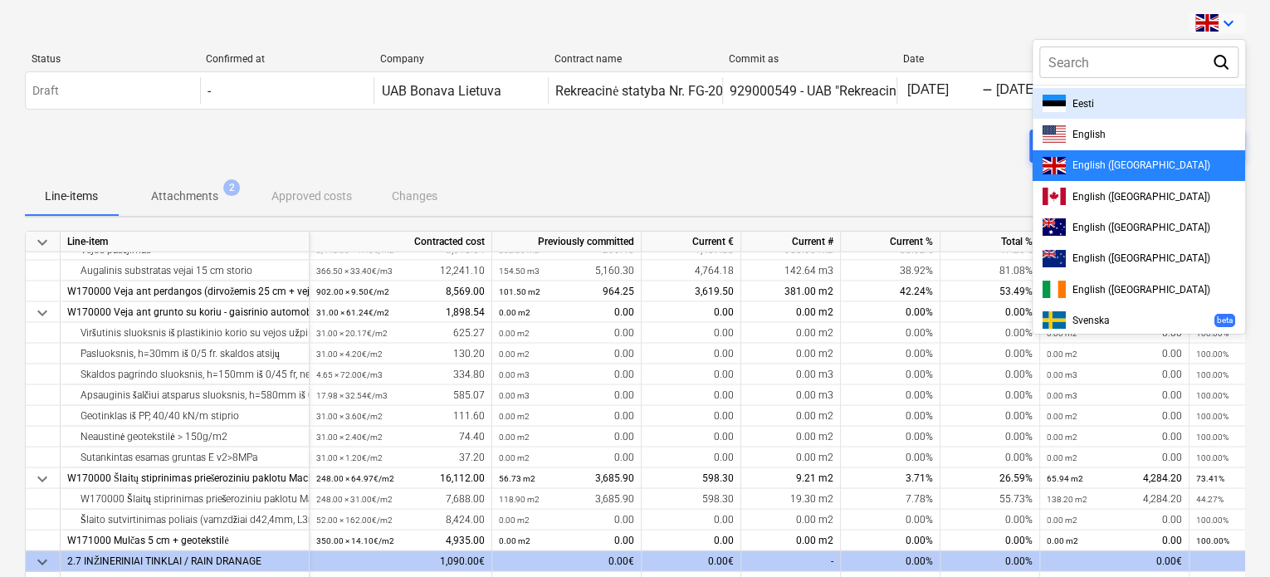
click at [994, 17] on div at bounding box center [635, 288] width 1270 height 577
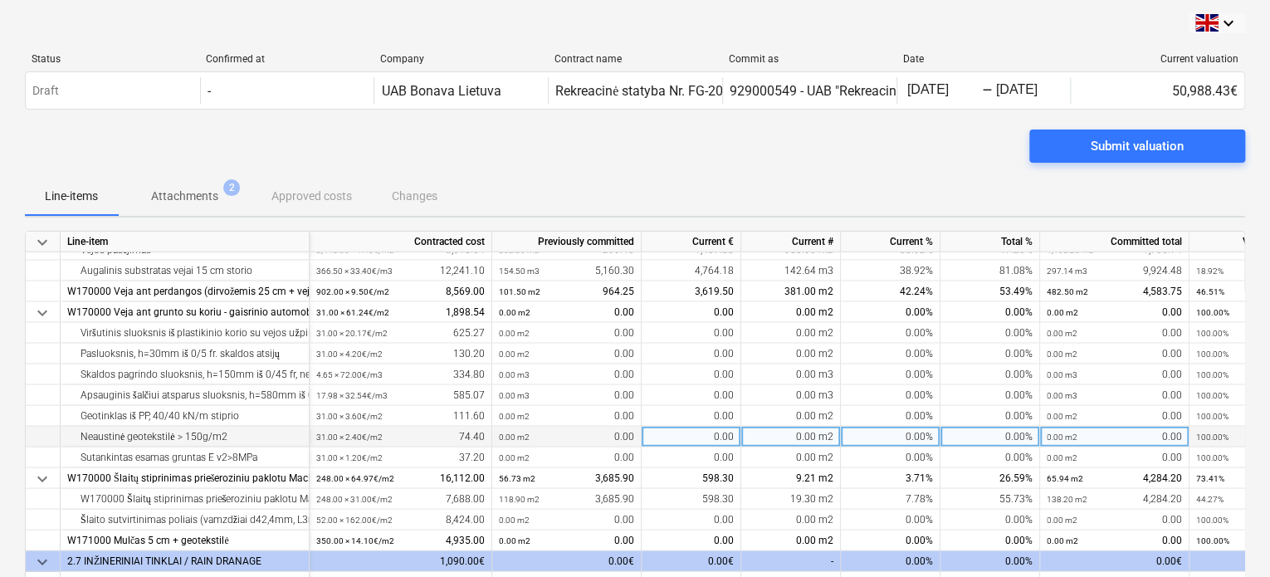
scroll to position [310, 0]
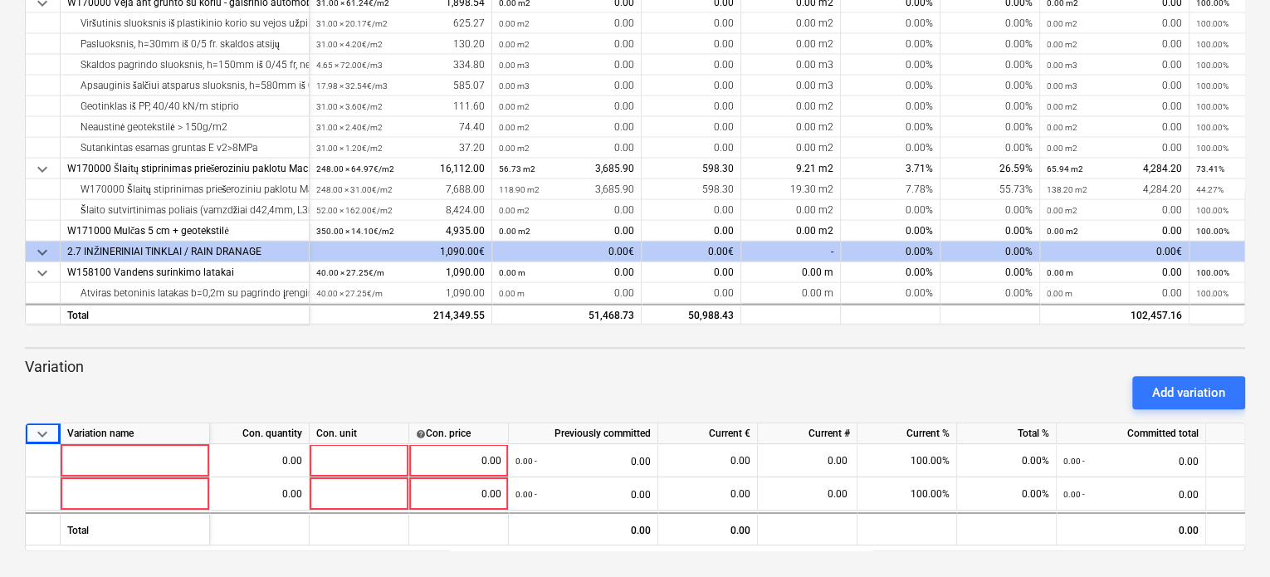
click at [50, 433] on span "keyboard_arrow_down" at bounding box center [42, 434] width 20 height 20
drag, startPoint x: 45, startPoint y: 431, endPoint x: 3, endPoint y: 400, distance: 51.6
click at [3, 400] on div "keyboard_arrow_down Status Confirmed at Company Contract name Commit as Date Cu…" at bounding box center [635, 133] width 1270 height 887
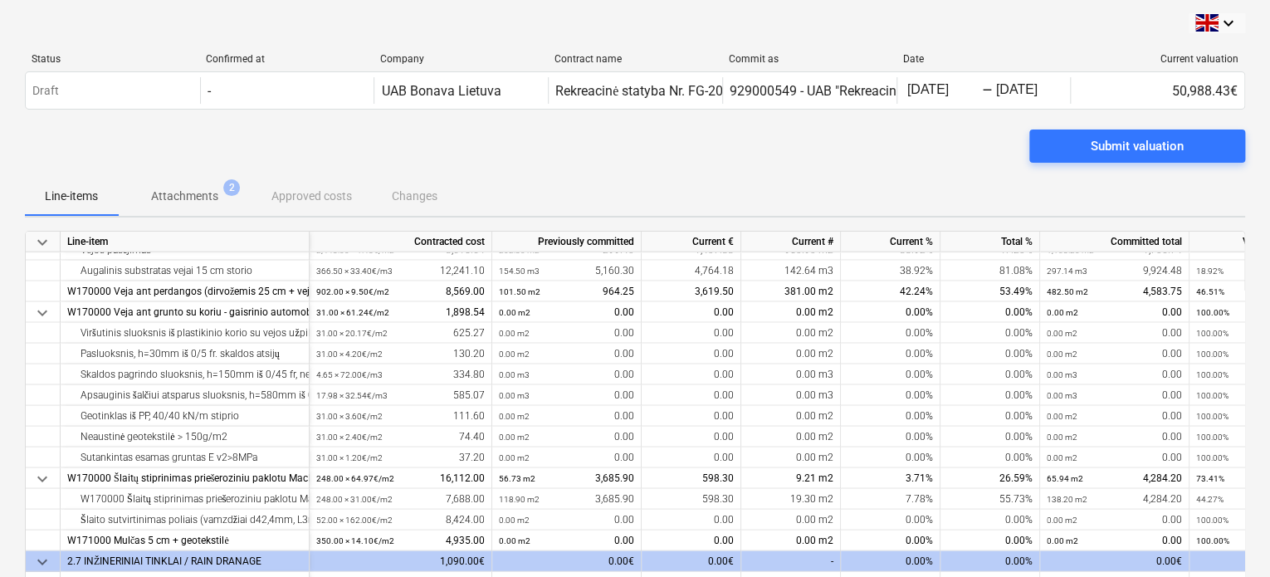
click at [185, 190] on p "Attachments" at bounding box center [184, 196] width 67 height 17
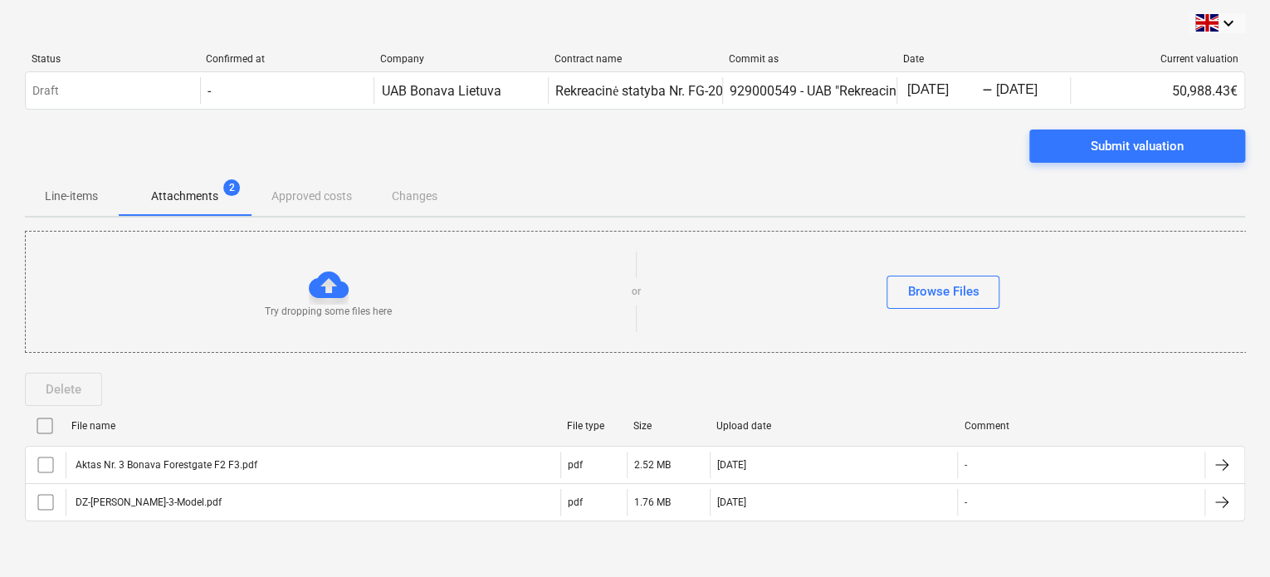
click at [76, 202] on p "Line-items" at bounding box center [71, 196] width 53 height 17
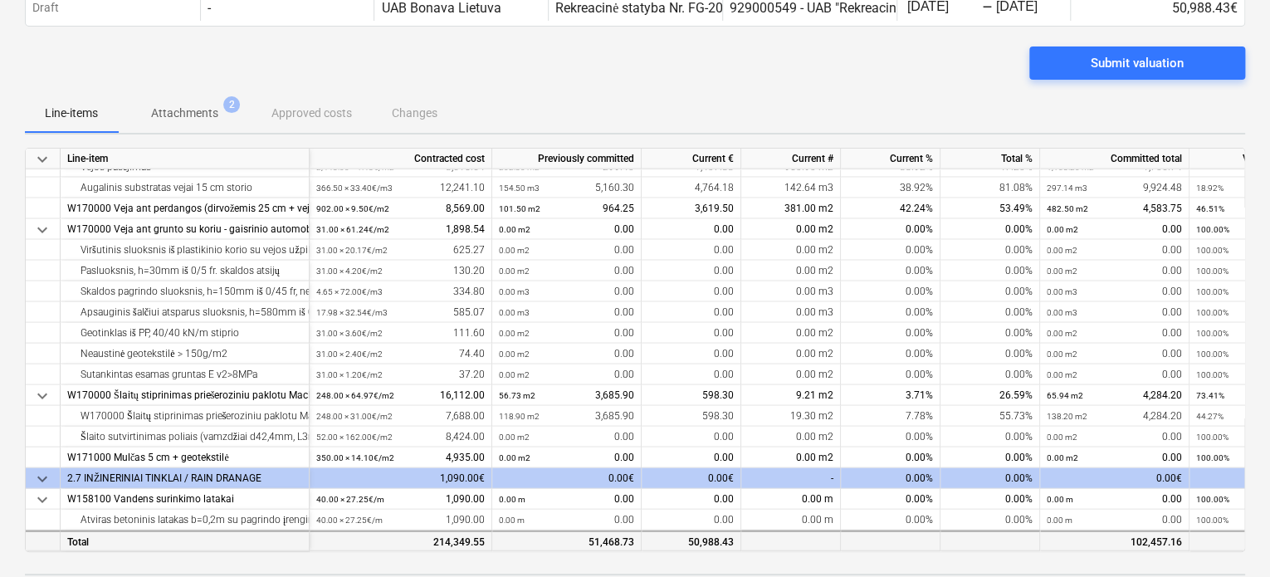
scroll to position [310, 0]
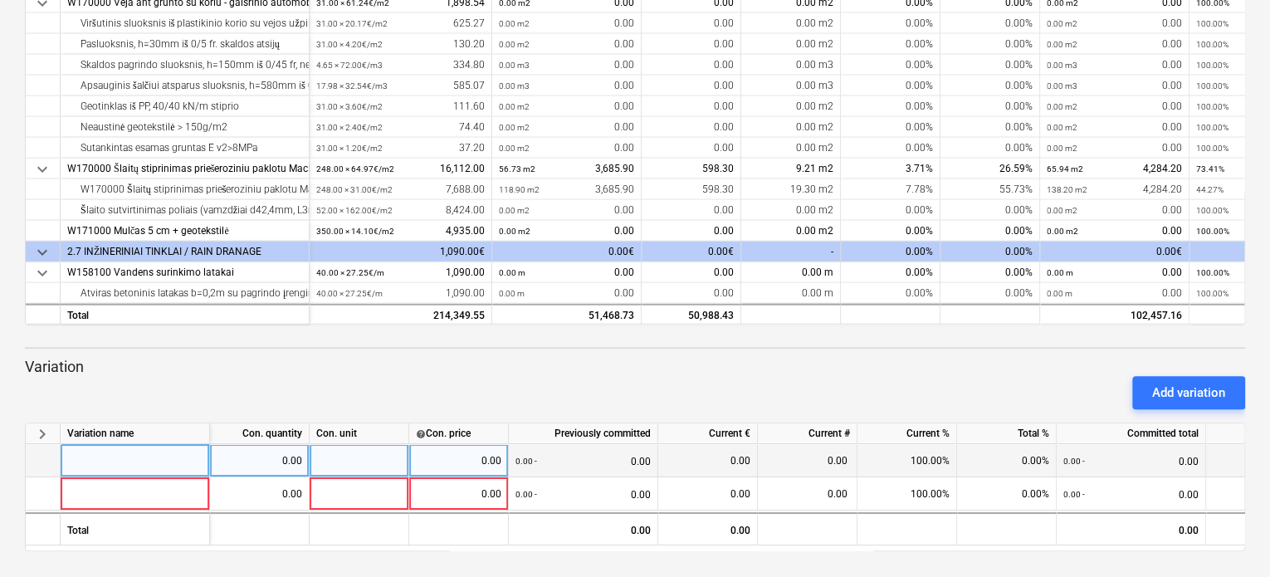
click at [95, 454] on div at bounding box center [135, 460] width 149 height 33
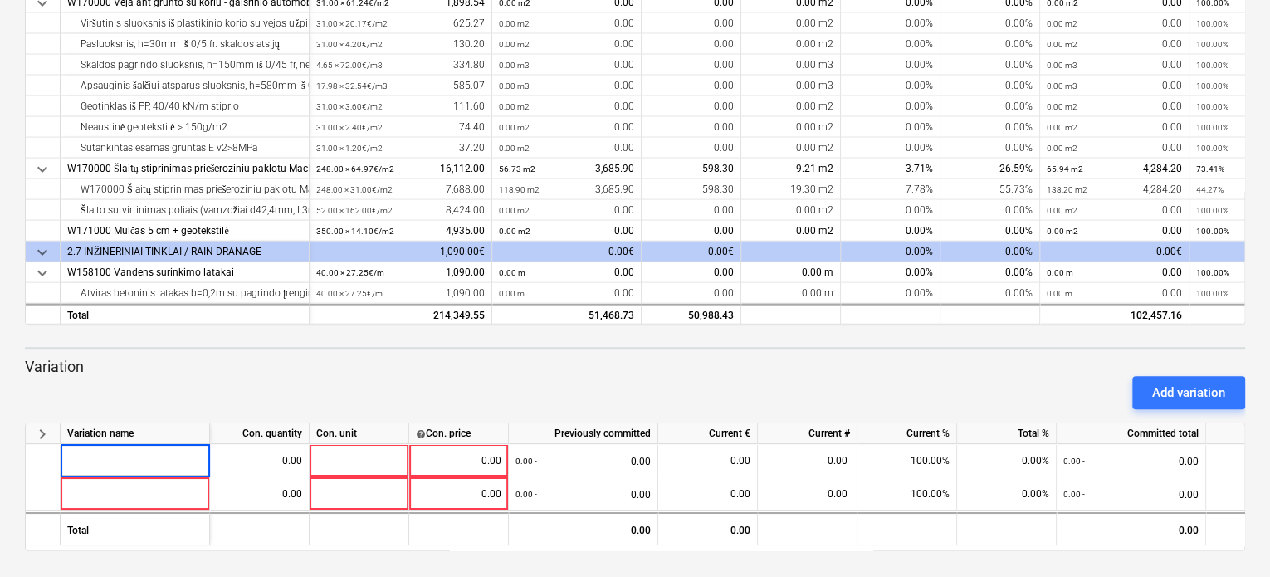
drag, startPoint x: 95, startPoint y: 457, endPoint x: 30, endPoint y: 372, distance: 107.7
click at [30, 372] on div "Add variation" at bounding box center [634, 392] width 1233 height 46
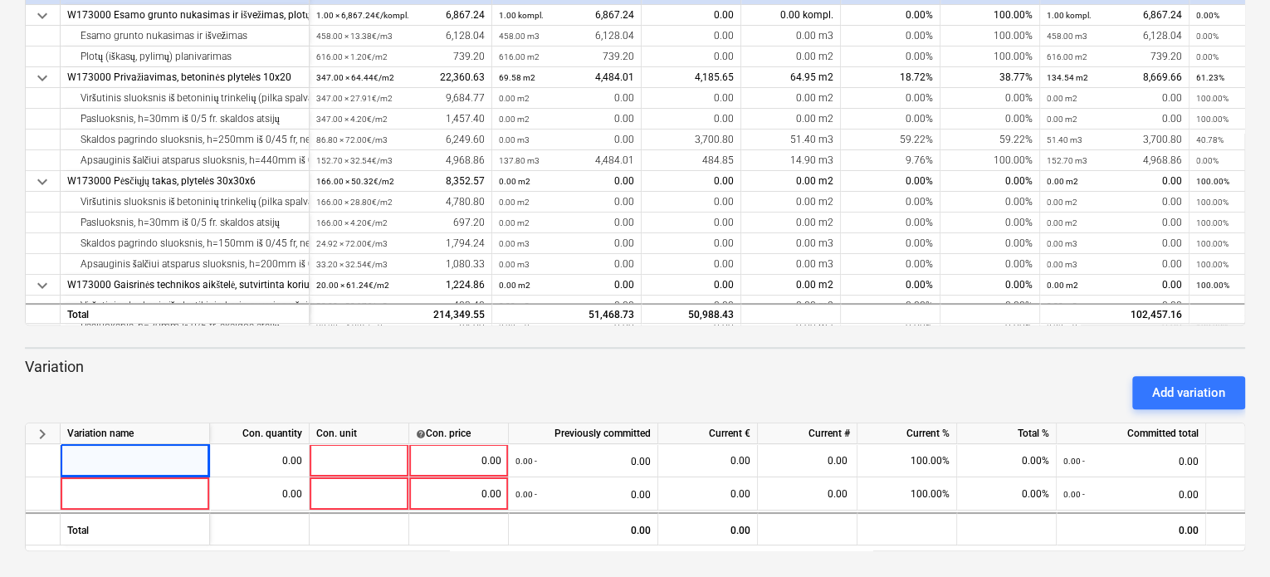
scroll to position [0, 0]
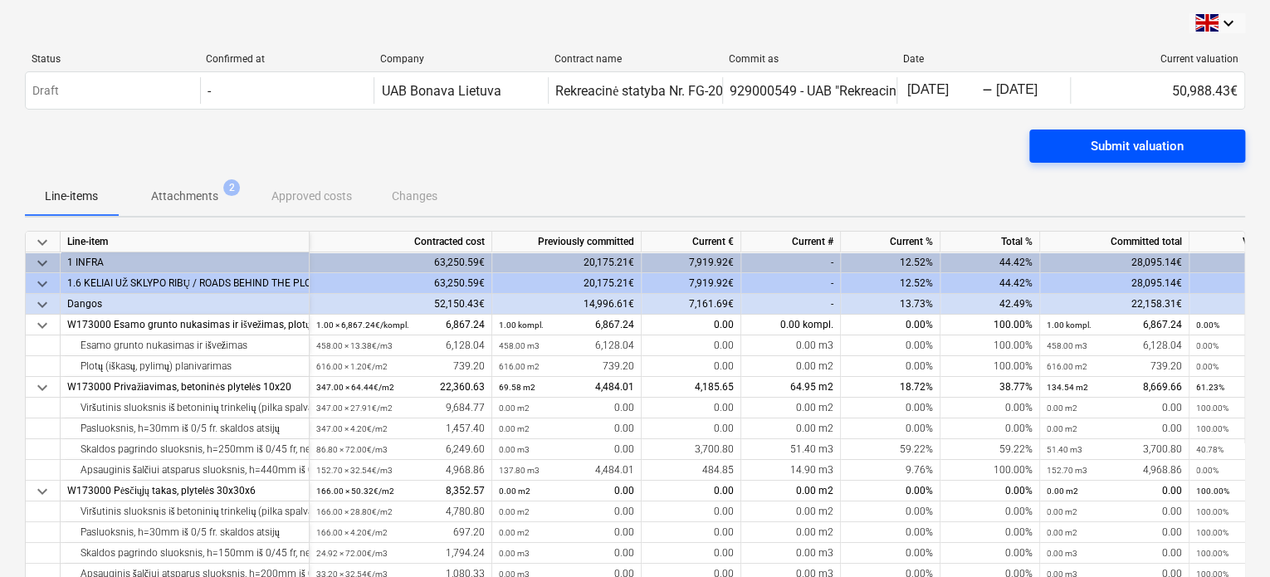
click at [1141, 142] on div "Submit valuation" at bounding box center [1137, 146] width 93 height 22
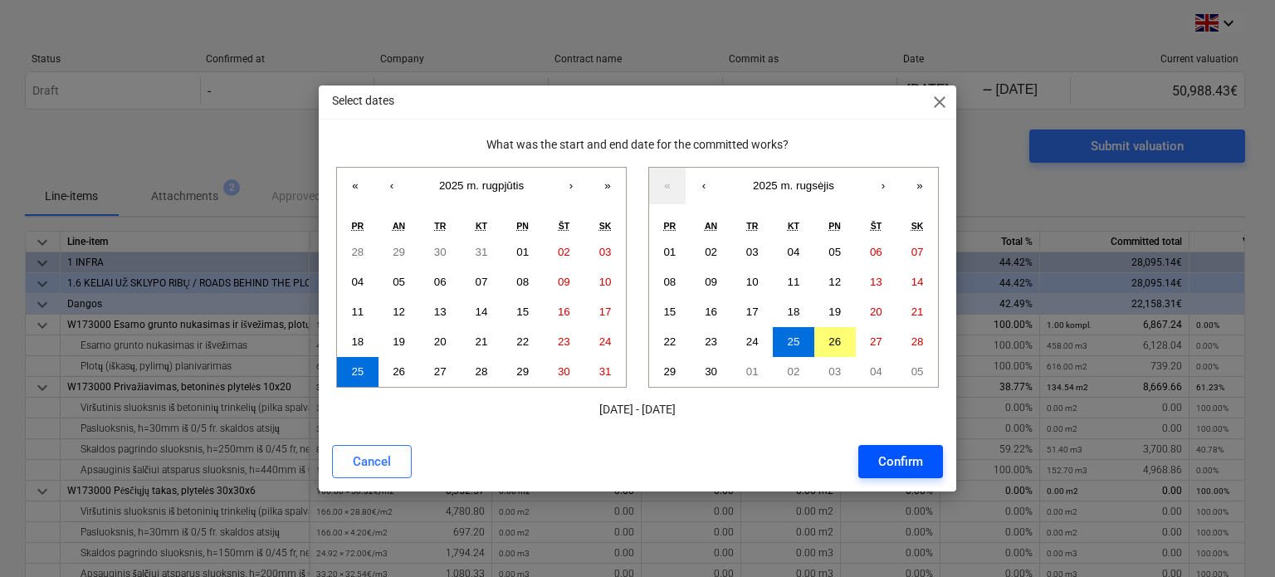
click at [906, 458] on div "Confirm" at bounding box center [900, 462] width 45 height 22
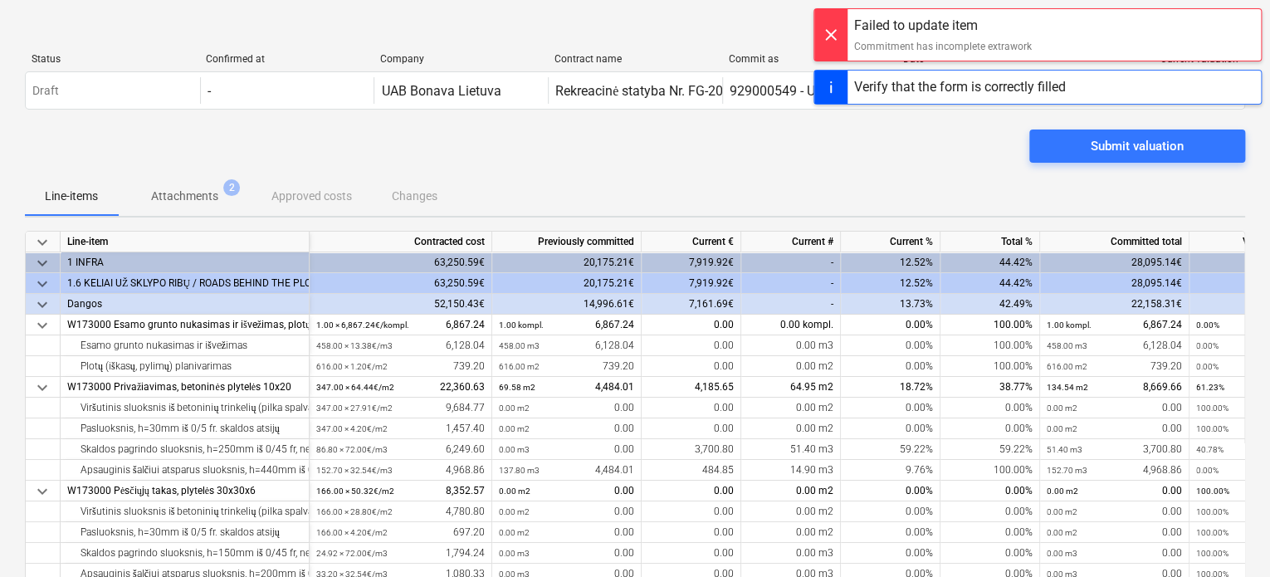
click at [667, 172] on div "Submit valuation" at bounding box center [635, 152] width 1220 height 46
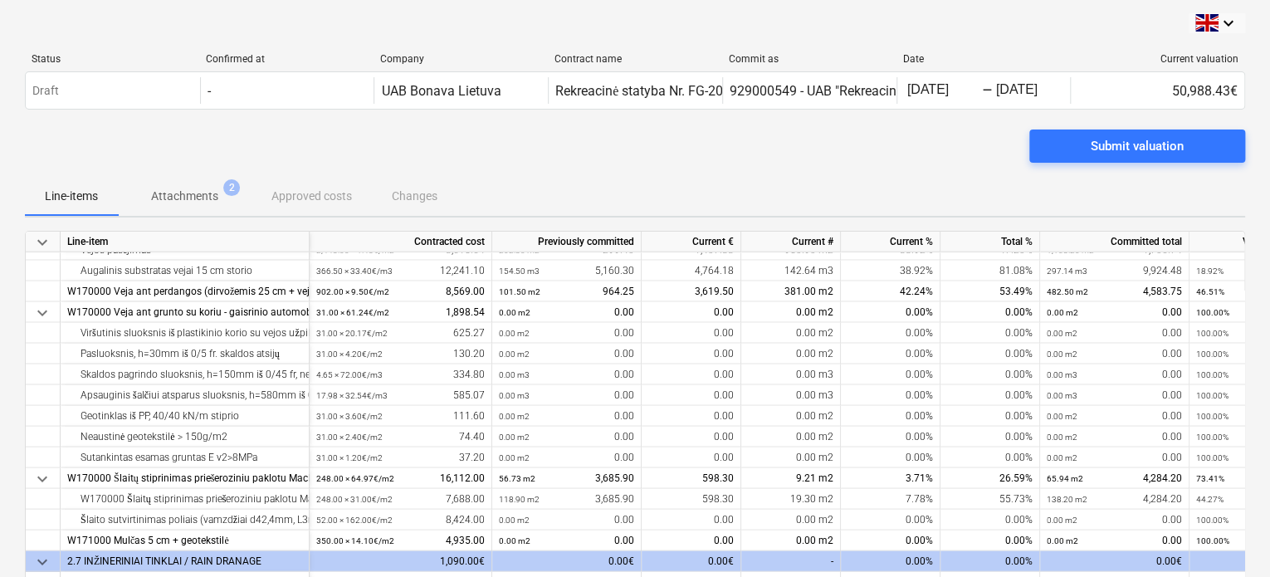
scroll to position [310, 0]
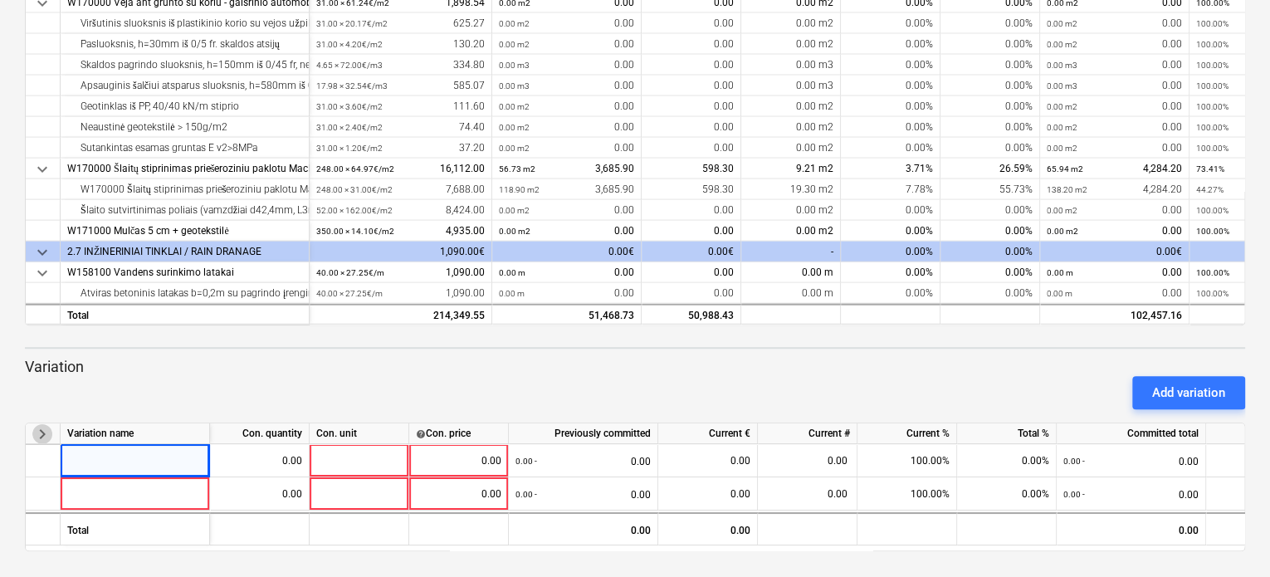
click at [47, 431] on span "keyboard_arrow_right" at bounding box center [42, 434] width 20 height 20
click at [47, 431] on span "keyboard_arrow_down" at bounding box center [42, 434] width 20 height 20
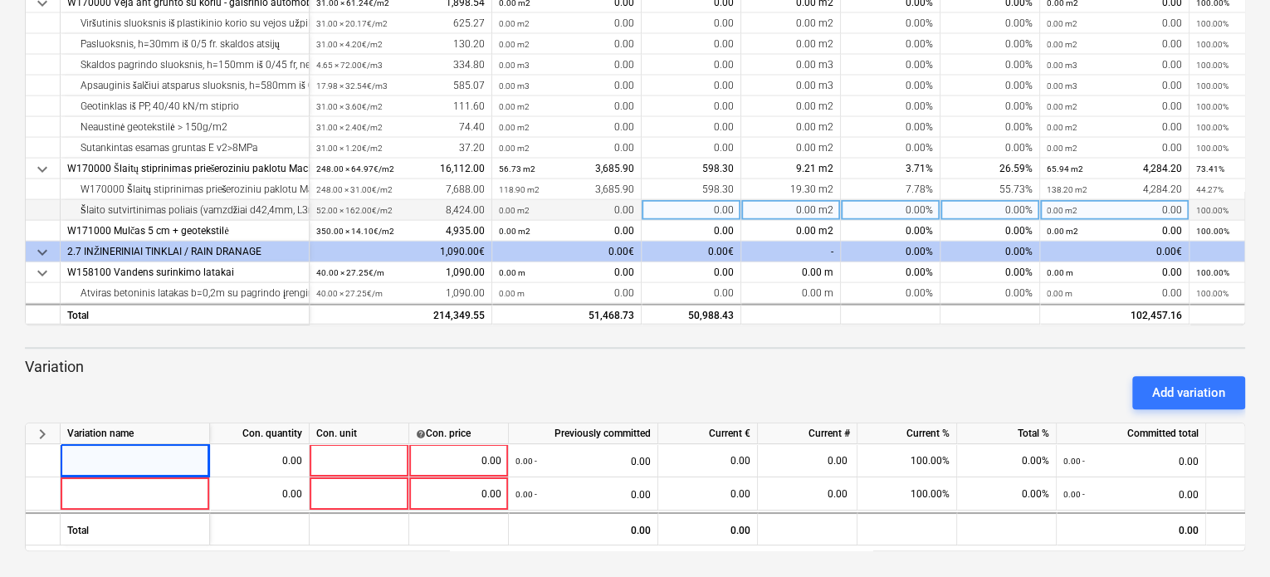
click at [174, 202] on div "Šlaito sutvirtinimas poliais (vamzdžiai d42,4mm, L3m, MacMat R, augalinio gr 10…" at bounding box center [184, 210] width 235 height 21
click at [788, 204] on div "0.00 m2" at bounding box center [791, 210] width 100 height 21
click at [871, 201] on div "0.00%" at bounding box center [891, 210] width 100 height 21
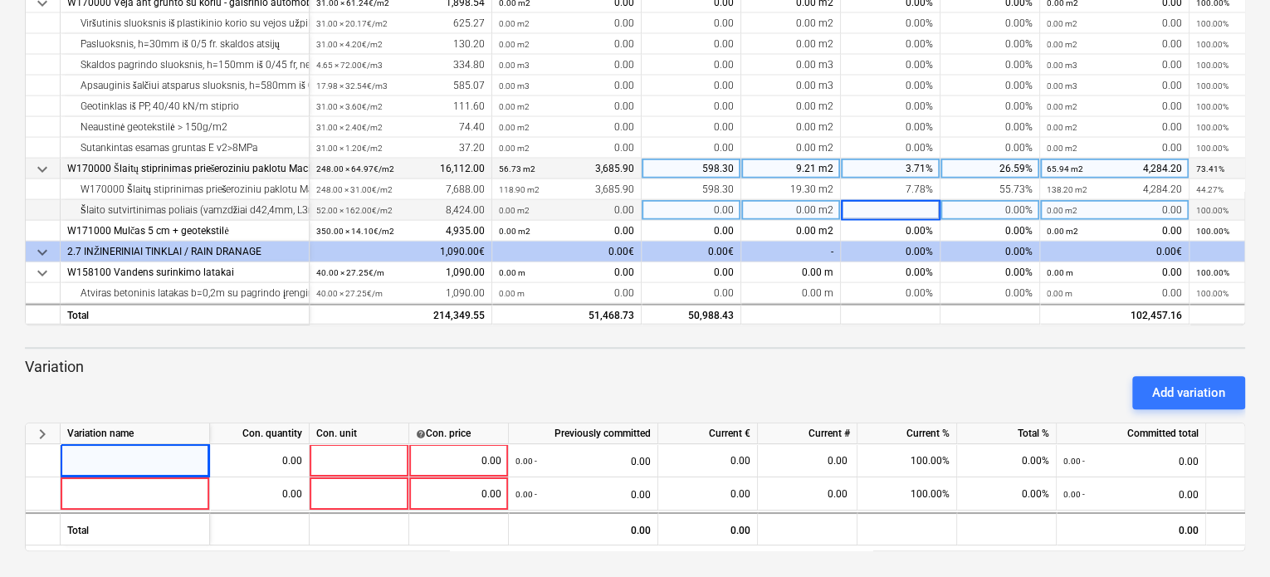
click at [44, 162] on span "keyboard_arrow_down" at bounding box center [42, 169] width 20 height 20
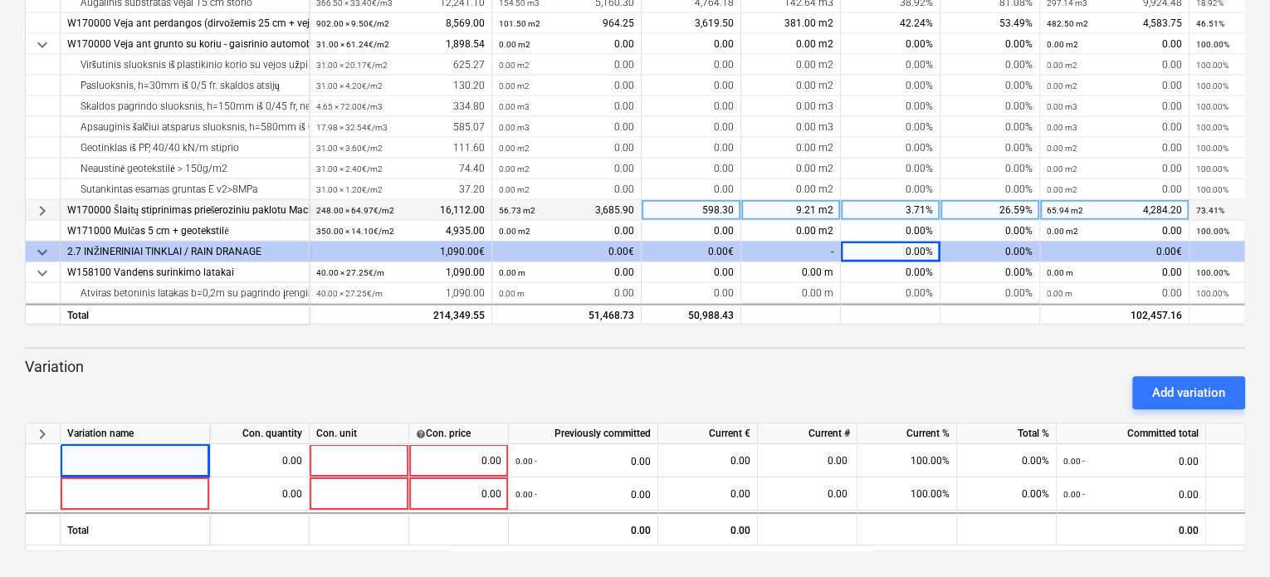
click at [50, 206] on span "keyboard_arrow_right" at bounding box center [42, 211] width 20 height 20
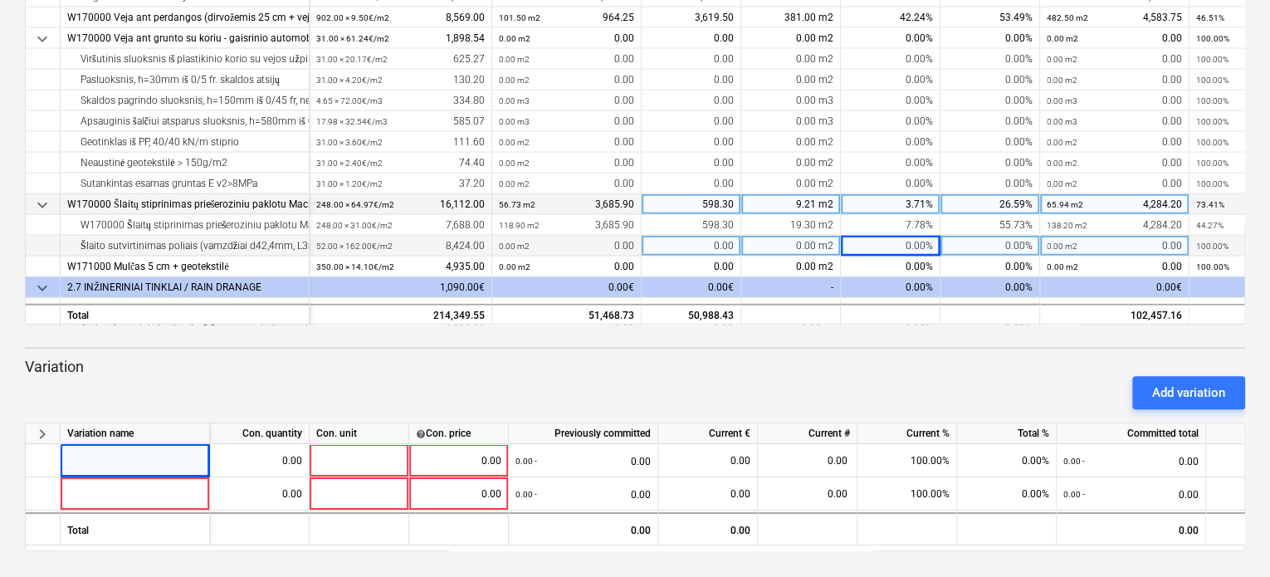
click at [0, 197] on div "keyboard_arrow_down Status Confirmed at Company Contract name Commit as Date Cu…" at bounding box center [635, 133] width 1270 height 887
click at [4, 198] on div "keyboard_arrow_down Status Confirmed at Company Contract name Commit as Date Cu…" at bounding box center [635, 133] width 1270 height 887
click at [42, 285] on span "keyboard_arrow_down" at bounding box center [42, 288] width 20 height 20
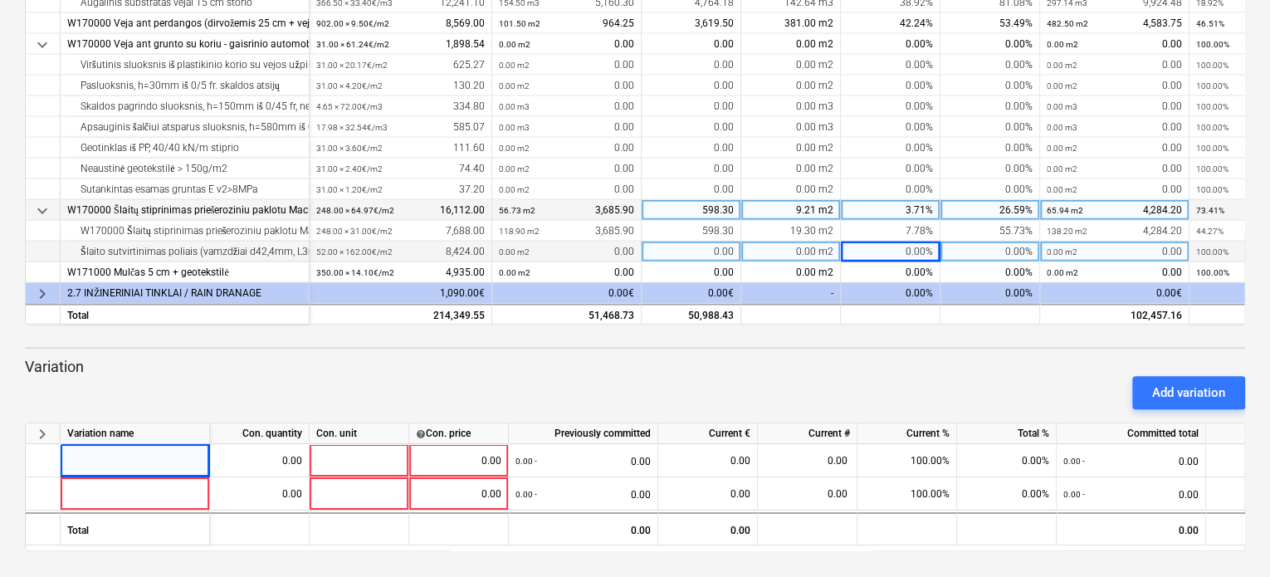
click at [42, 285] on span "keyboard_arrow_right" at bounding box center [42, 294] width 20 height 20
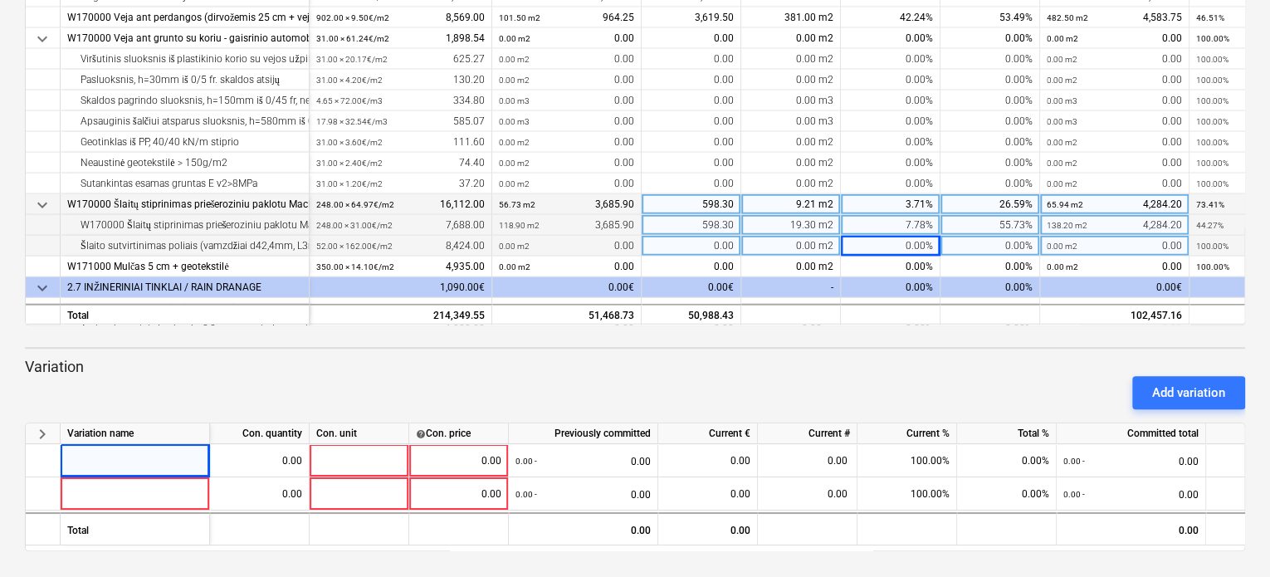
scroll to position [1843, 0]
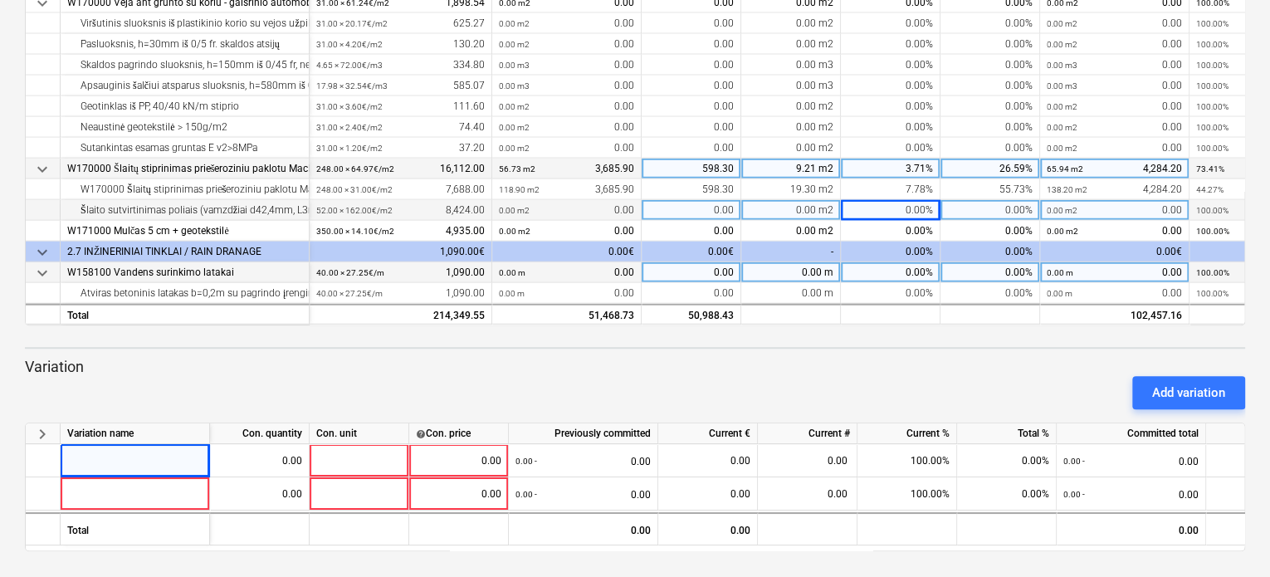
click at [148, 262] on div "W158100 Vandens surinkimo latakai" at bounding box center [184, 272] width 235 height 21
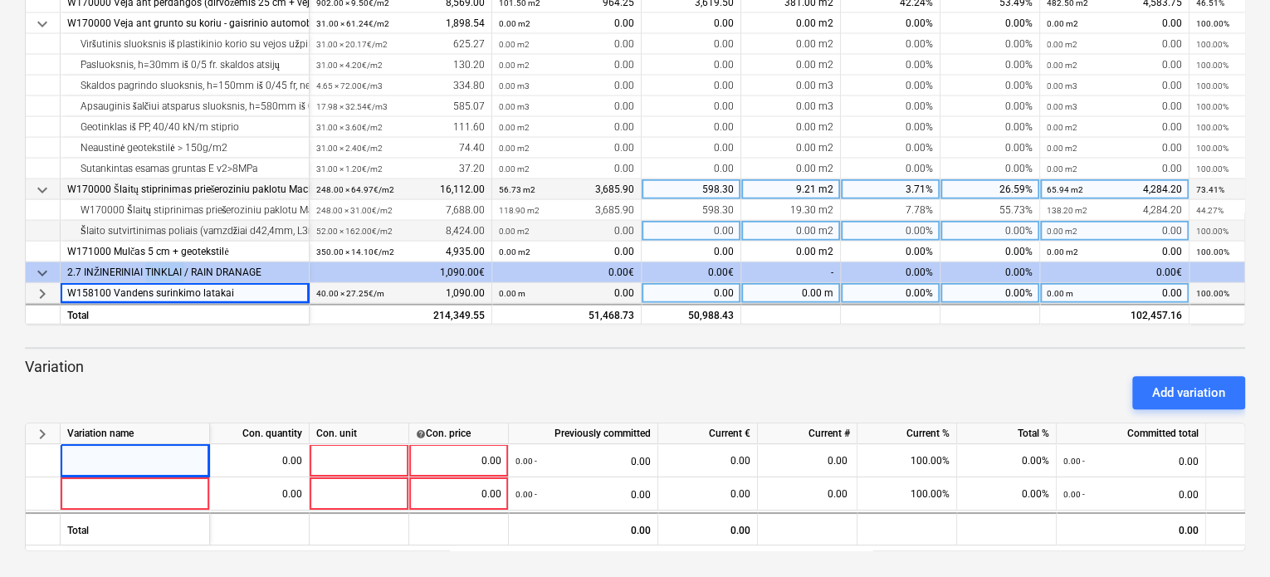
click at [148, 262] on div "2.7 INŽINERINIAI TINKLAI / RAIN DRANAGE" at bounding box center [184, 272] width 235 height 21
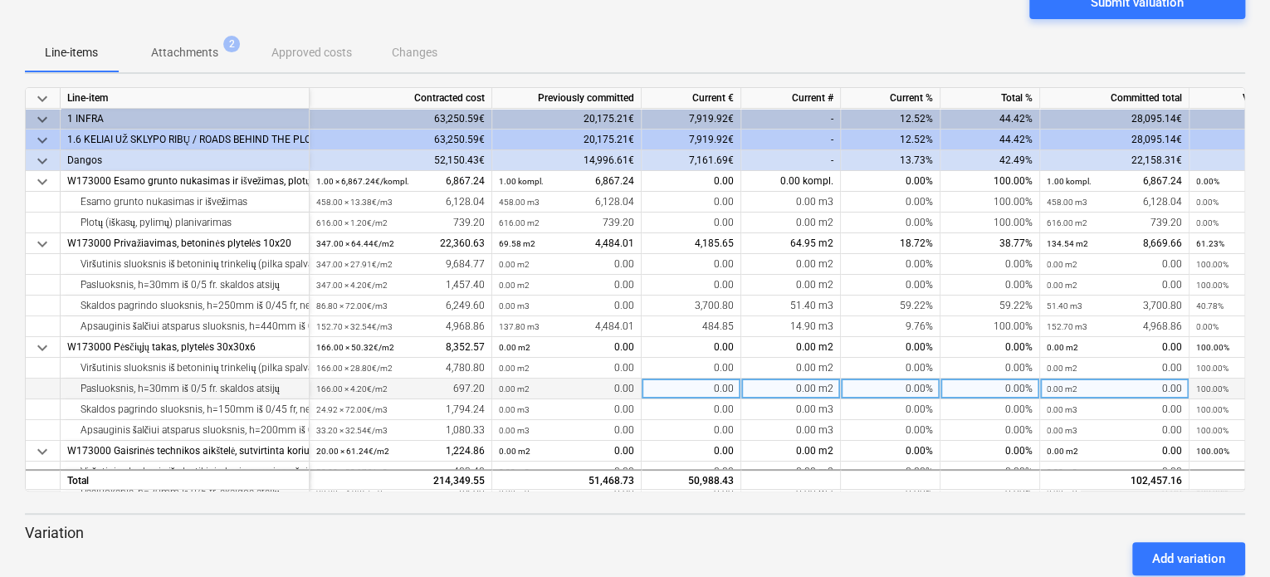
scroll to position [0, 0]
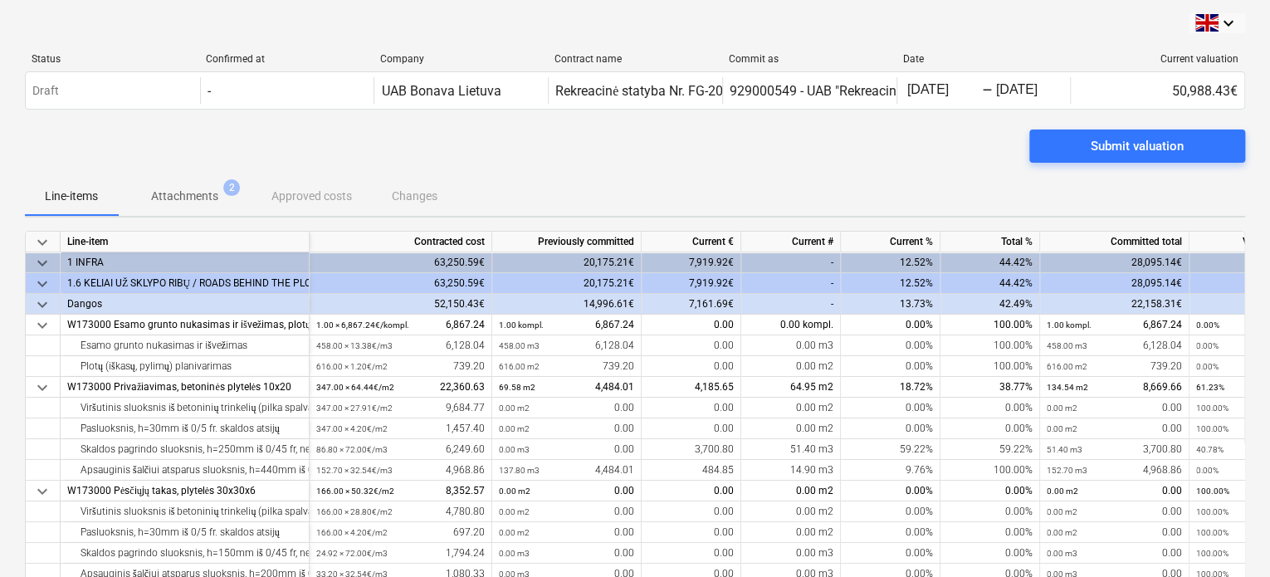
click at [7, 159] on div "keyboard_arrow_down Status Confirmed at Company Contract name Commit as Date Cu…" at bounding box center [635, 443] width 1270 height 887
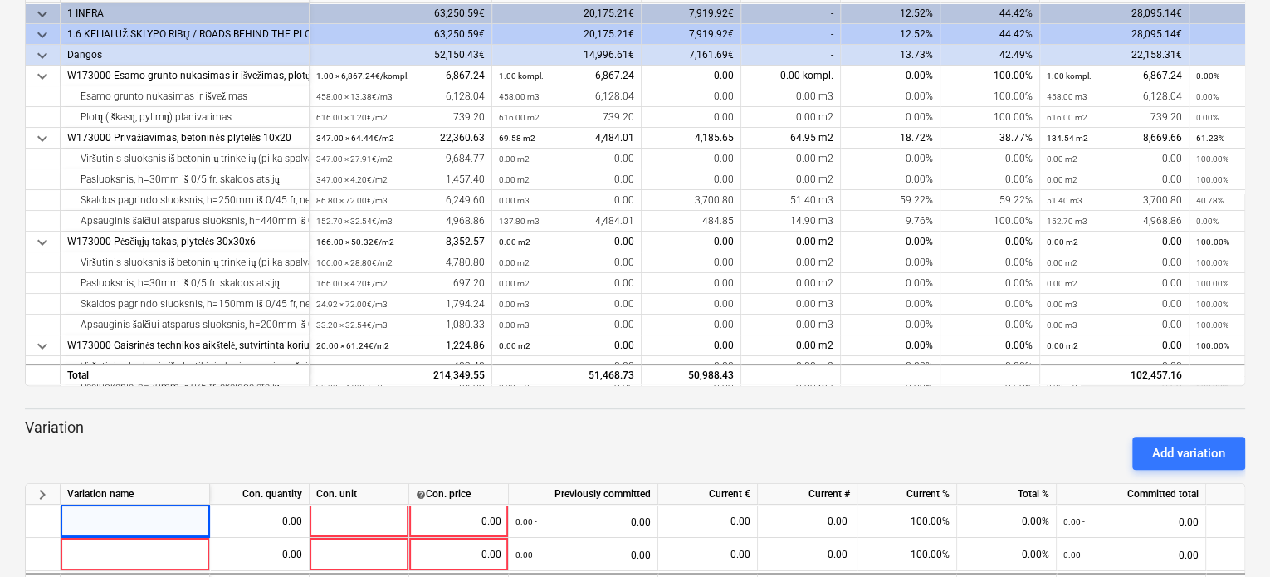
scroll to position [310, 0]
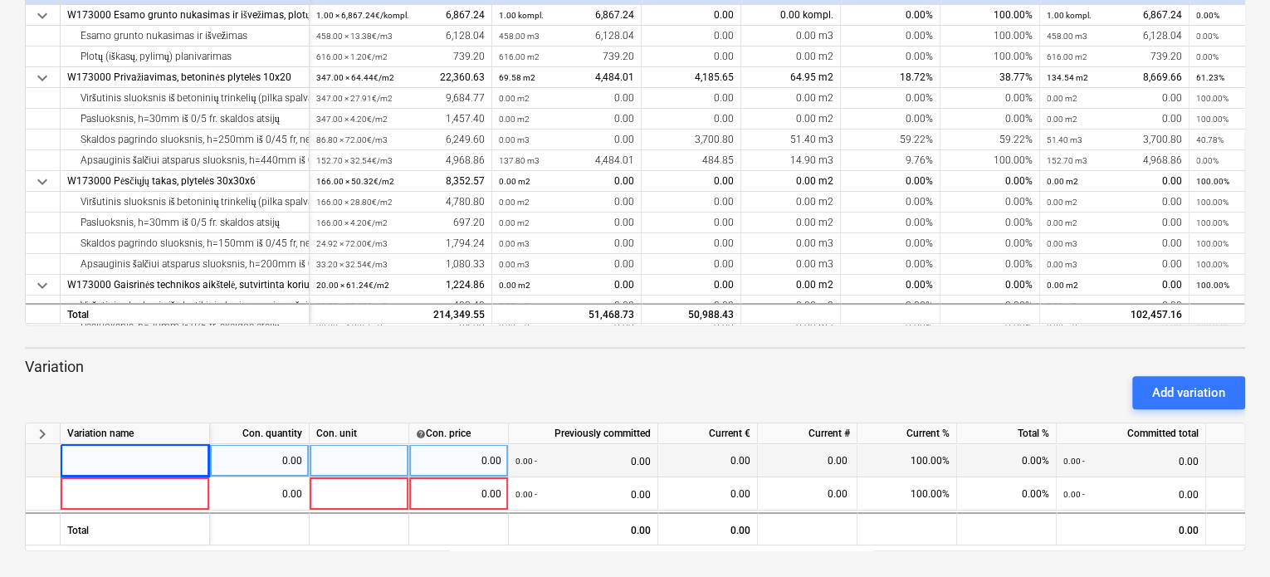
click at [134, 444] on div at bounding box center [135, 460] width 149 height 33
click at [189, 374] on div "Add variation" at bounding box center [634, 392] width 1233 height 46
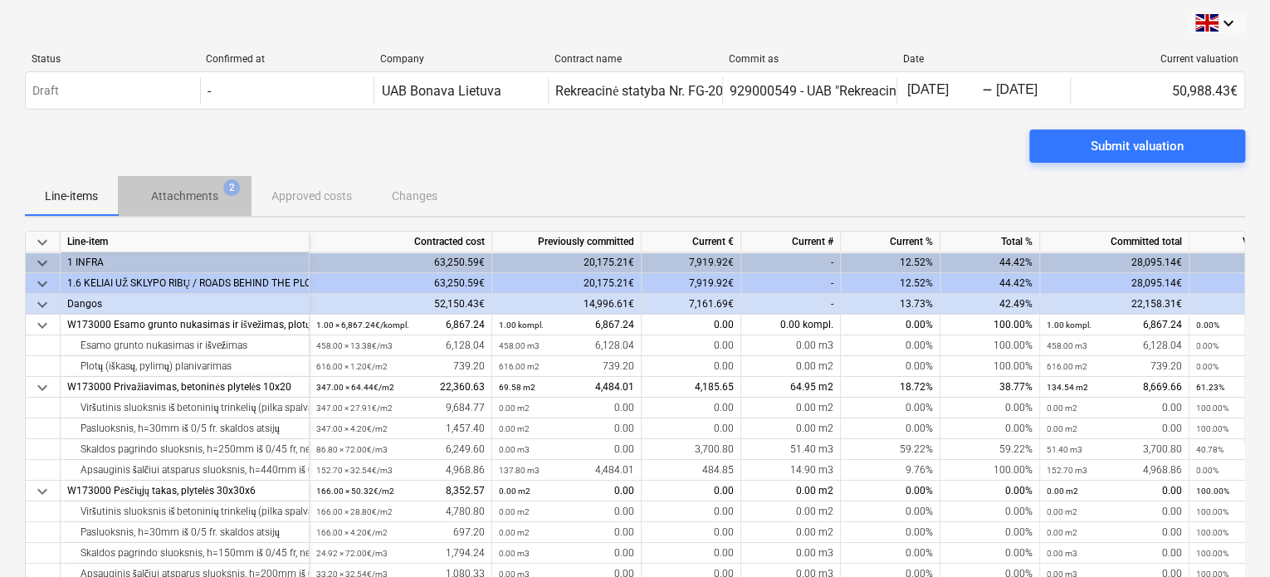
click at [207, 195] on p "Attachments" at bounding box center [184, 196] width 67 height 17
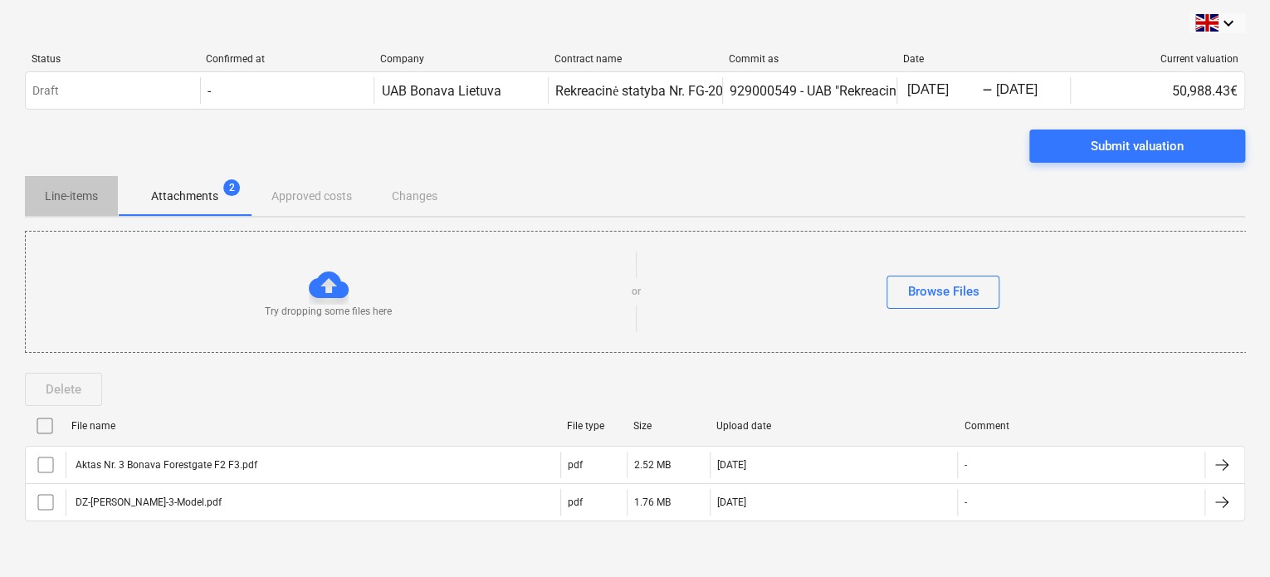
click at [64, 197] on p "Line-items" at bounding box center [71, 196] width 53 height 17
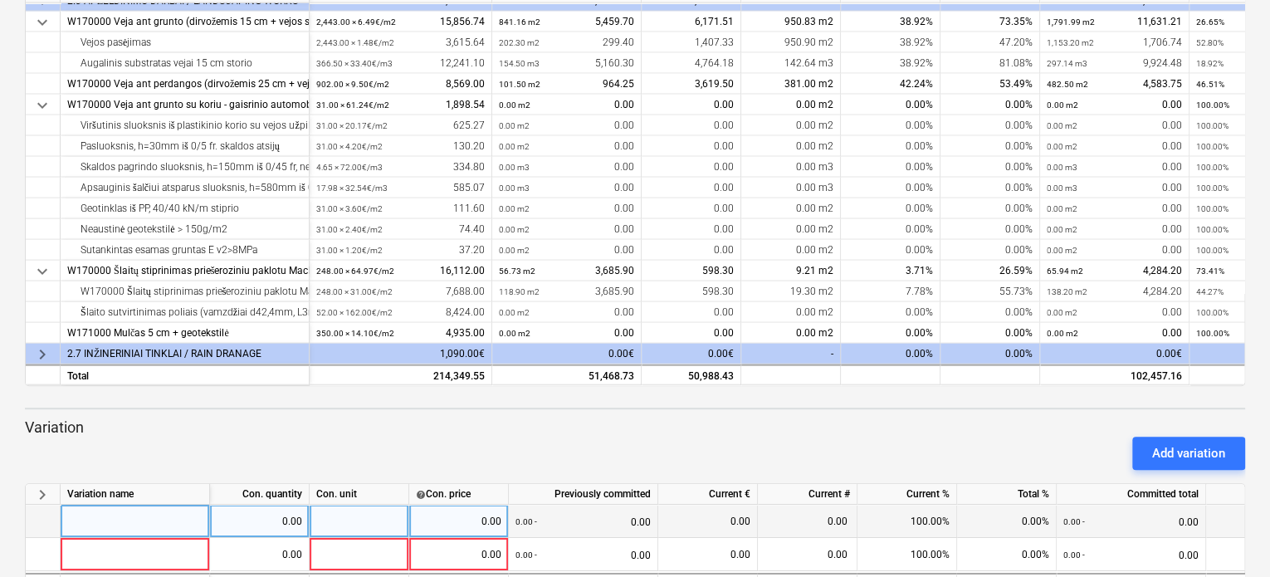
scroll to position [310, 0]
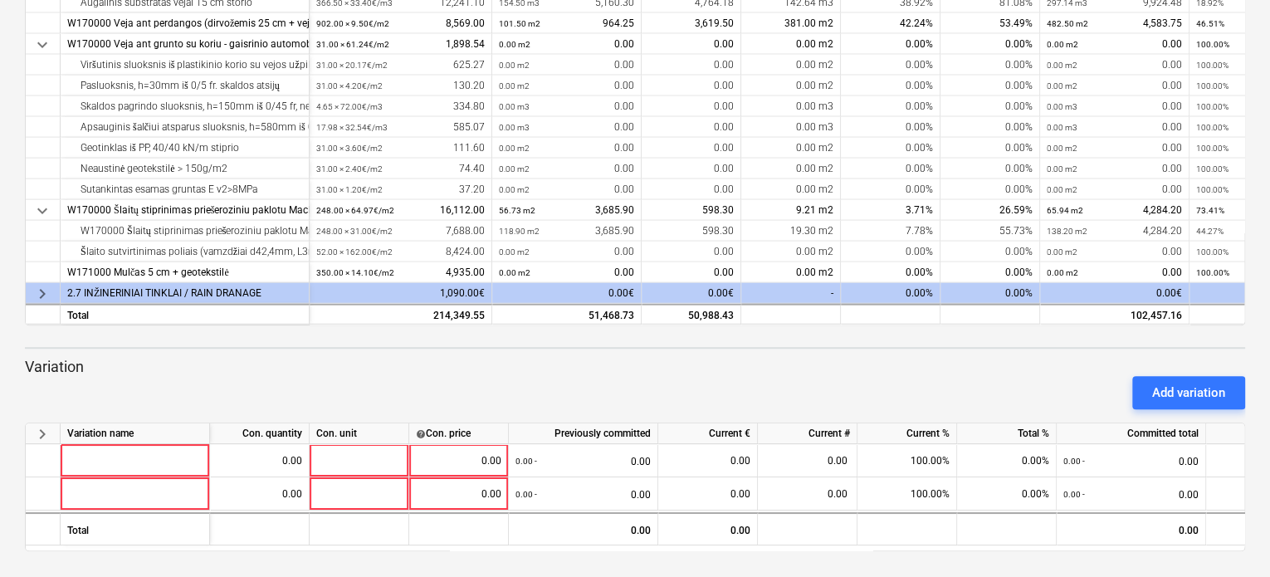
drag, startPoint x: 865, startPoint y: 550, endPoint x: 1110, endPoint y: 550, distance: 244.9
click at [1110, 550] on div "keyboard_arrow_right Variation name Con. quantity Con. unit help Con. price Pre…" at bounding box center [635, 486] width 1220 height 129
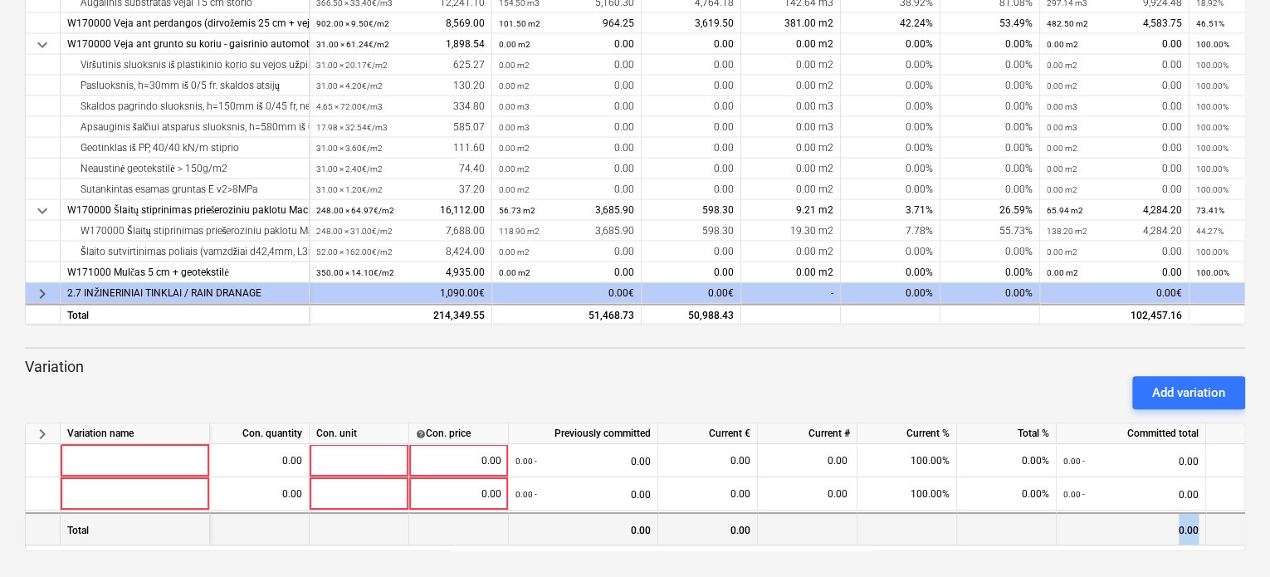
drag, startPoint x: 1098, startPoint y: 542, endPoint x: 1206, endPoint y: 544, distance: 107.9
click at [0, 0] on div "Total 0.00 0.00 0.00 0.00" at bounding box center [0, 0] width 0 height 0
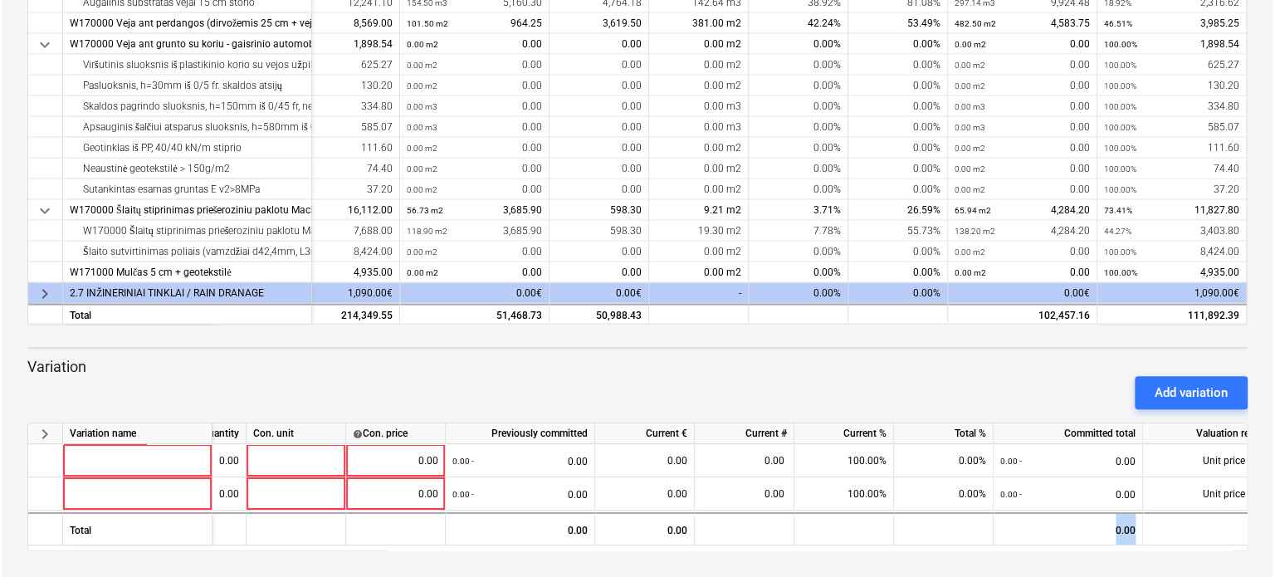
scroll to position [0, 146]
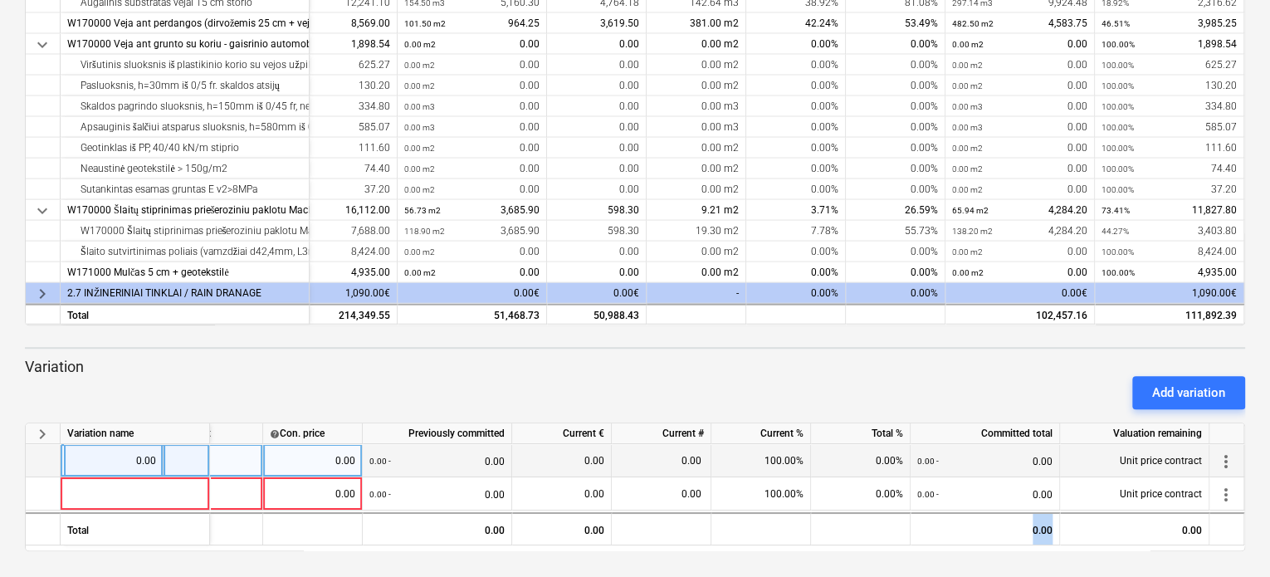
click at [1233, 461] on span "more_vert" at bounding box center [1226, 462] width 20 height 20
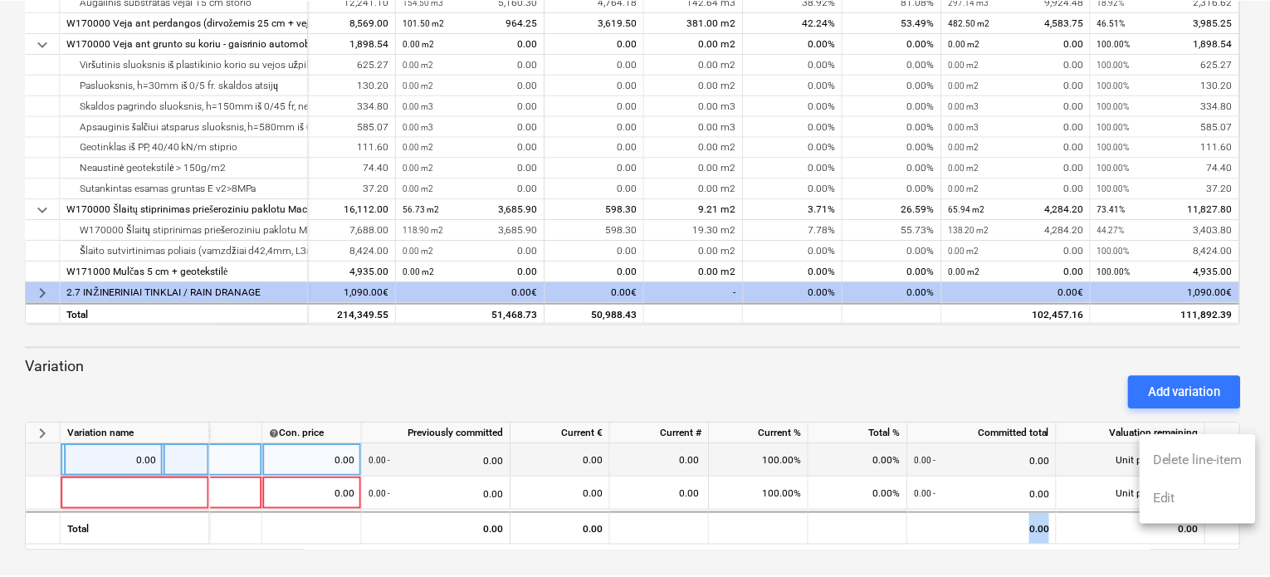
scroll to position [0, 145]
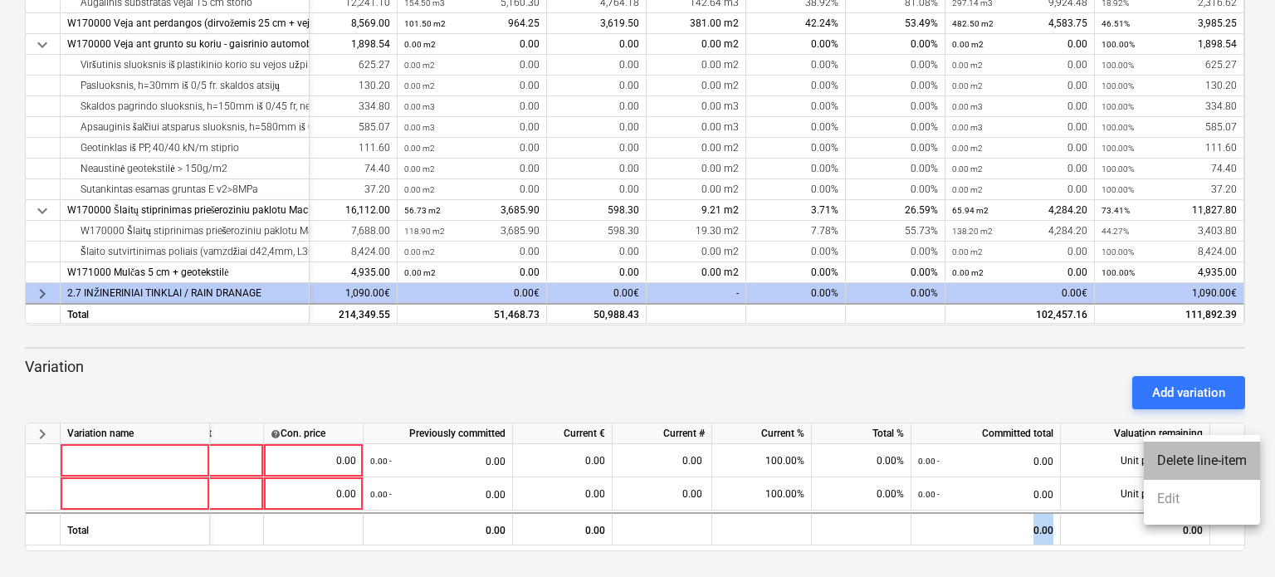
click at [1230, 458] on li "Delete line-item" at bounding box center [1202, 461] width 116 height 38
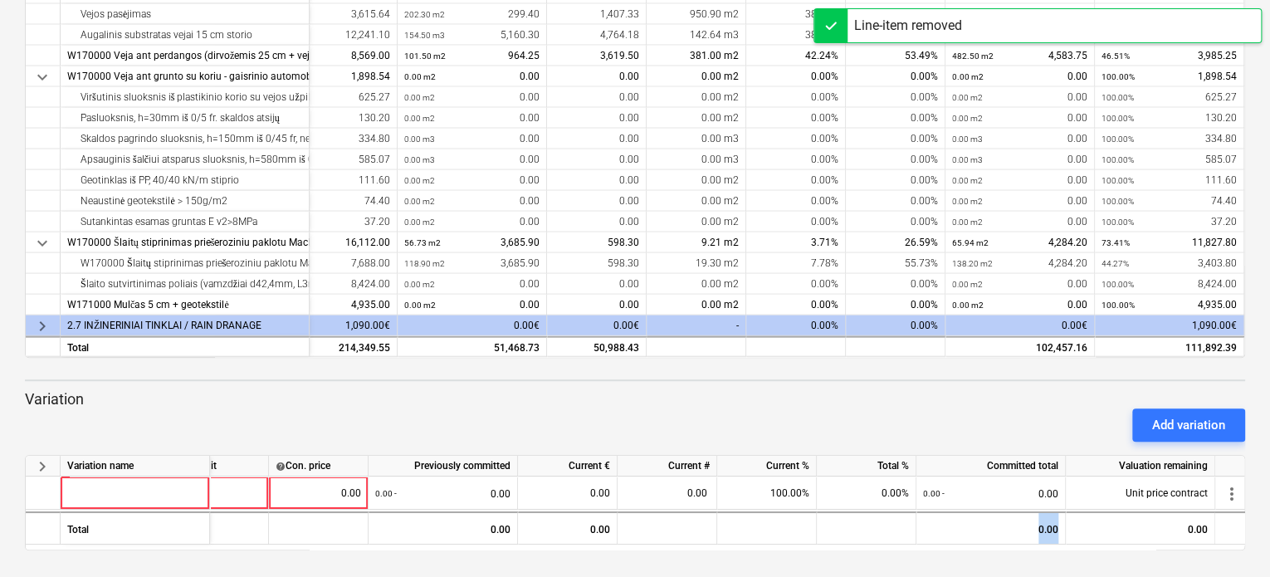
scroll to position [276, 0]
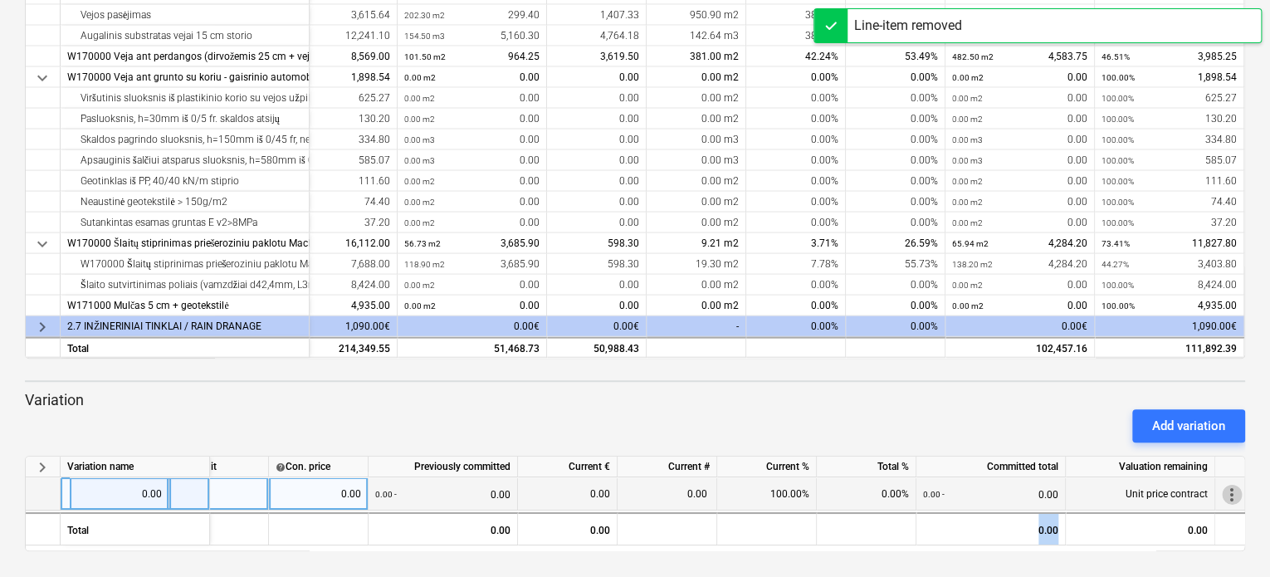
click at [1228, 498] on span "more_vert" at bounding box center [1232, 495] width 20 height 20
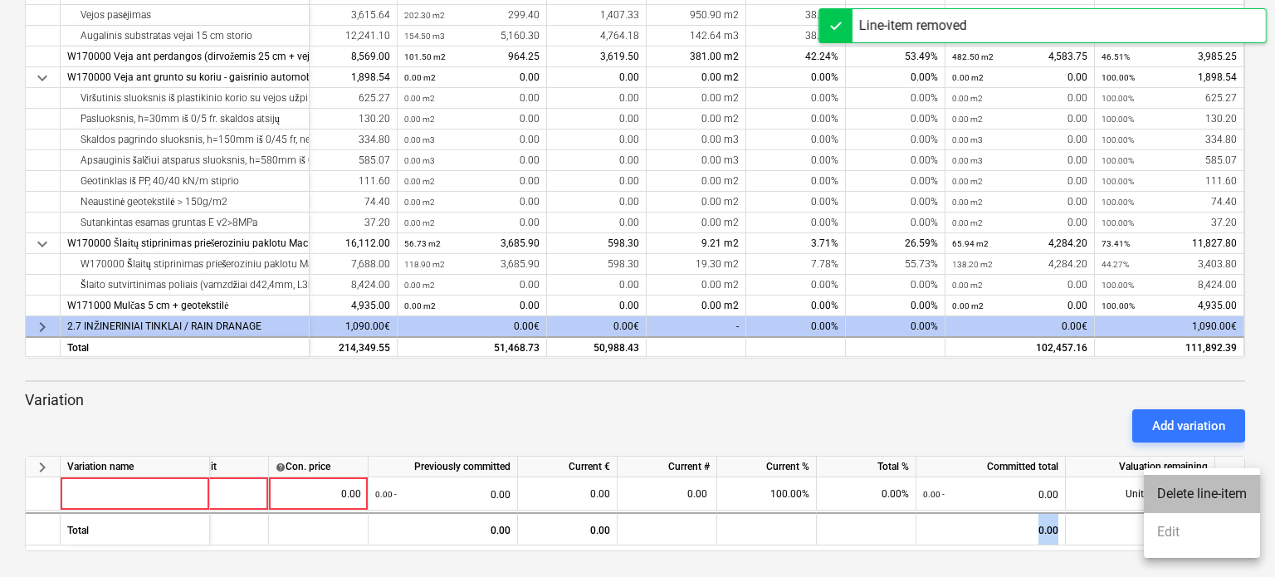
click at [1218, 493] on li "Delete line-item" at bounding box center [1202, 494] width 116 height 38
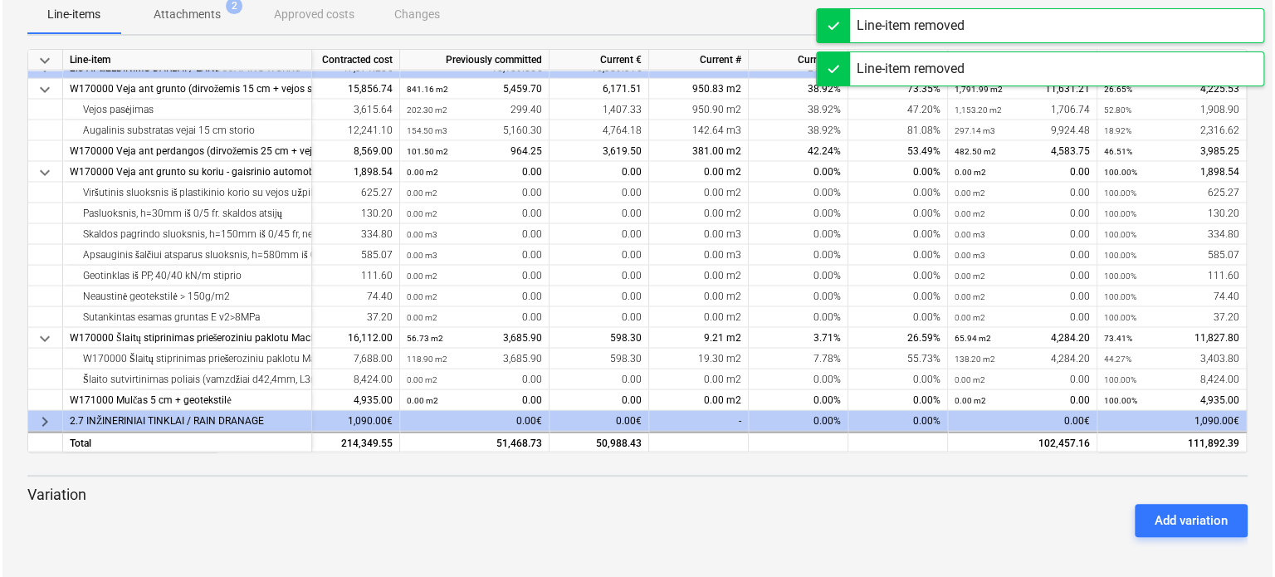
scroll to position [0, 0]
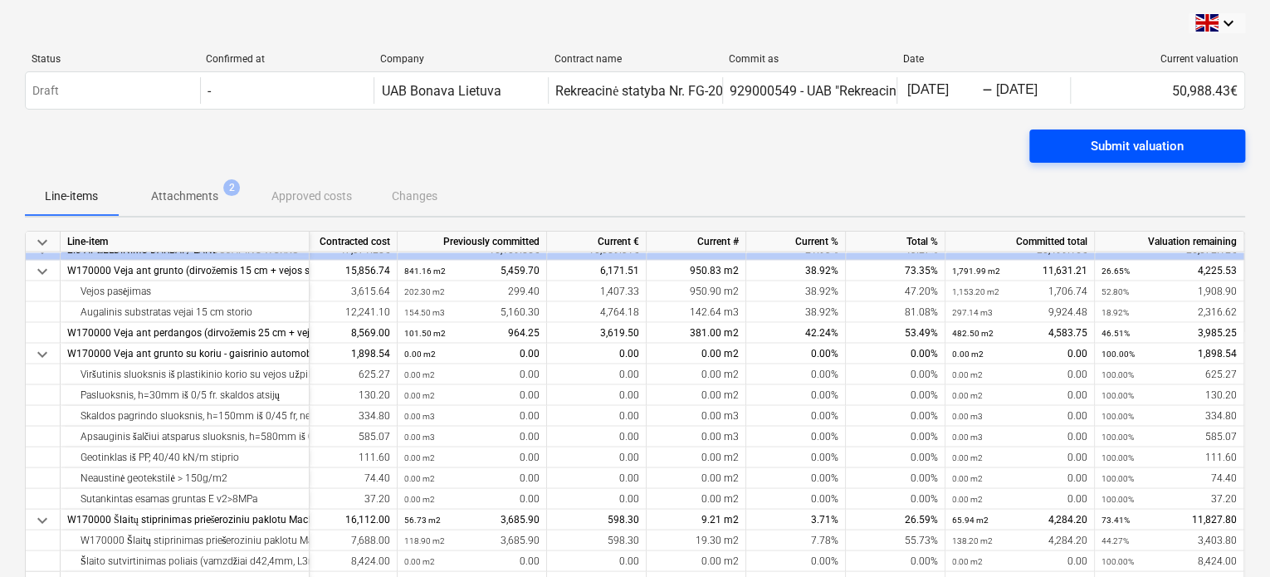
click at [1104, 148] on div "Submit valuation" at bounding box center [1137, 146] width 93 height 22
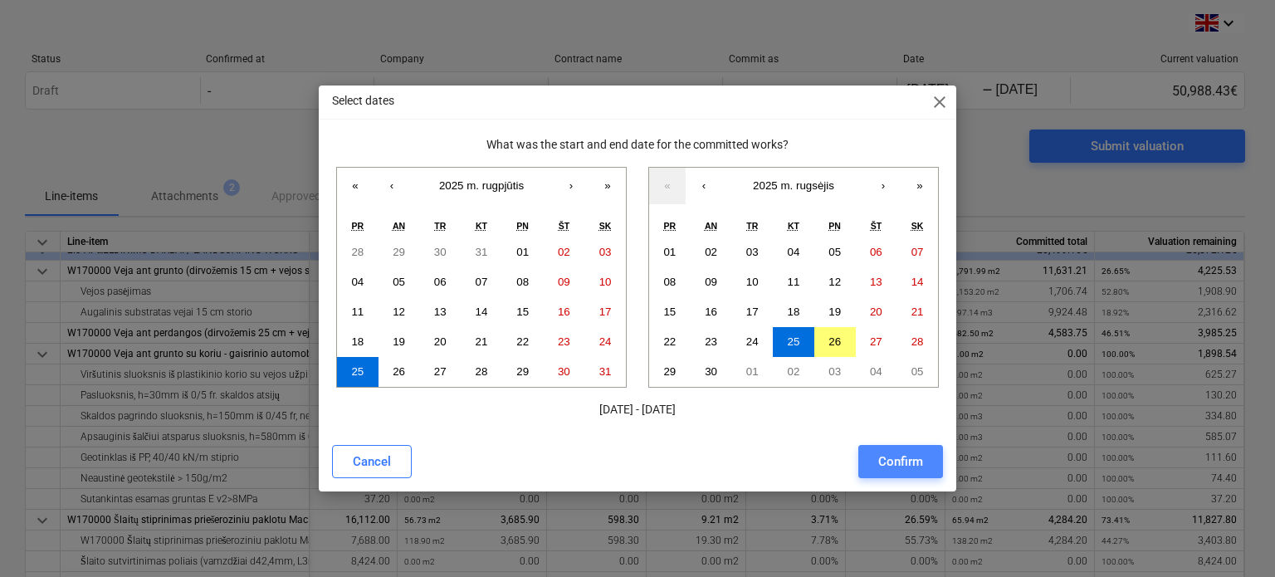
click at [900, 463] on div "Confirm" at bounding box center [900, 462] width 45 height 22
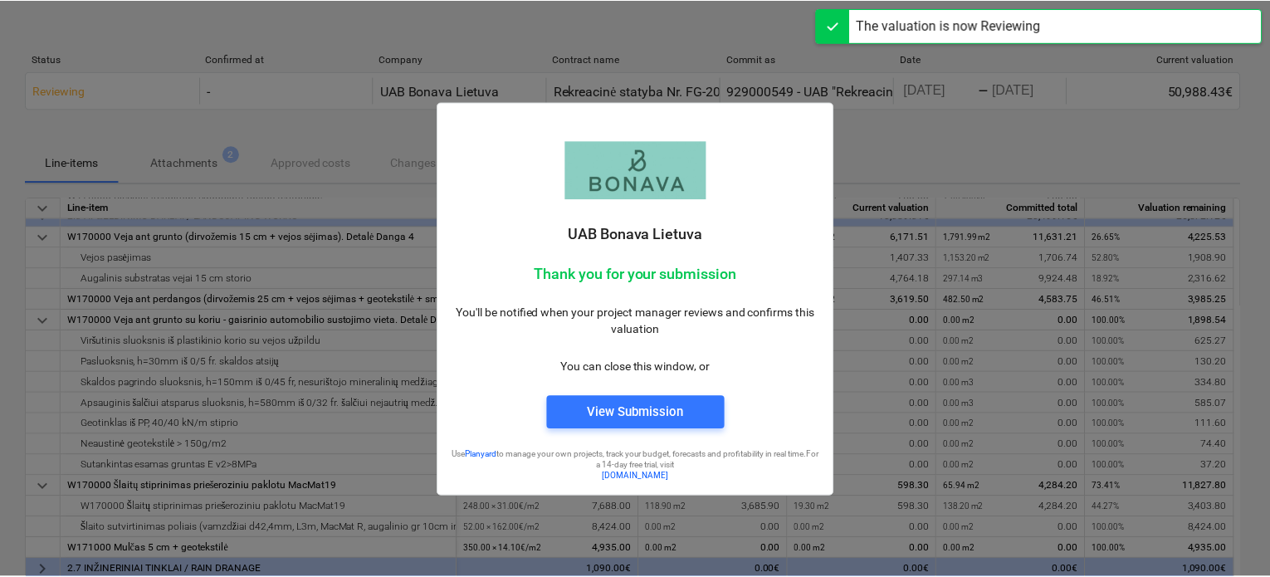
scroll to position [1797, 0]
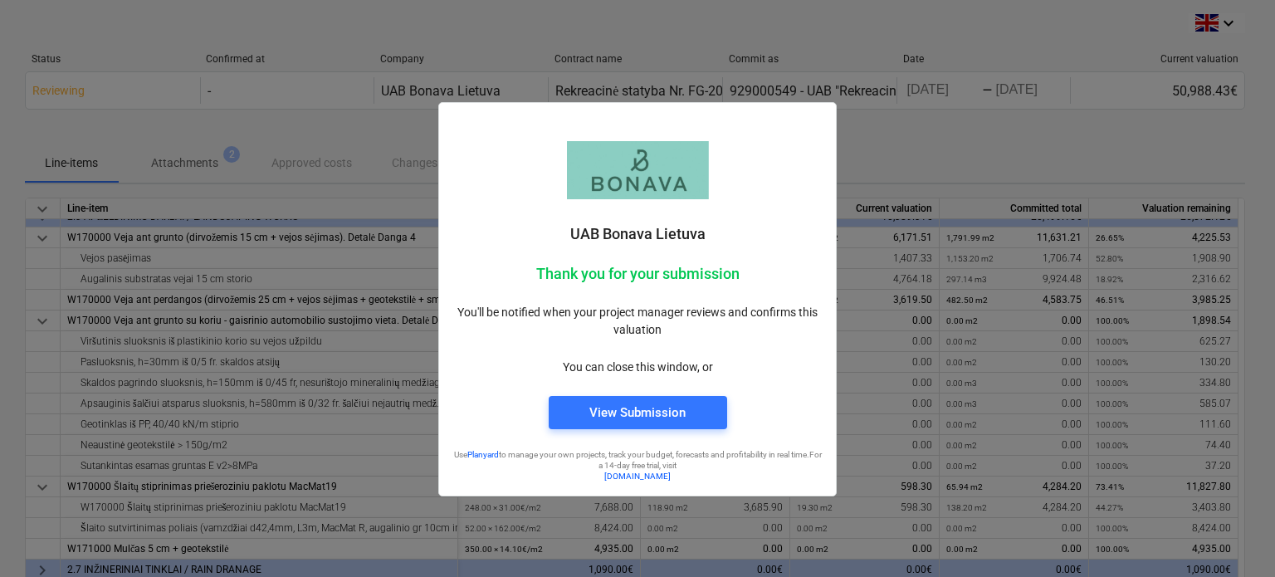
click at [906, 124] on div at bounding box center [637, 288] width 1275 height 577
click at [656, 408] on div "View Submission" at bounding box center [637, 413] width 96 height 22
